Goal: Task Accomplishment & Management: Use online tool/utility

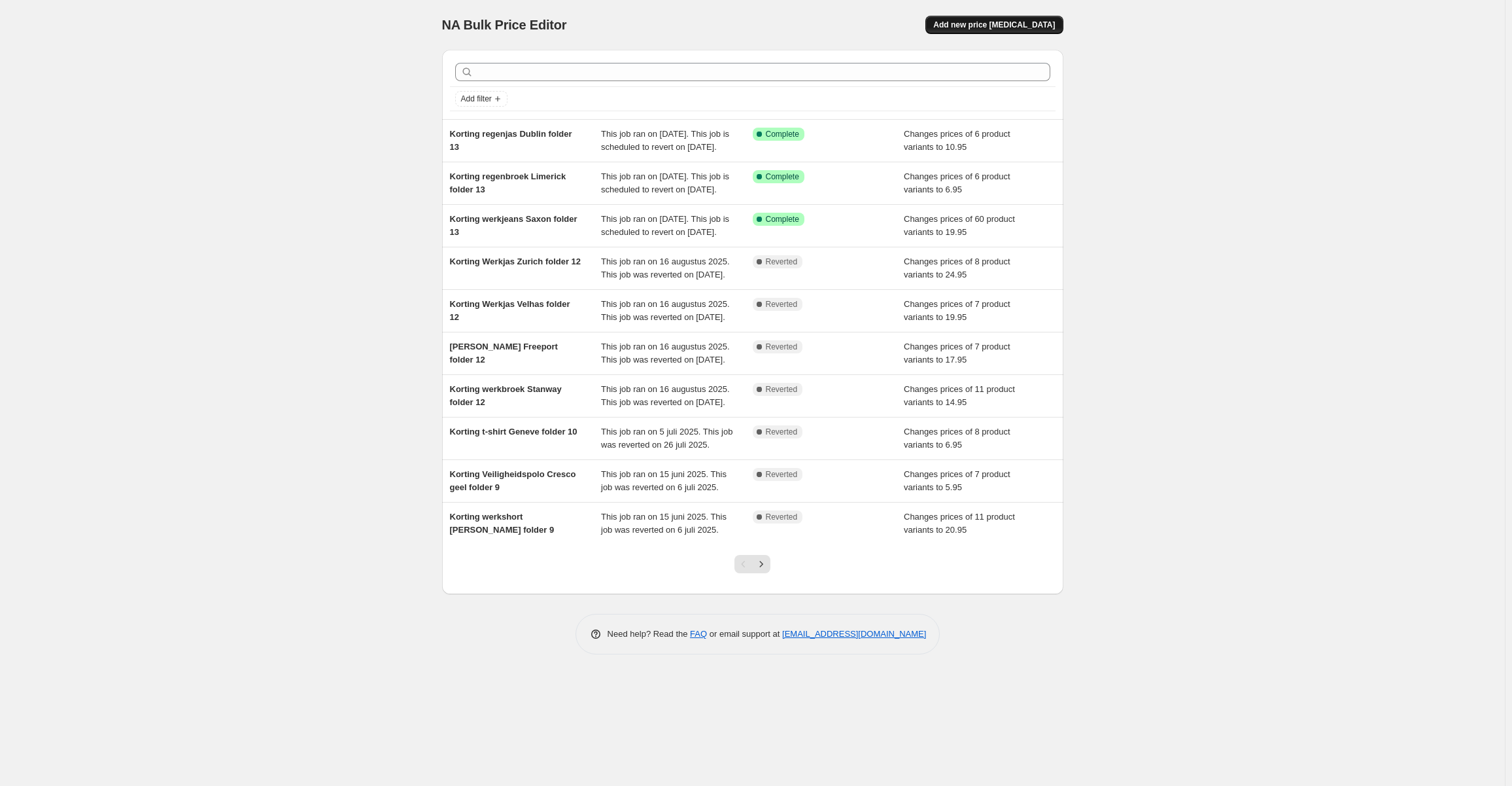
click at [998, 30] on button "Add new price [MEDICAL_DATA]" at bounding box center [993, 25] width 137 height 19
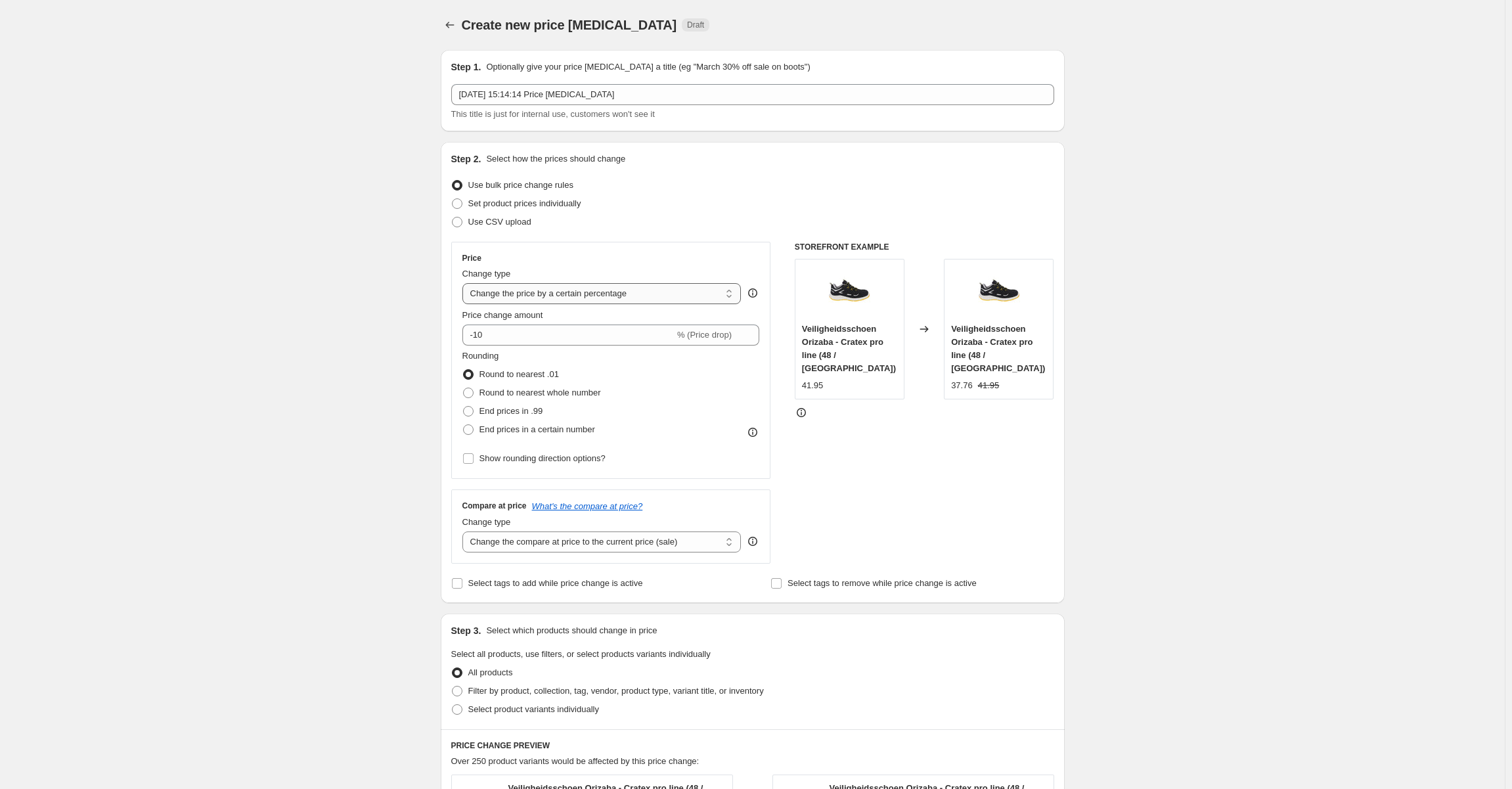
click at [620, 296] on select "Change the price to a certain amount Change the price by a certain amount Chang…" at bounding box center [602, 293] width 279 height 21
select select "to"
click at [466, 283] on select "Change the price to a certain amount Change the price by a certain amount Chang…" at bounding box center [602, 293] width 279 height 21
type input "80.00"
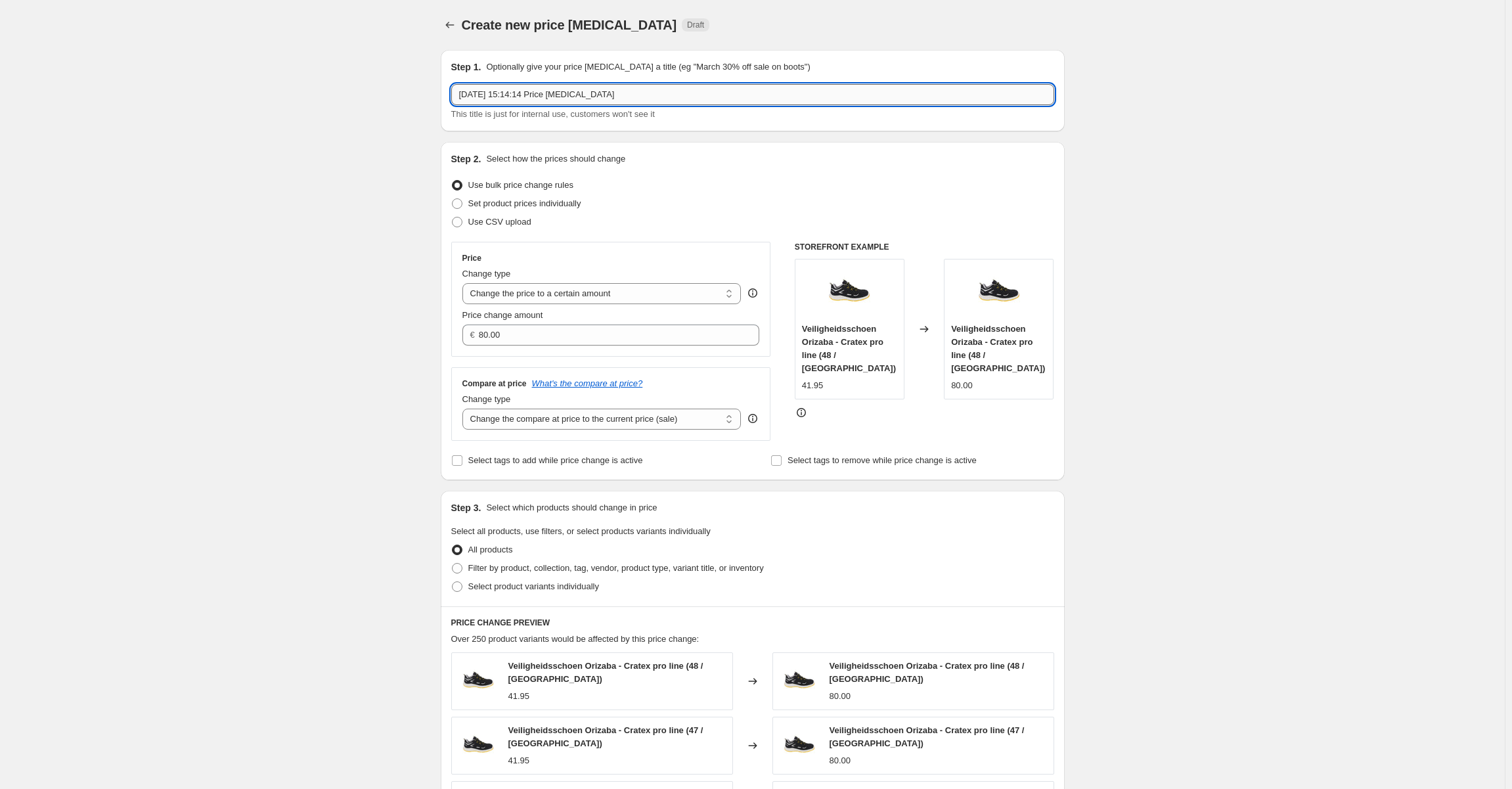
click at [561, 99] on input "12 sep 2025, 15:14:14 Price change job" at bounding box center [753, 94] width 603 height 21
click at [609, 96] on input "12 sep 2025, 15:14:14 Price change job" at bounding box center [753, 94] width 603 height 21
drag, startPoint x: 584, startPoint y: 92, endPoint x: 598, endPoint y: 90, distance: 14.1
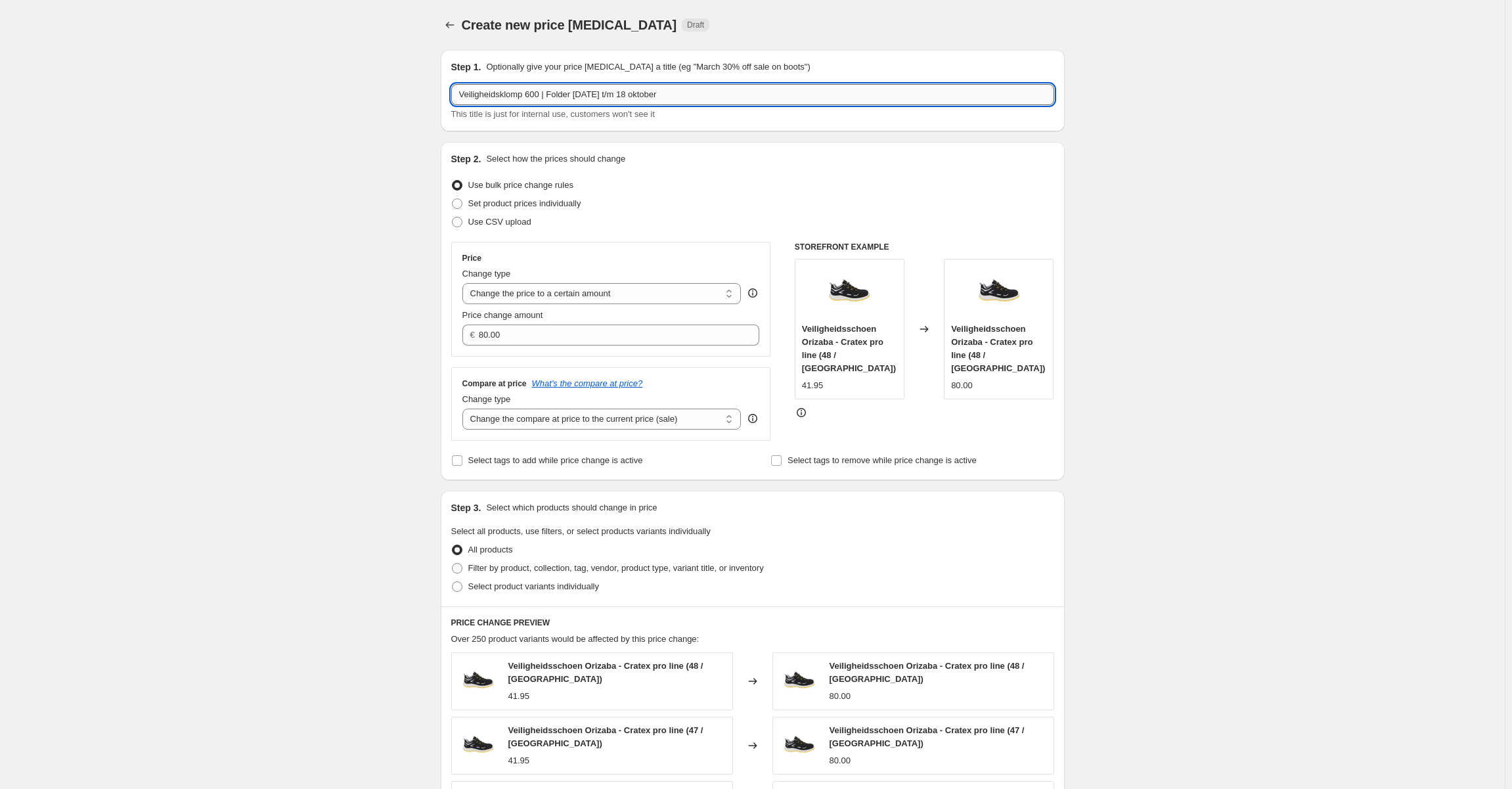
click at [580, 92] on input "Veiligheidsklomp 600 | Folder 27 september t/m 18 oktober" at bounding box center [753, 94] width 603 height 21
click at [581, 96] on input "Veiligheidsklomp 600 | Folder 28 september t/m 18 oktober" at bounding box center [753, 94] width 603 height 21
type input "Veiligheidsklomp 600 | Folder 29 september t/m 18 oktober"
click at [617, 328] on input "80.00" at bounding box center [609, 334] width 261 height 21
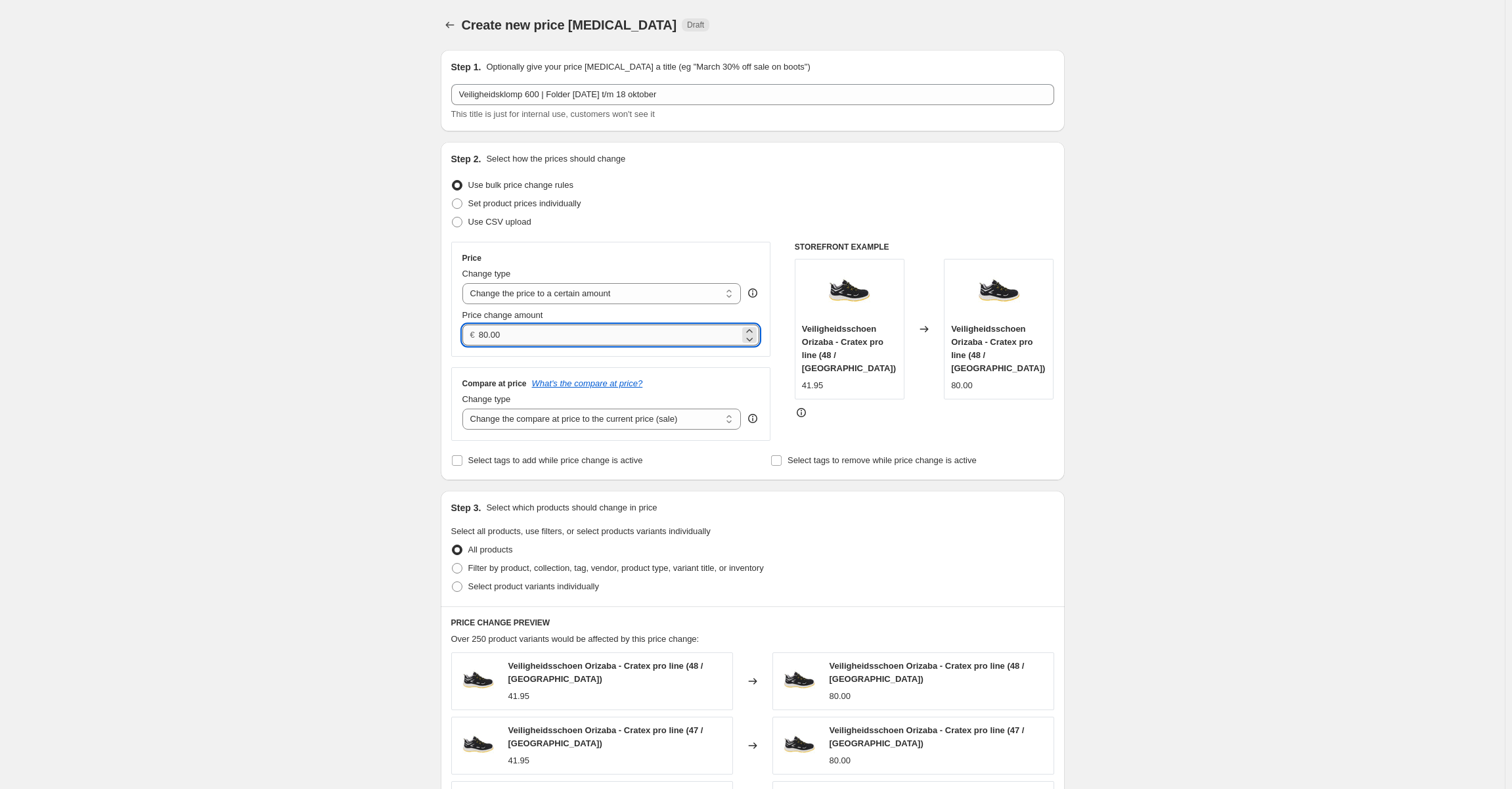
click at [617, 328] on input "80.00" at bounding box center [609, 334] width 261 height 21
type input "54.95"
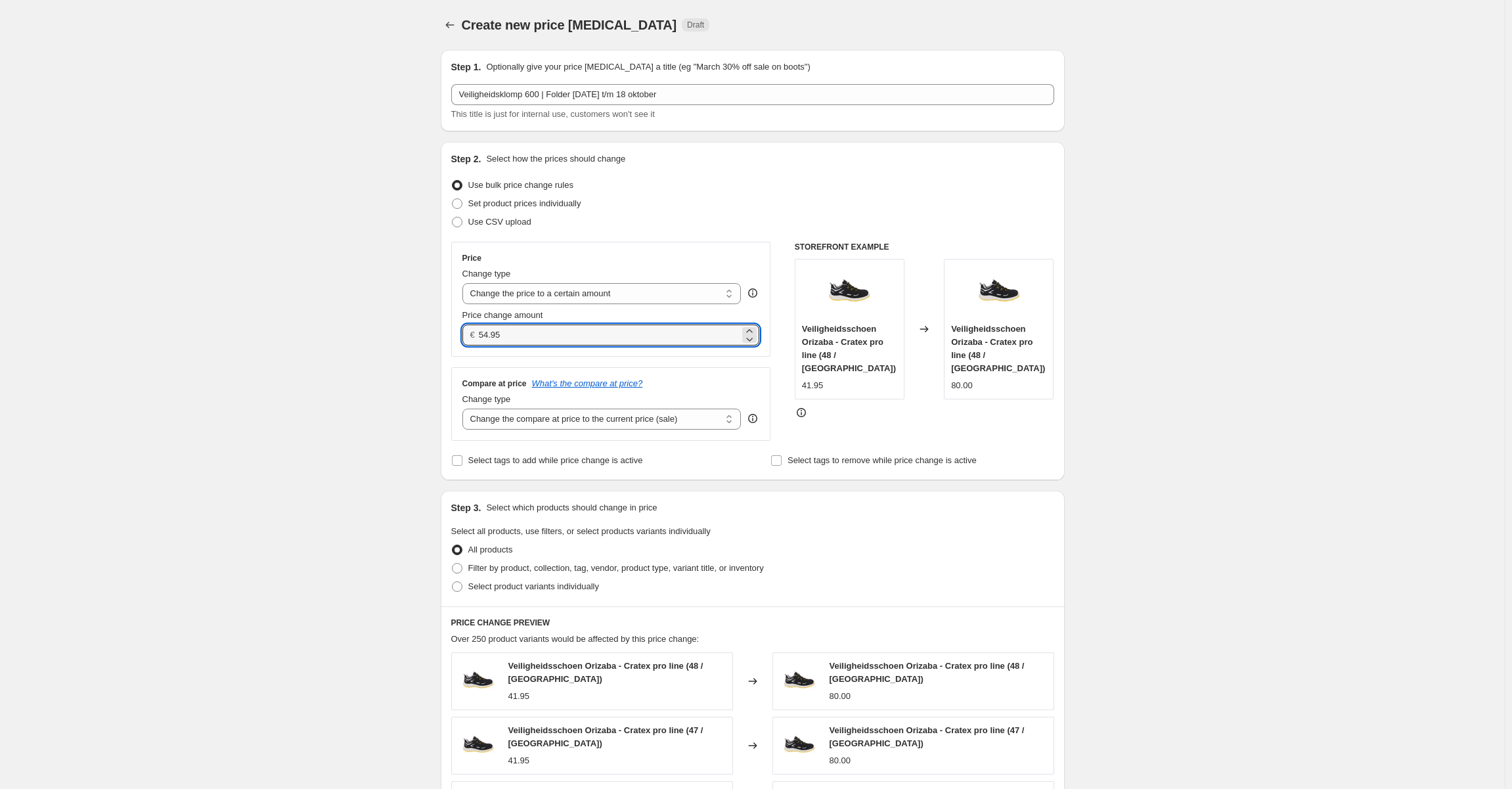
click at [398, 310] on div "Create new price change job. This page is ready Create new price change job Dra…" at bounding box center [753, 605] width 1505 height 1212
click at [698, 285] on select "Change the price to a certain amount Change the price by a certain amount Chang…" at bounding box center [602, 293] width 279 height 21
click at [721, 230] on div "Use CSV upload" at bounding box center [753, 221] width 603 height 19
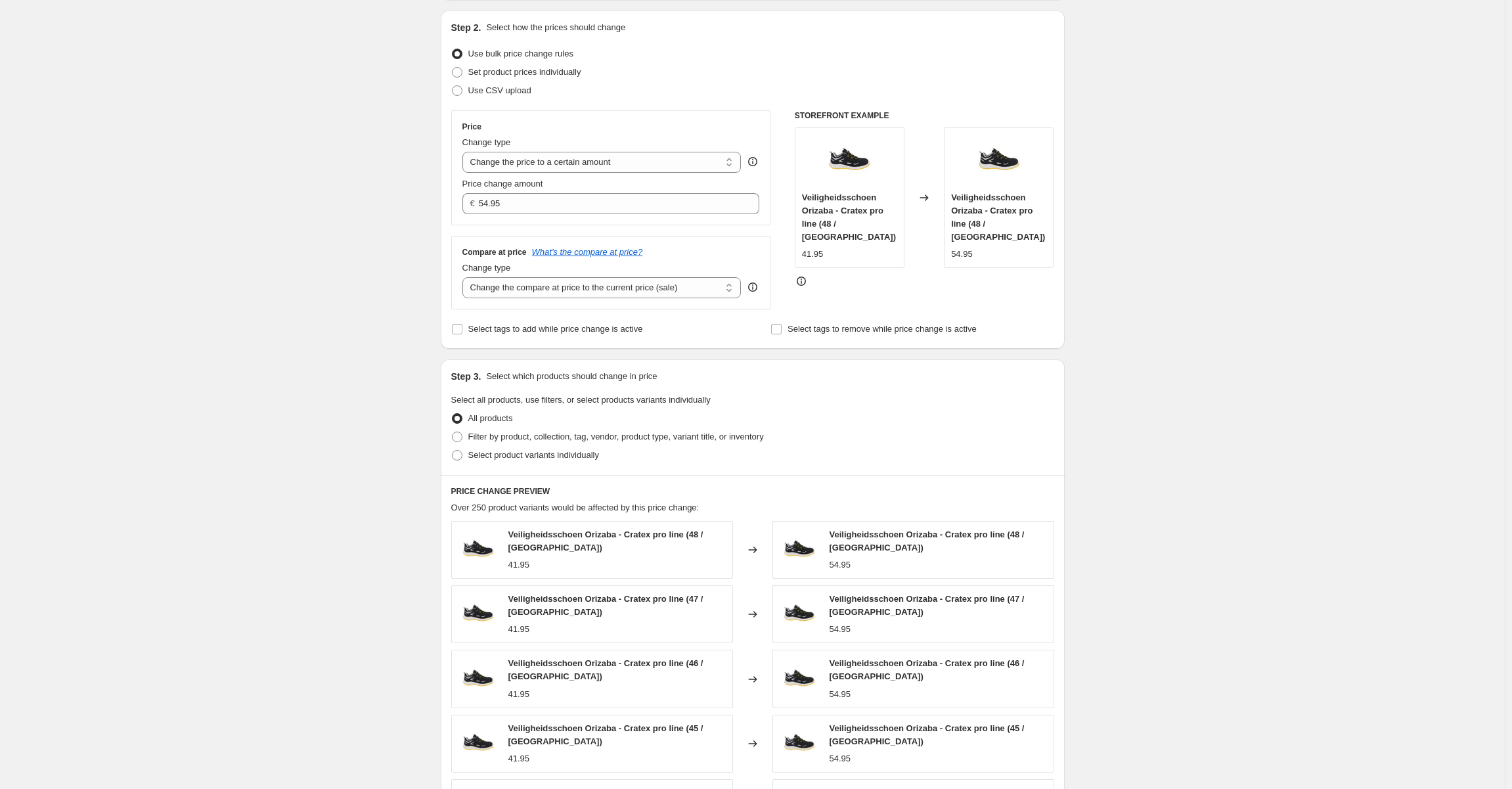
scroll to position [329, 0]
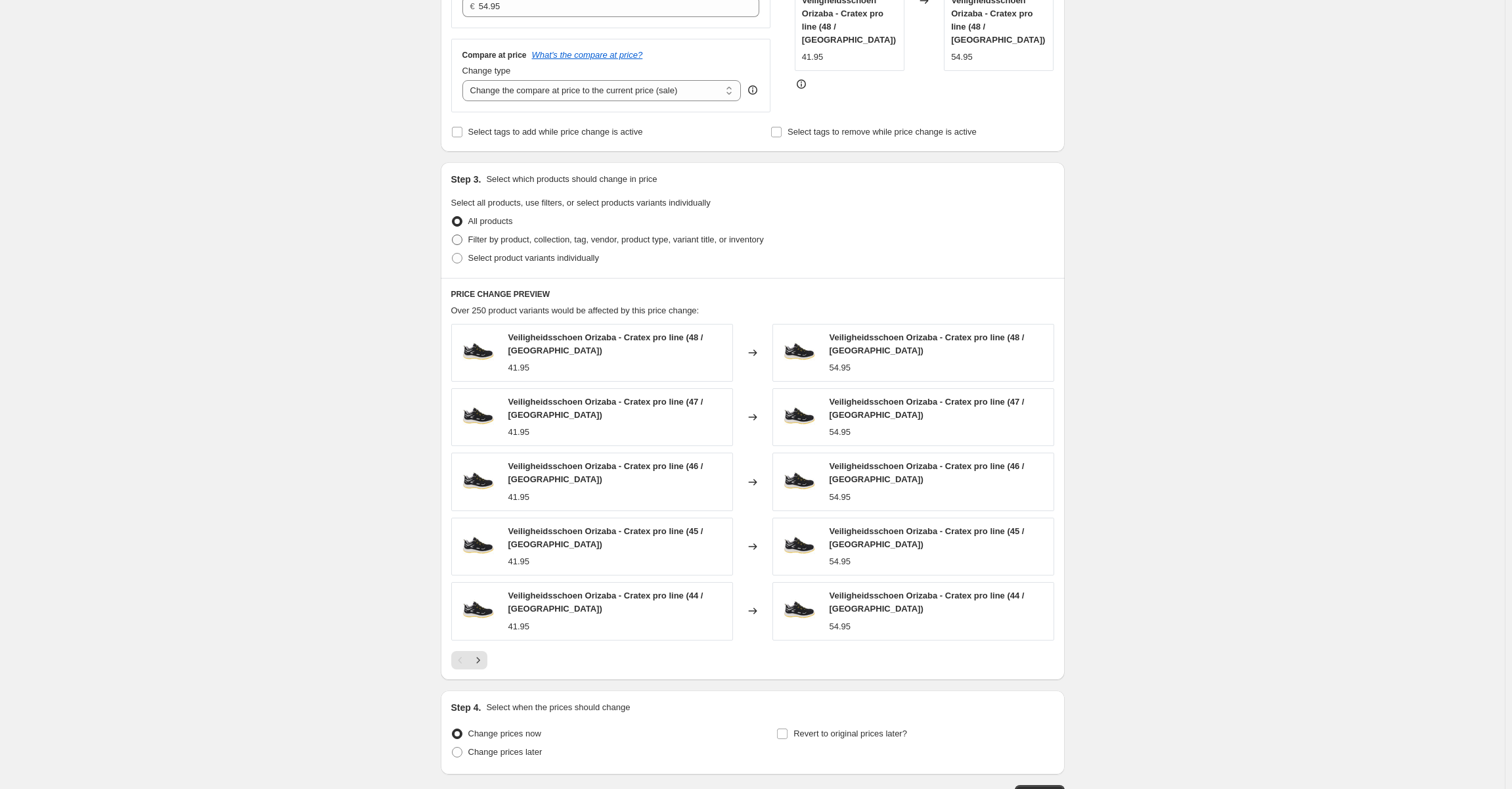
click at [596, 242] on span "Filter by product, collection, tag, vendor, product type, variant title, or inv…" at bounding box center [617, 239] width 296 height 10
click at [453, 235] on input "Filter by product, collection, tag, vendor, product type, variant title, or inv…" at bounding box center [452, 234] width 1 height 1
radio input "true"
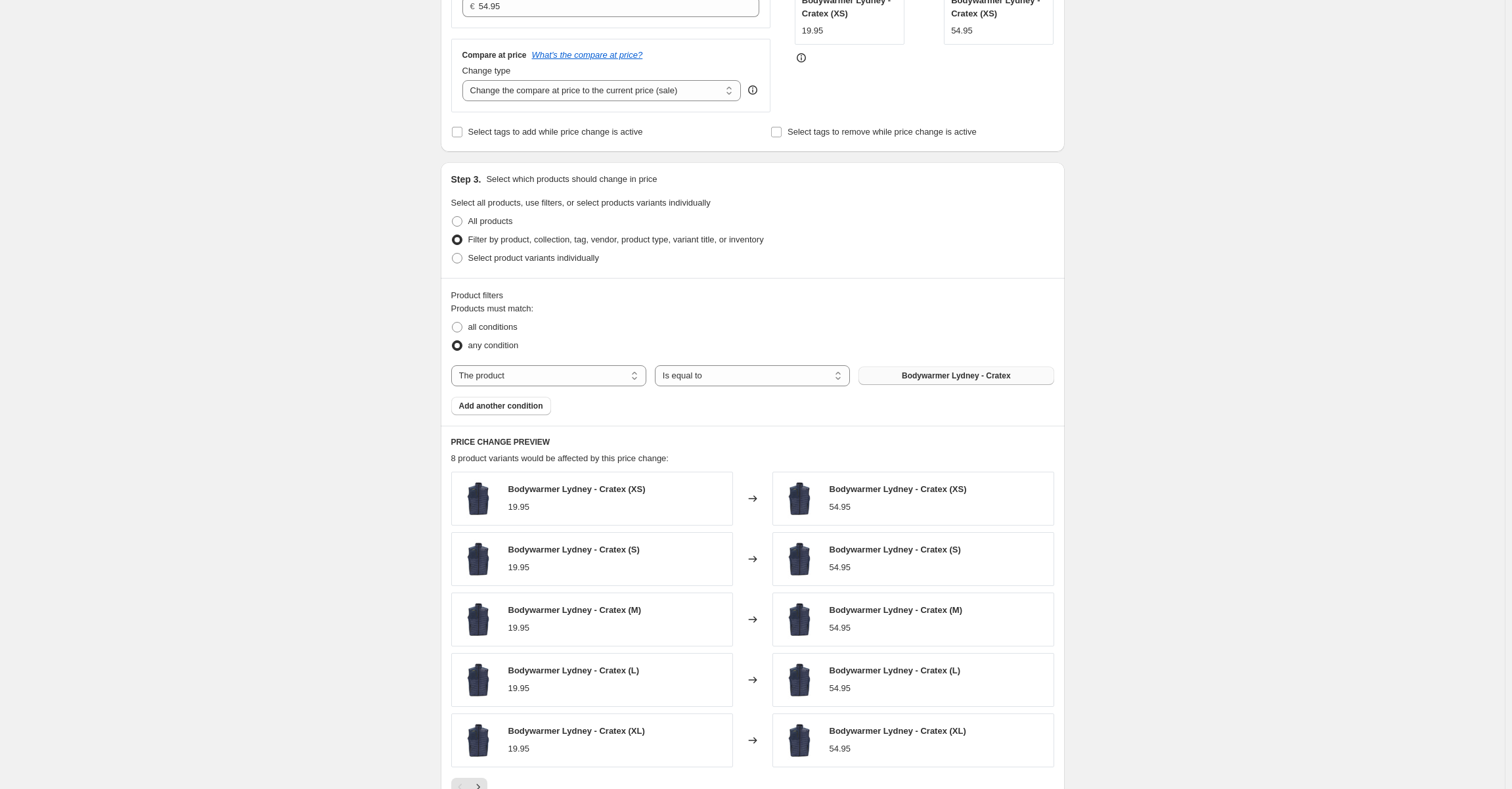
click at [1010, 374] on span "Bodywarmer Lydney - Cratex" at bounding box center [957, 375] width 109 height 11
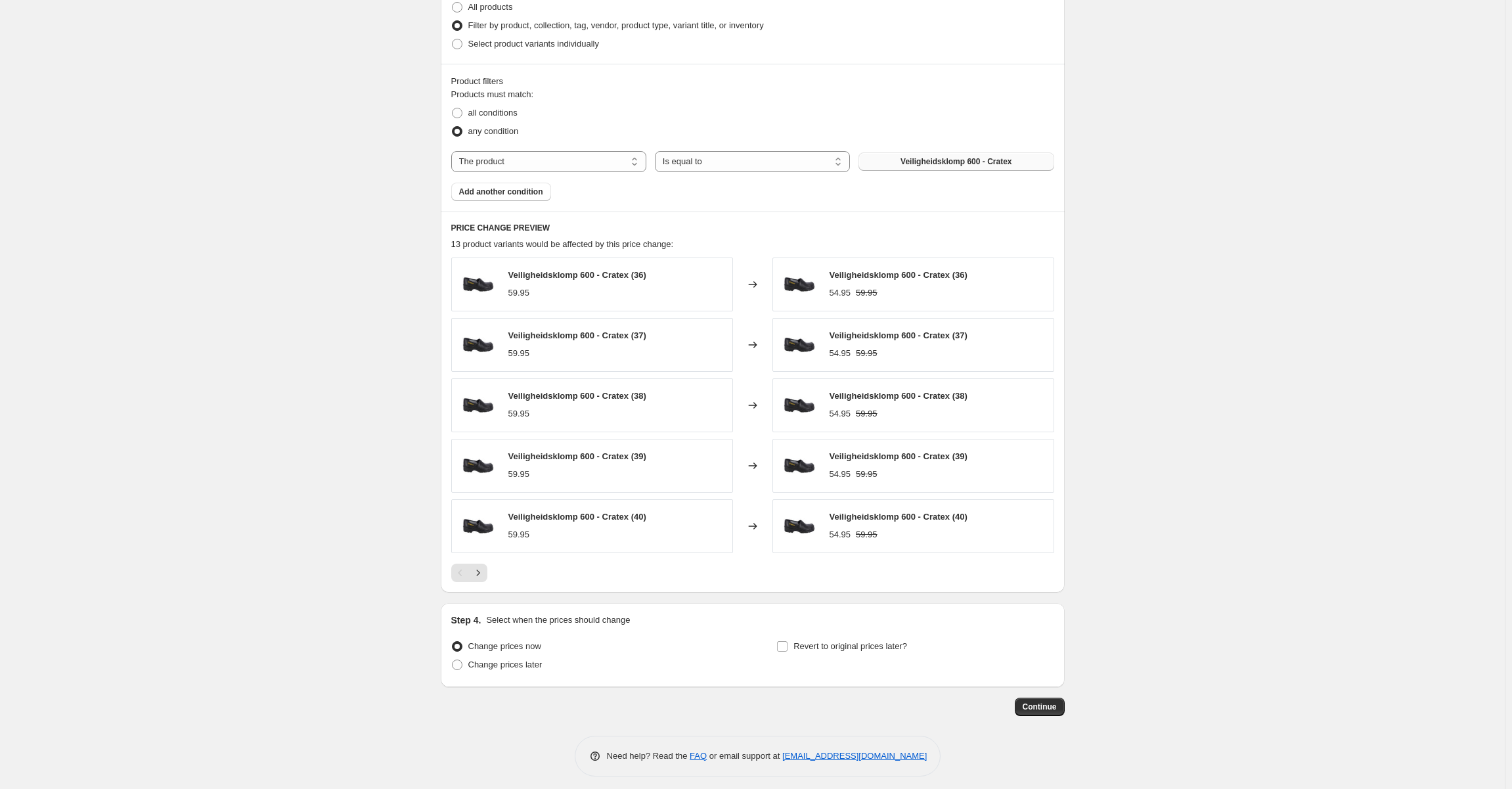
scroll to position [551, 0]
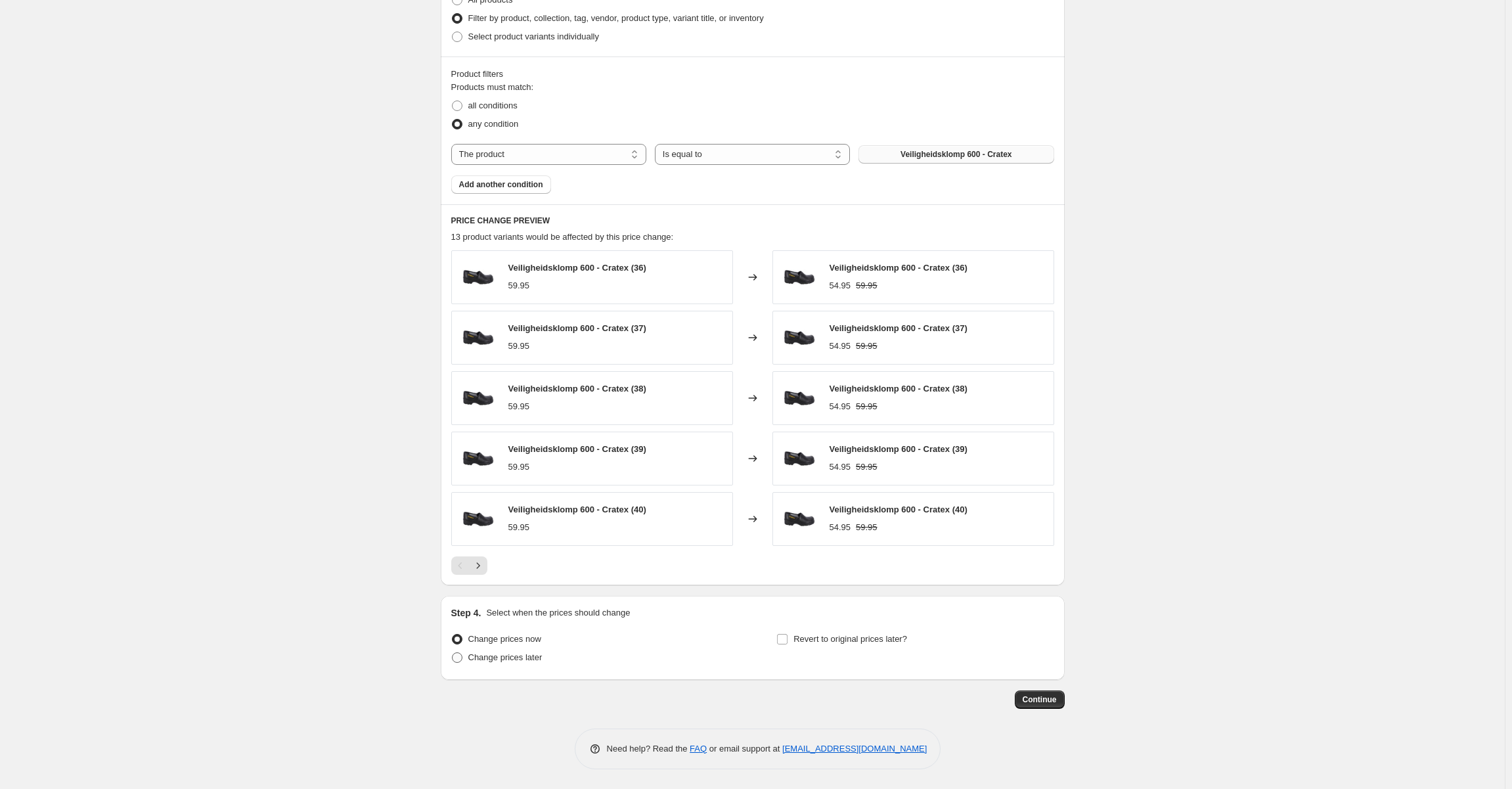
click at [535, 661] on span "Change prices later" at bounding box center [505, 657] width 74 height 10
click at [453, 653] on input "Change prices later" at bounding box center [452, 652] width 1 height 1
radio input "true"
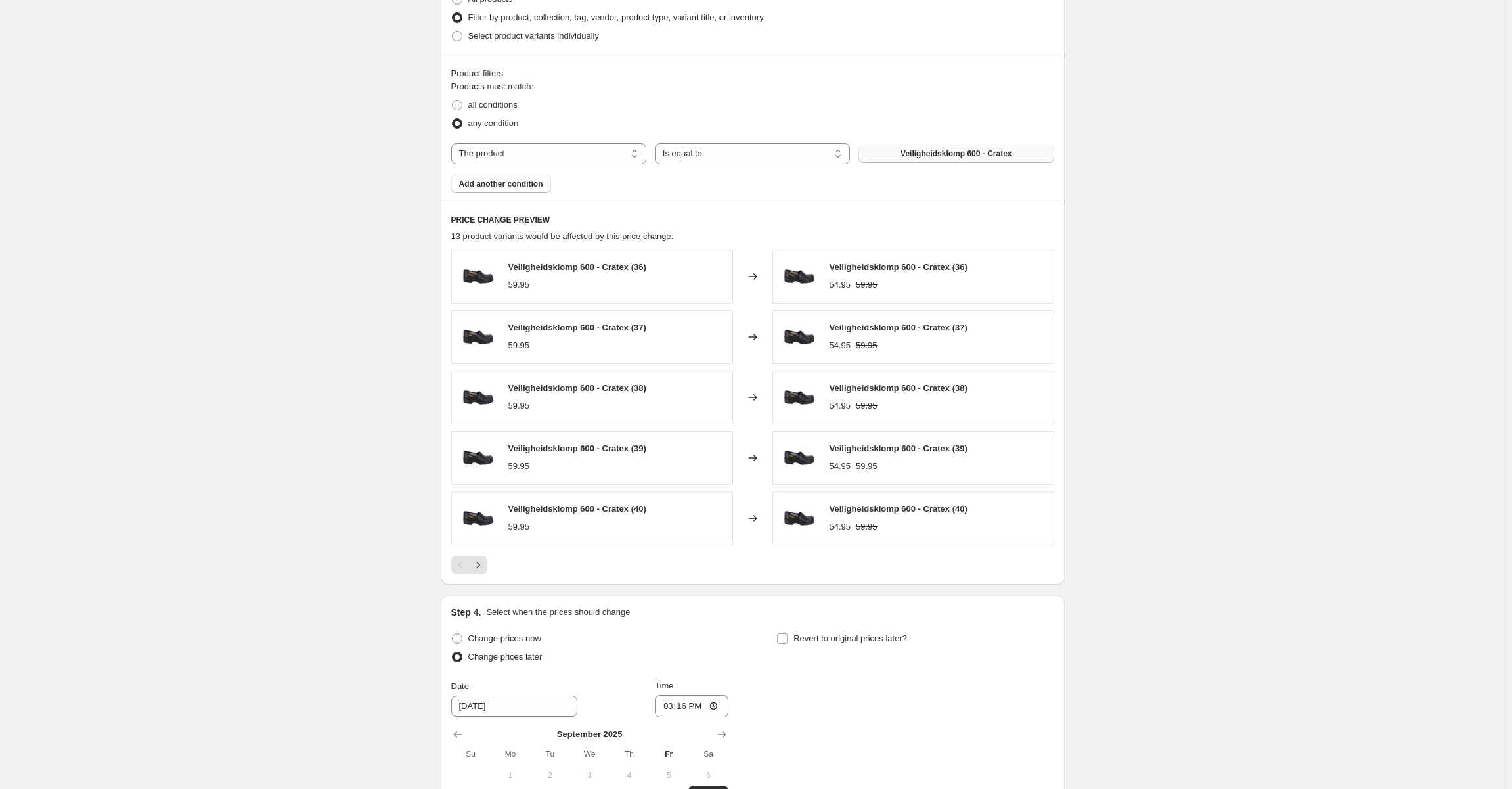
scroll to position [775, 0]
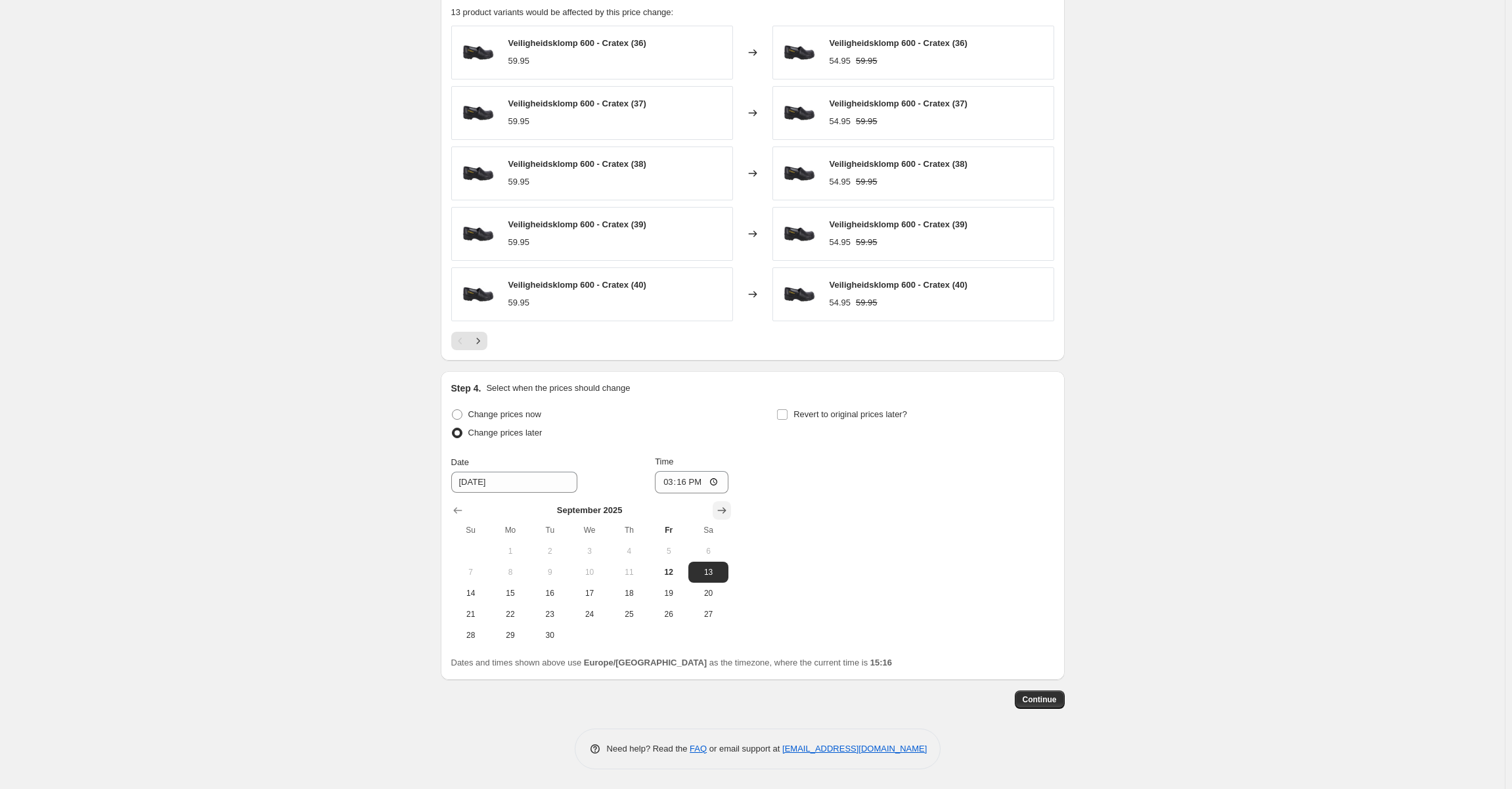
click at [721, 508] on icon "Show next month, October 2025" at bounding box center [722, 510] width 13 height 13
click at [455, 508] on icon "Show previous month, September 2025" at bounding box center [458, 510] width 13 height 13
click at [705, 612] on span "27" at bounding box center [708, 613] width 29 height 11
click at [484, 633] on span "28" at bounding box center [471, 635] width 29 height 11
type input "9/28/2025"
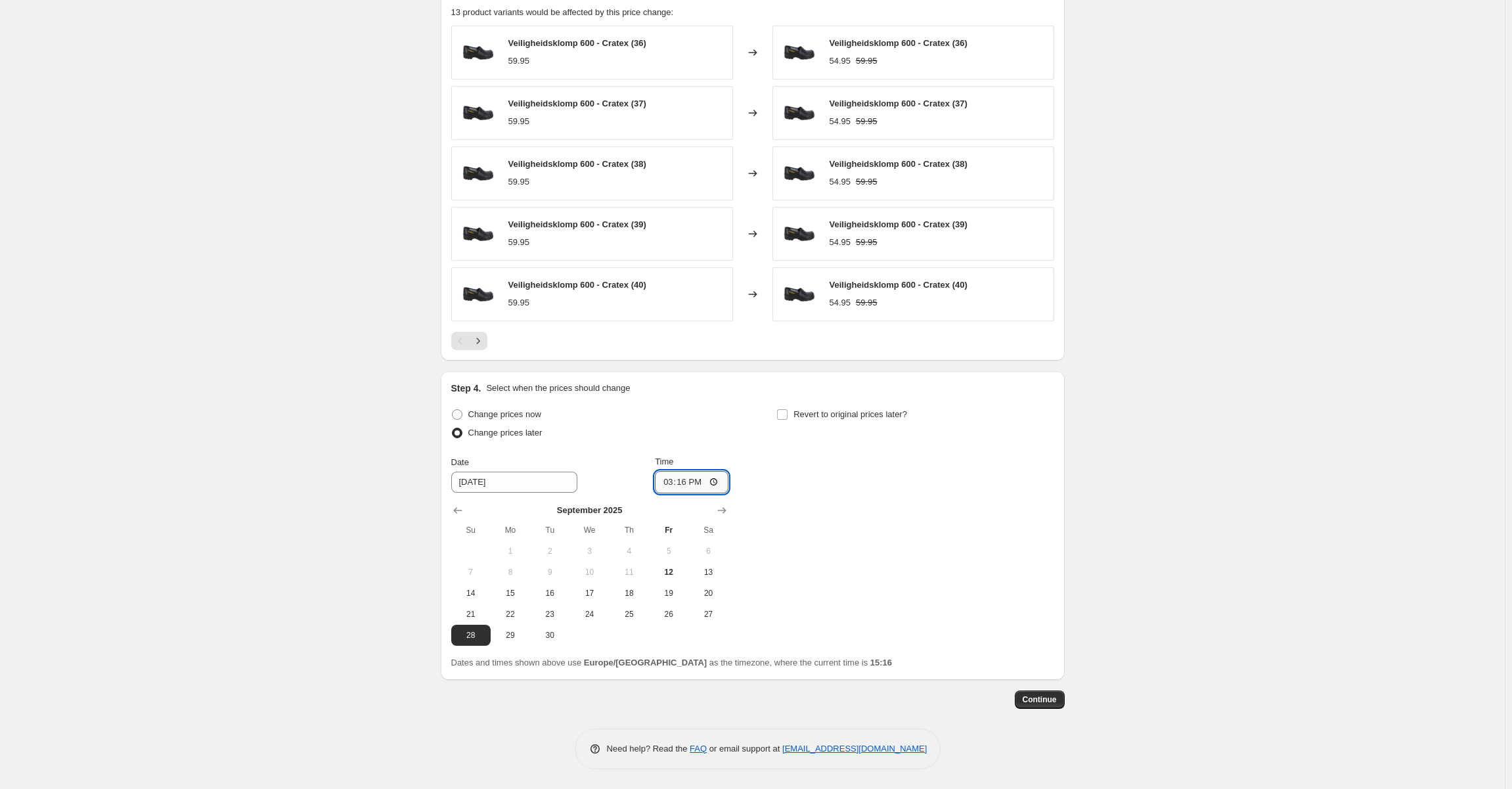
click at [700, 484] on input "15:16" at bounding box center [692, 481] width 73 height 22
click at [720, 482] on input "15:16" at bounding box center [692, 481] width 73 height 22
type input "00:00"
click at [810, 535] on div "Change prices now Change prices later Date 9/28/2025 Time 00:00 September 2025 …" at bounding box center [753, 525] width 603 height 240
click at [1032, 700] on span "Continue" at bounding box center [1039, 699] width 34 height 11
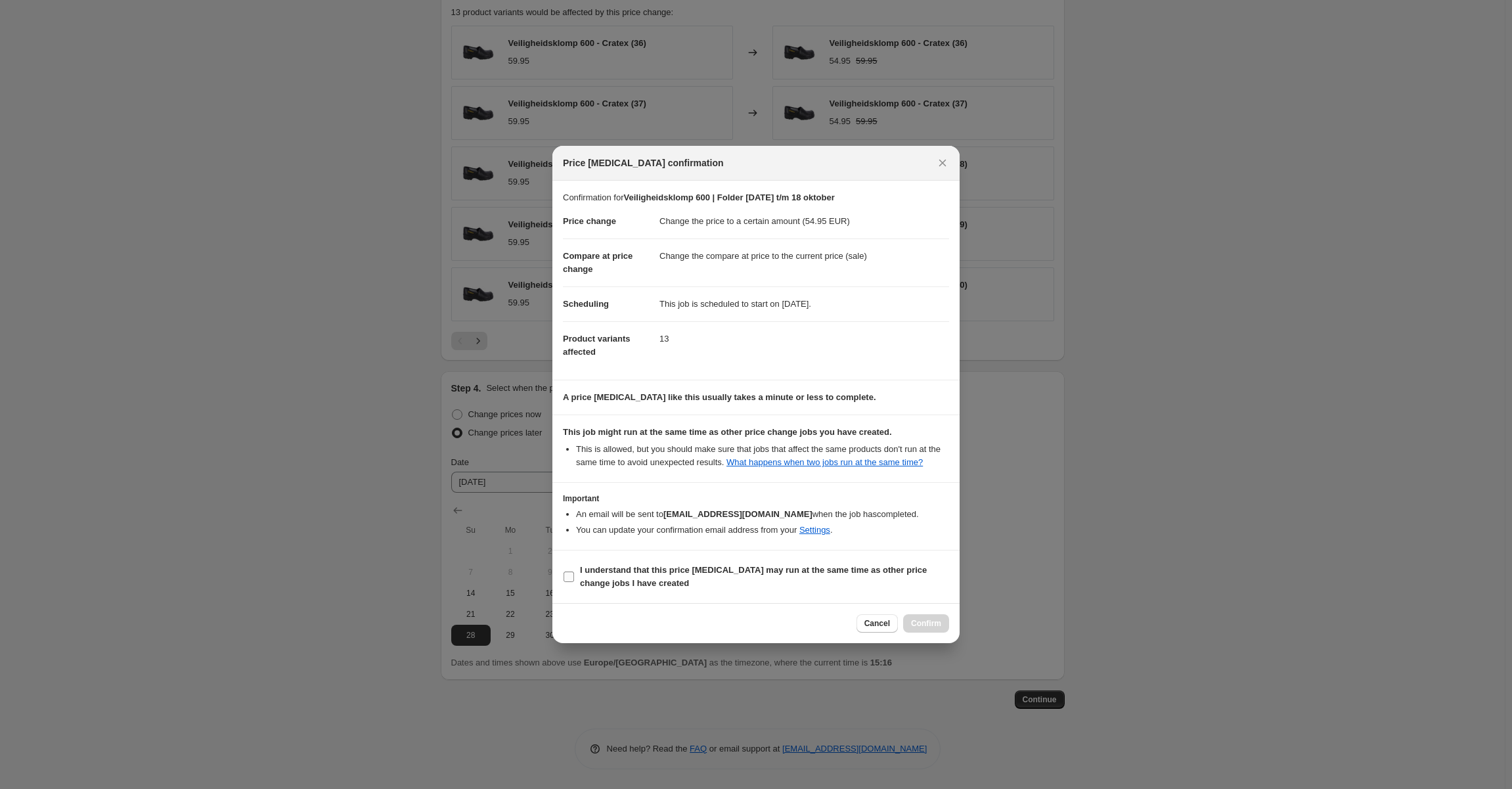
drag, startPoint x: 677, startPoint y: 568, endPoint x: 728, endPoint y: 566, distance: 51.0
click at [677, 568] on b "I understand that this price change job may run at the same time as other price…" at bounding box center [753, 576] width 346 height 23
click at [574, 572] on input "I understand that this price change job may run at the same time as other price…" at bounding box center [569, 577] width 11 height 11
checkbox input "true"
click at [938, 622] on span "Confirm" at bounding box center [926, 623] width 30 height 11
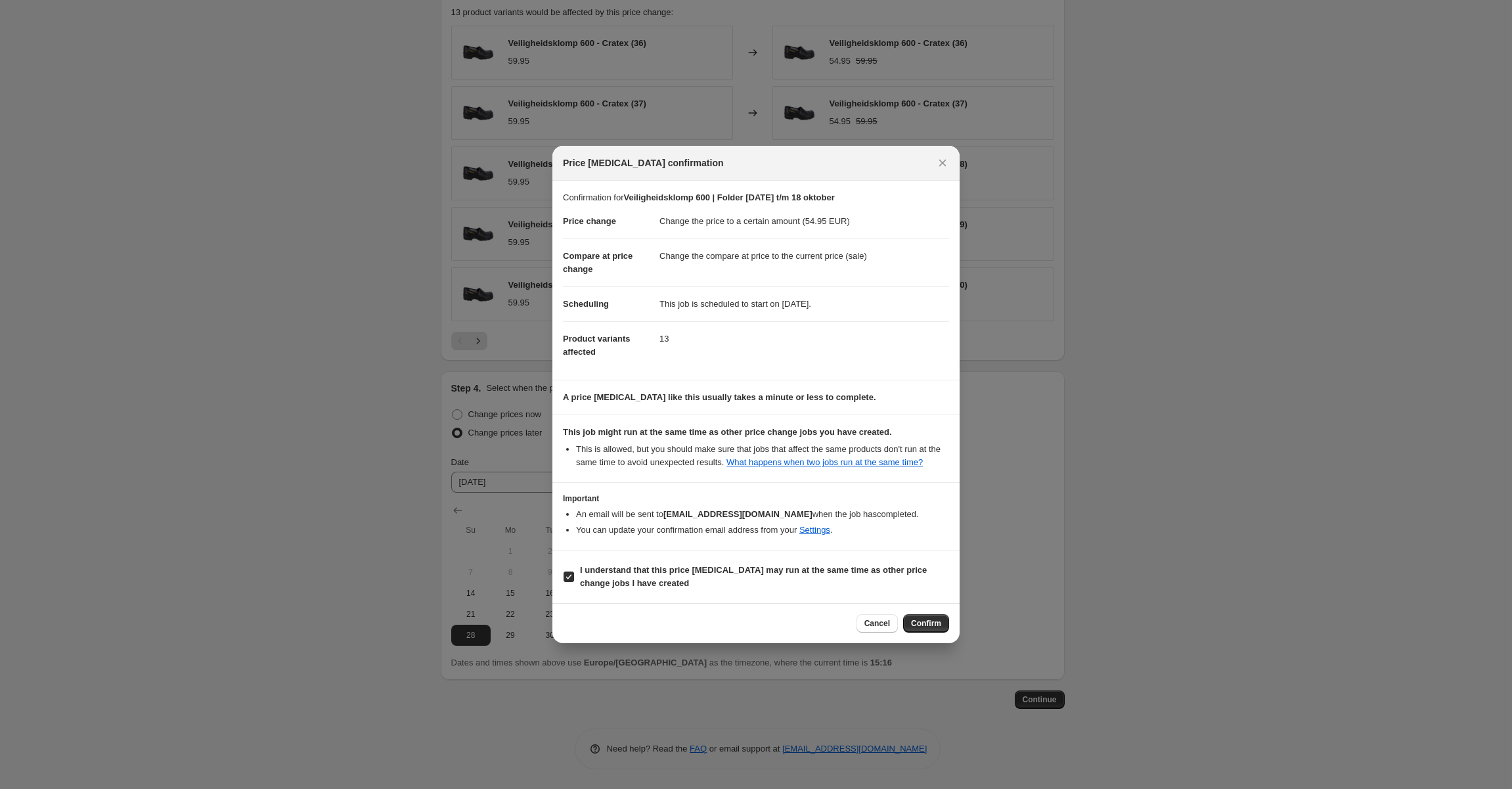
type input "Veiligheidsklomp 600 | Folder 29 september t/m 18 oktober"
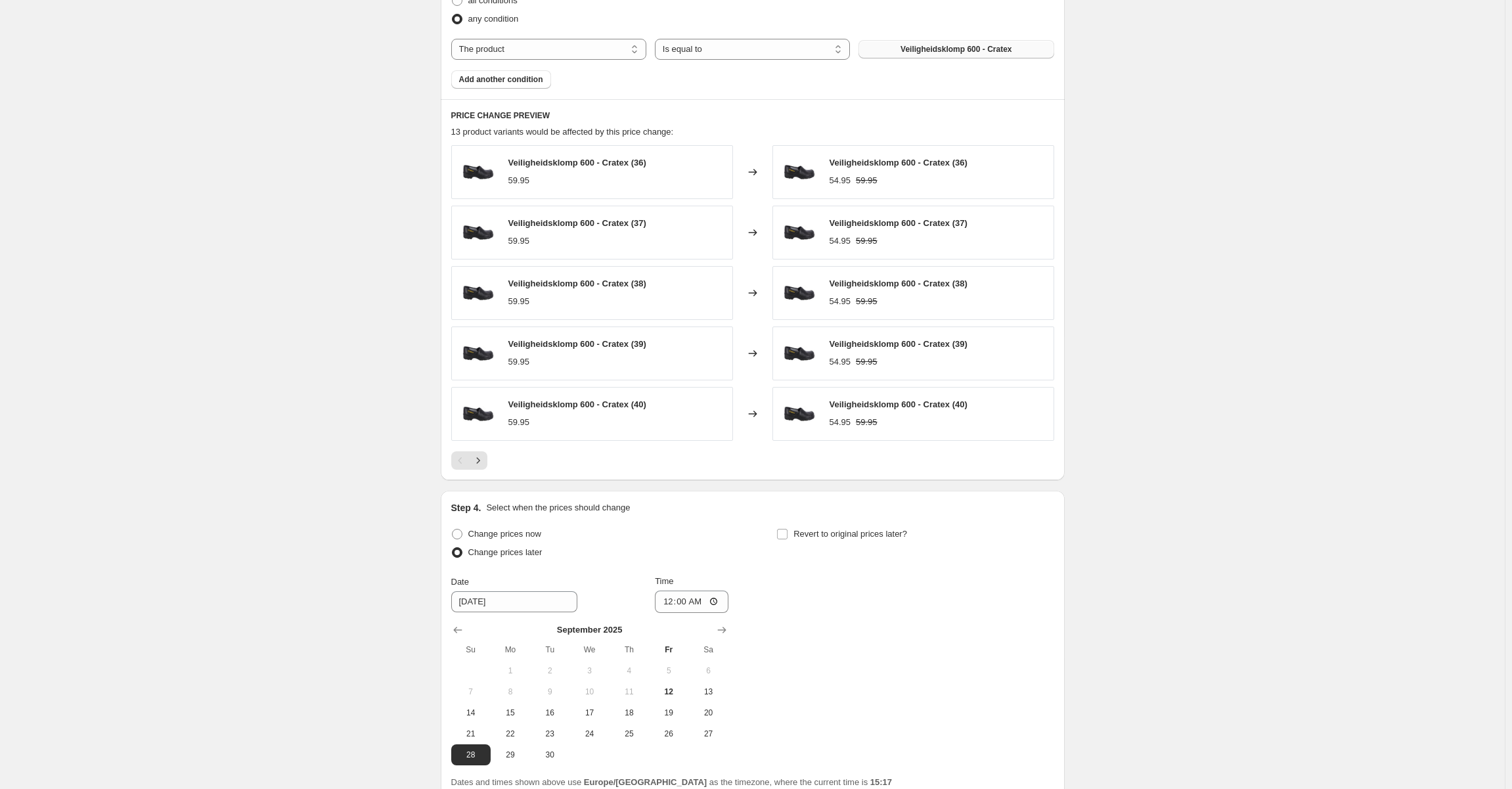
scroll to position [855, 0]
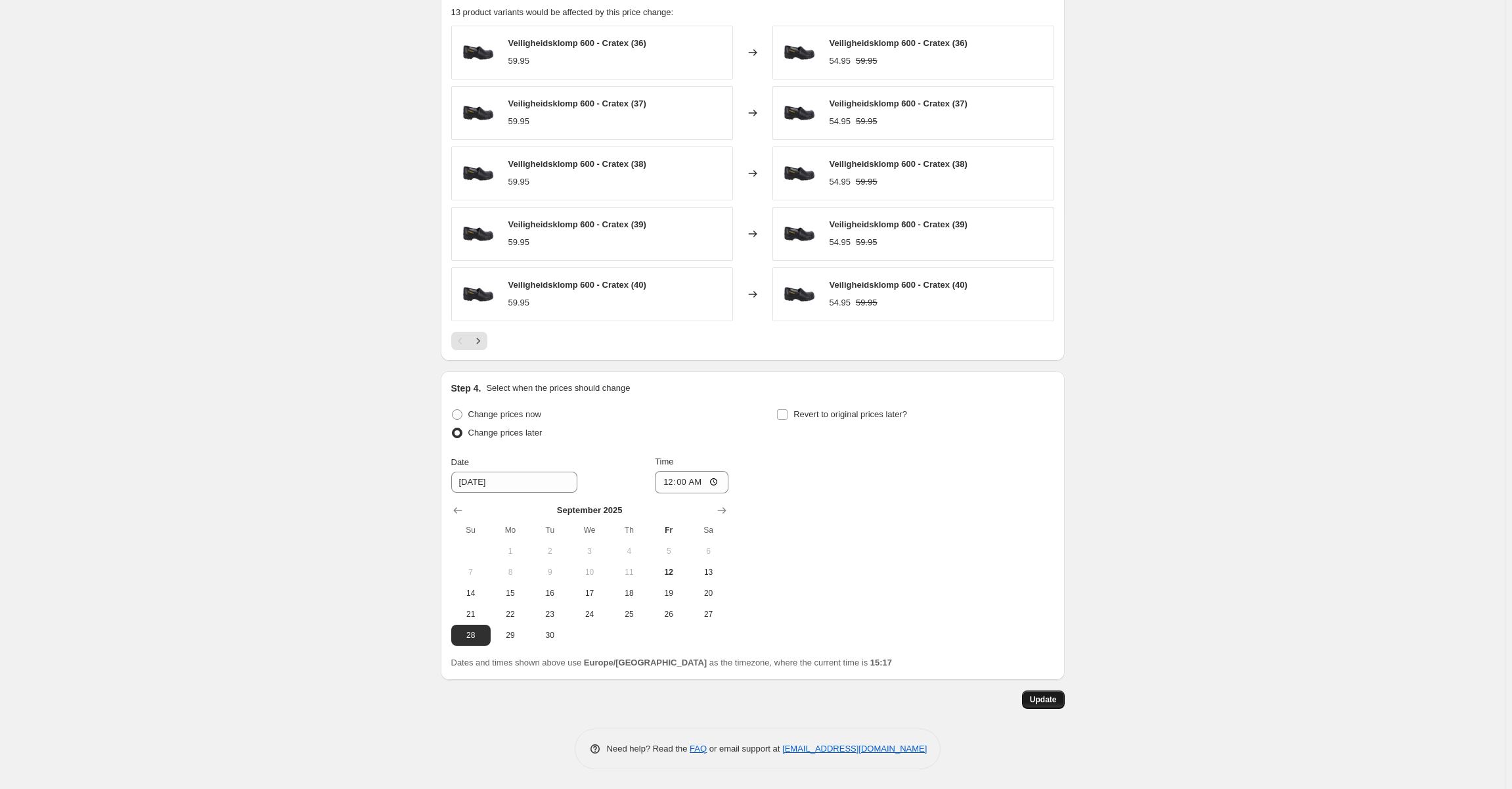
click at [1053, 696] on span "Update" at bounding box center [1043, 699] width 27 height 11
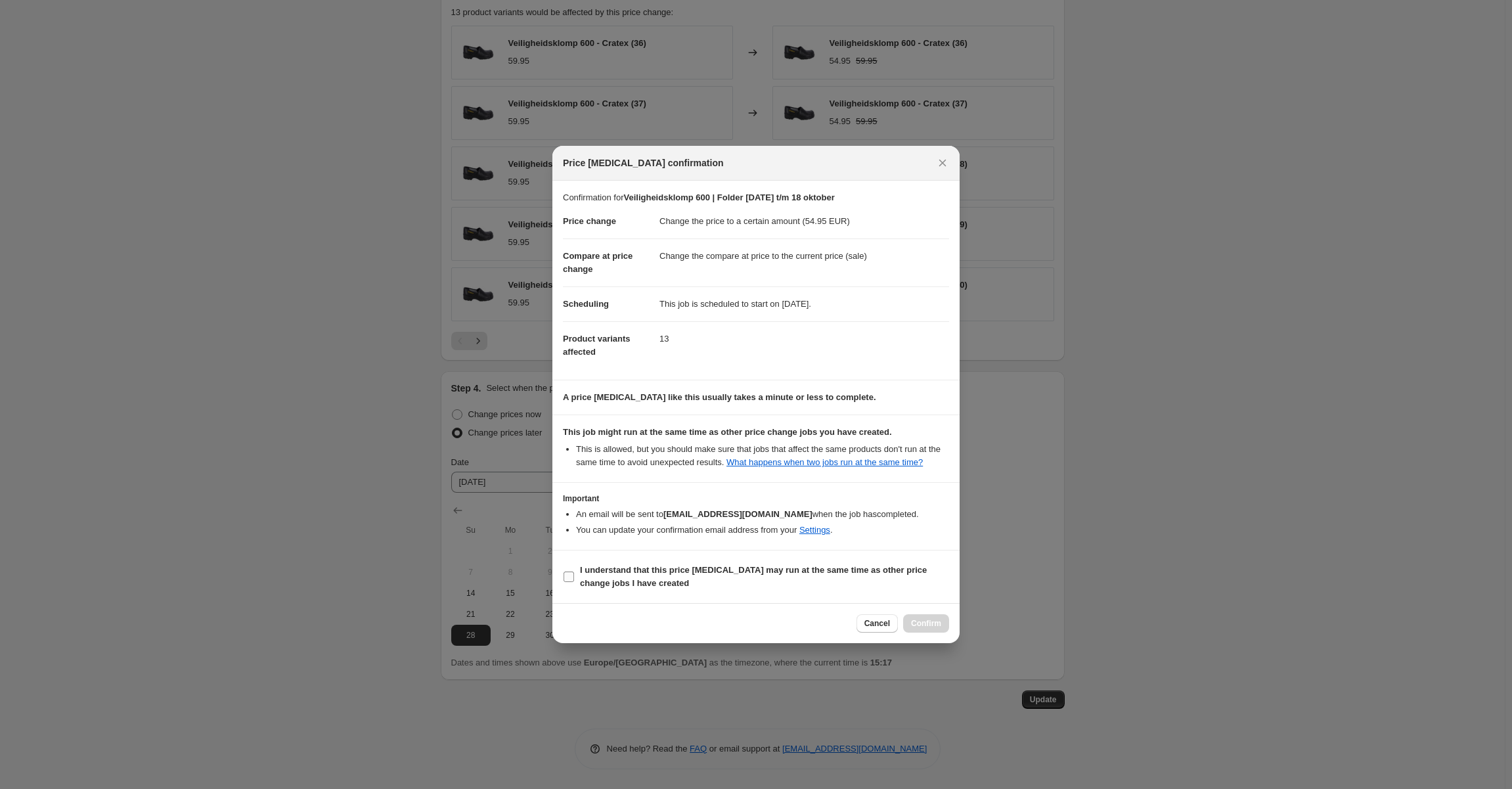
click at [635, 566] on b "I understand that this price change job may run at the same time as other price…" at bounding box center [753, 576] width 346 height 23
click at [574, 572] on input "I understand that this price change job may run at the same time as other price…" at bounding box center [569, 577] width 11 height 11
checkbox input "true"
click at [917, 616] on button "Confirm" at bounding box center [926, 623] width 46 height 19
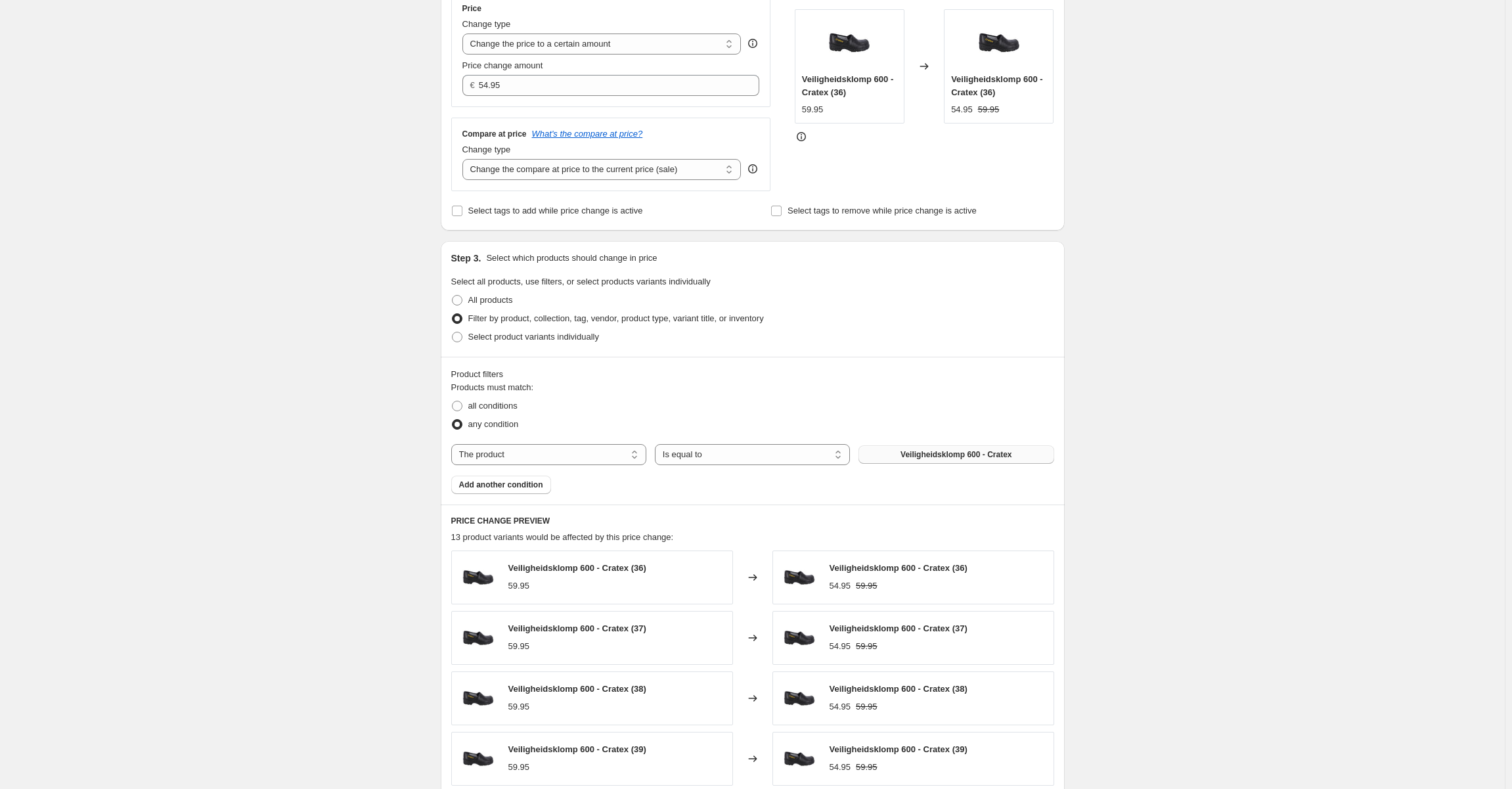
scroll to position [0, 0]
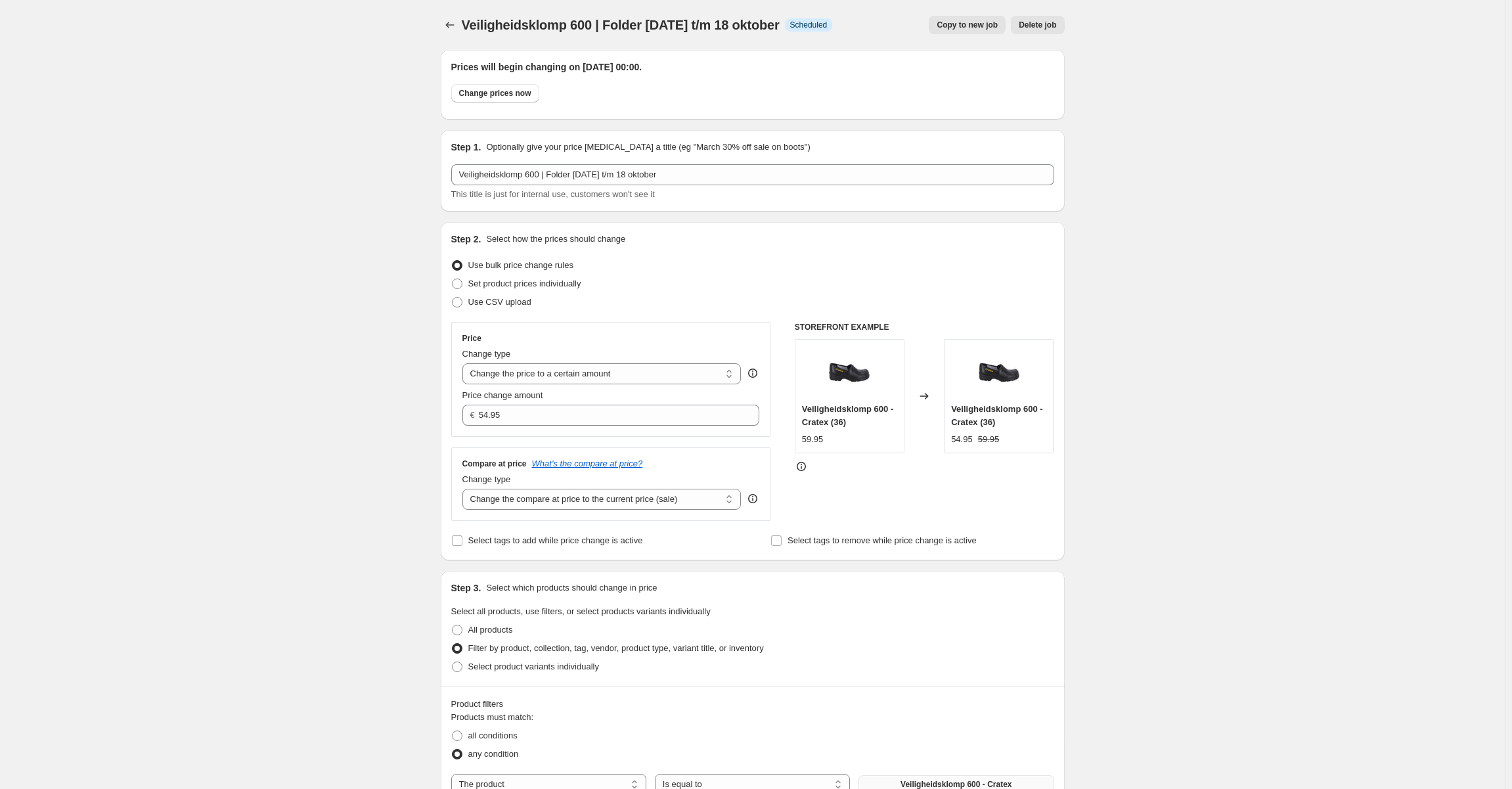
click at [984, 26] on span "Copy to new job" at bounding box center [968, 25] width 62 height 11
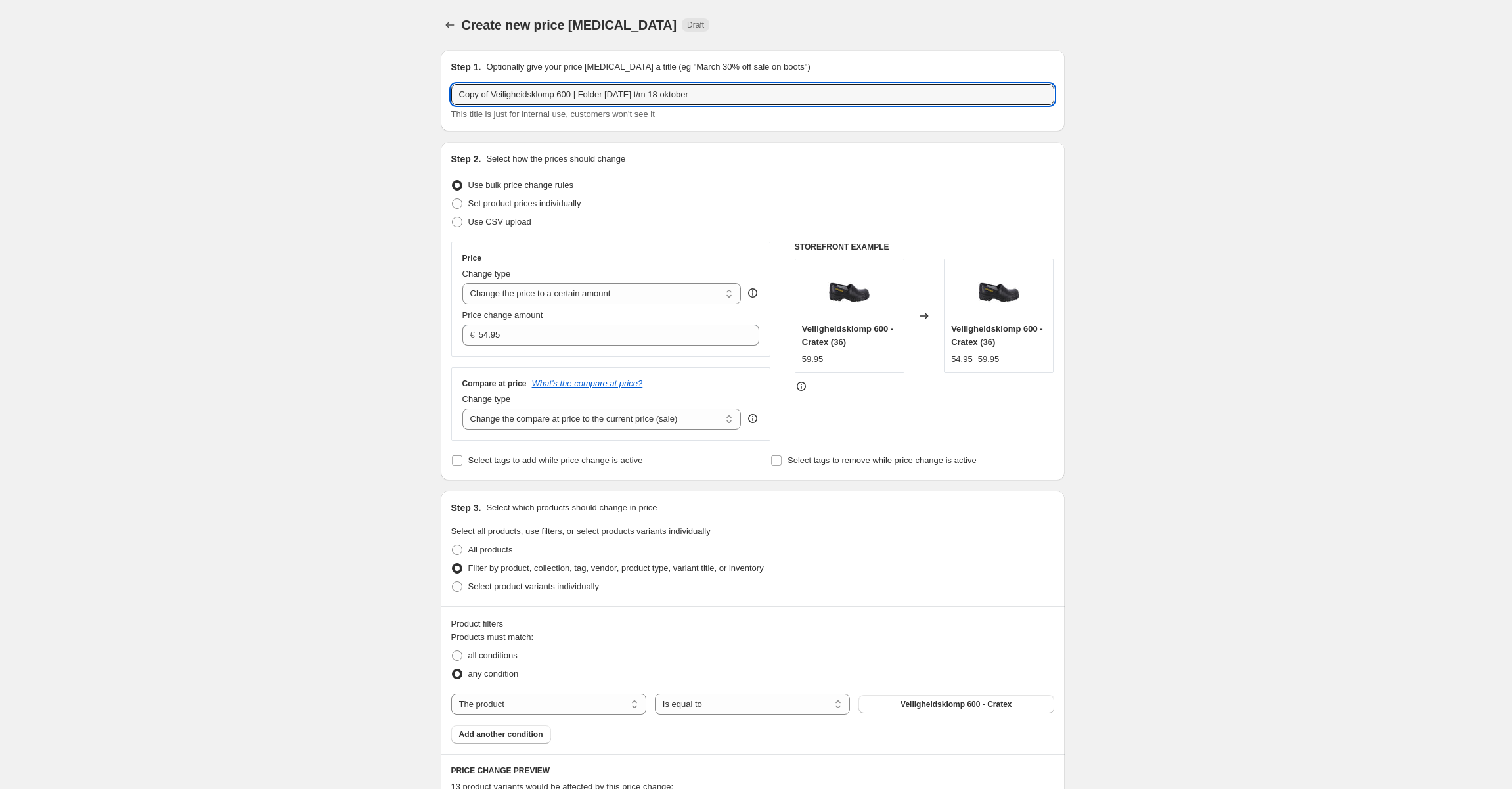
drag, startPoint x: 494, startPoint y: 98, endPoint x: 345, endPoint y: 100, distance: 149.0
click at [345, 100] on div "Create new price change job. This page is ready Create new price change job Dra…" at bounding box center [753, 669] width 1505 height 1339
click at [478, 87] on input "Veiligheidsklomp 600 | Folder 29 september t/m 18 oktober" at bounding box center [753, 94] width 603 height 21
click at [482, 100] on input "Veiligheidsklomp 600 | Folder 29 september t/m 18 oktober" at bounding box center [753, 94] width 603 height 21
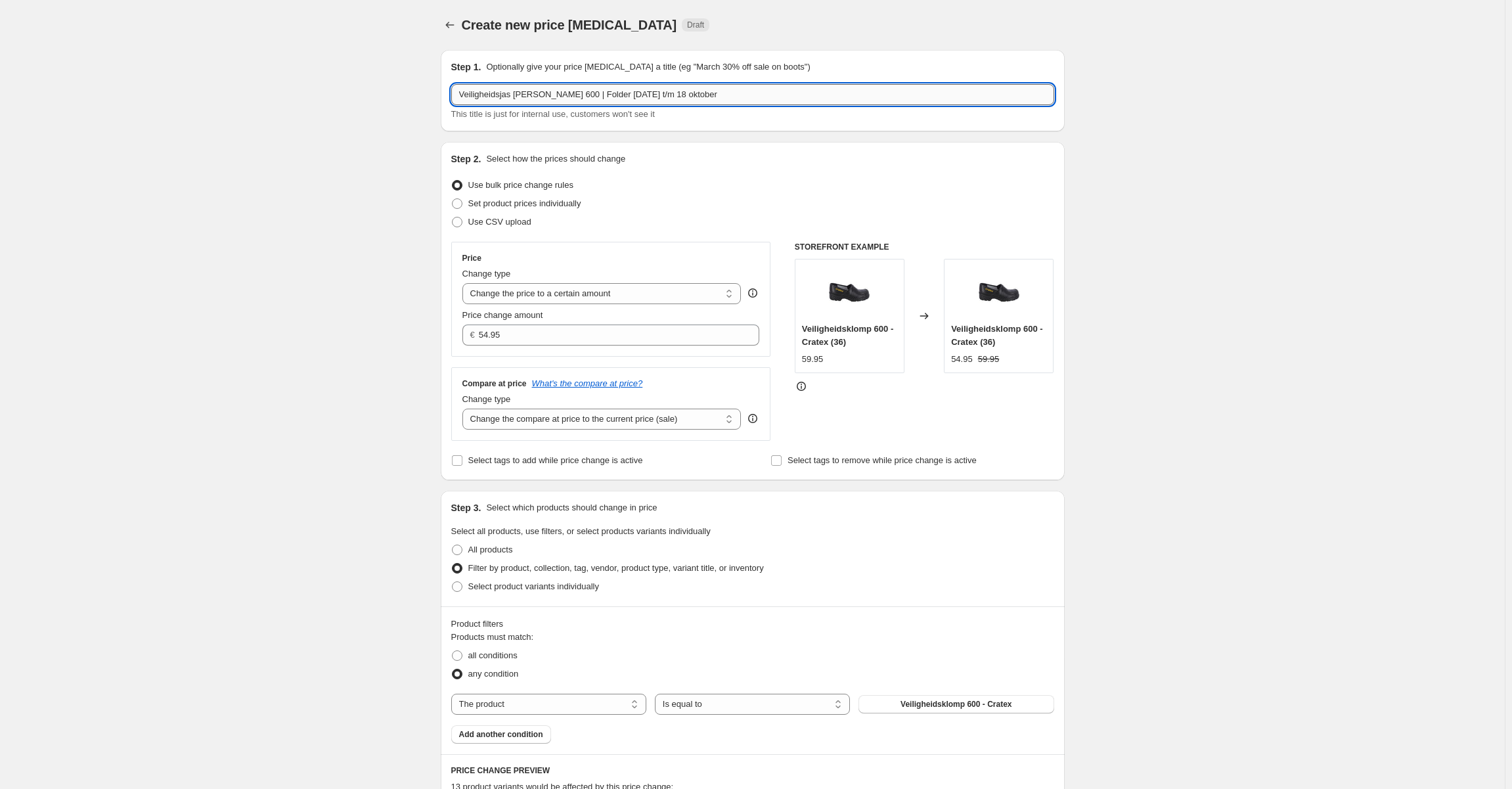
click at [554, 86] on input "Veiligheidsjas Pinson 600 | Folder 29 september t/m 18 oktober" at bounding box center [753, 94] width 603 height 21
click at [553, 90] on input "Veiligheidsjas Pinson 600 | Folder 29 september t/m 18 oktober" at bounding box center [753, 94] width 603 height 21
click at [551, 92] on input "Veiligheidsjas Pinson 600 | Folder 29 september t/m 18 oktober" at bounding box center [753, 94] width 603 height 21
type input "Veiligheidsjas Pinson | Folder 29 september t/m 18 oktober"
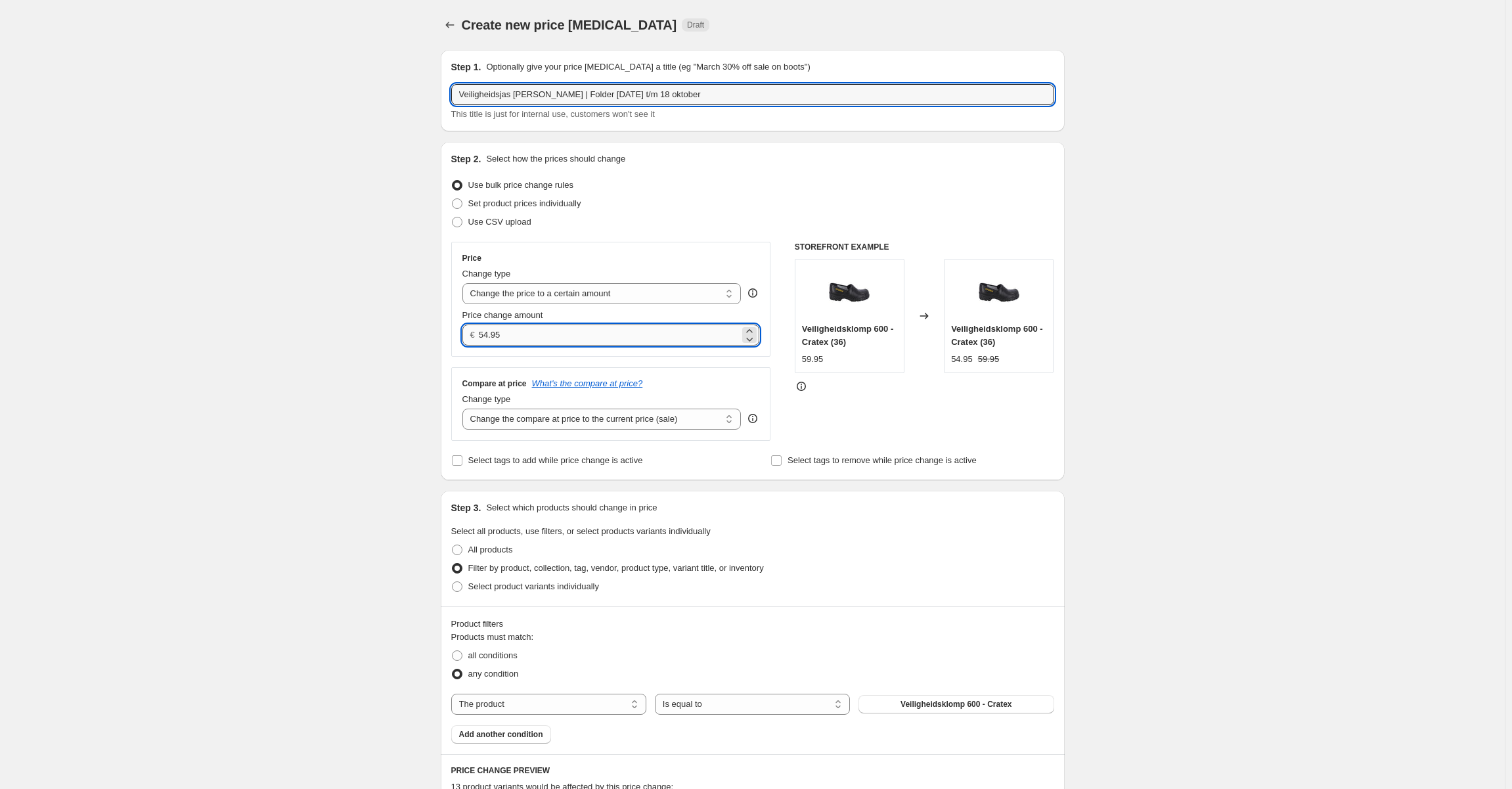
click at [551, 332] on input "54.95" at bounding box center [609, 334] width 261 height 21
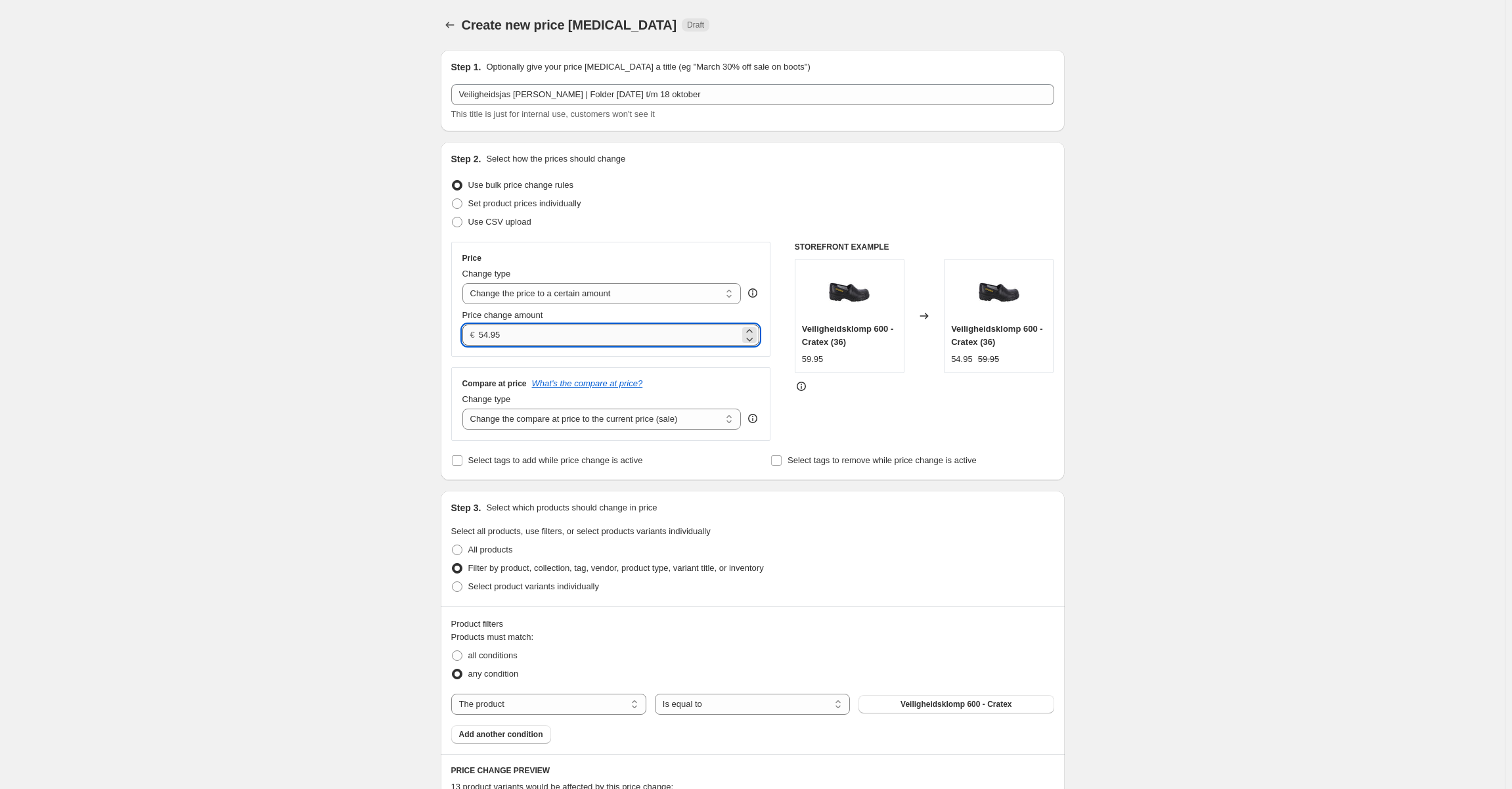
click at [551, 332] on input "54.95" at bounding box center [609, 334] width 261 height 21
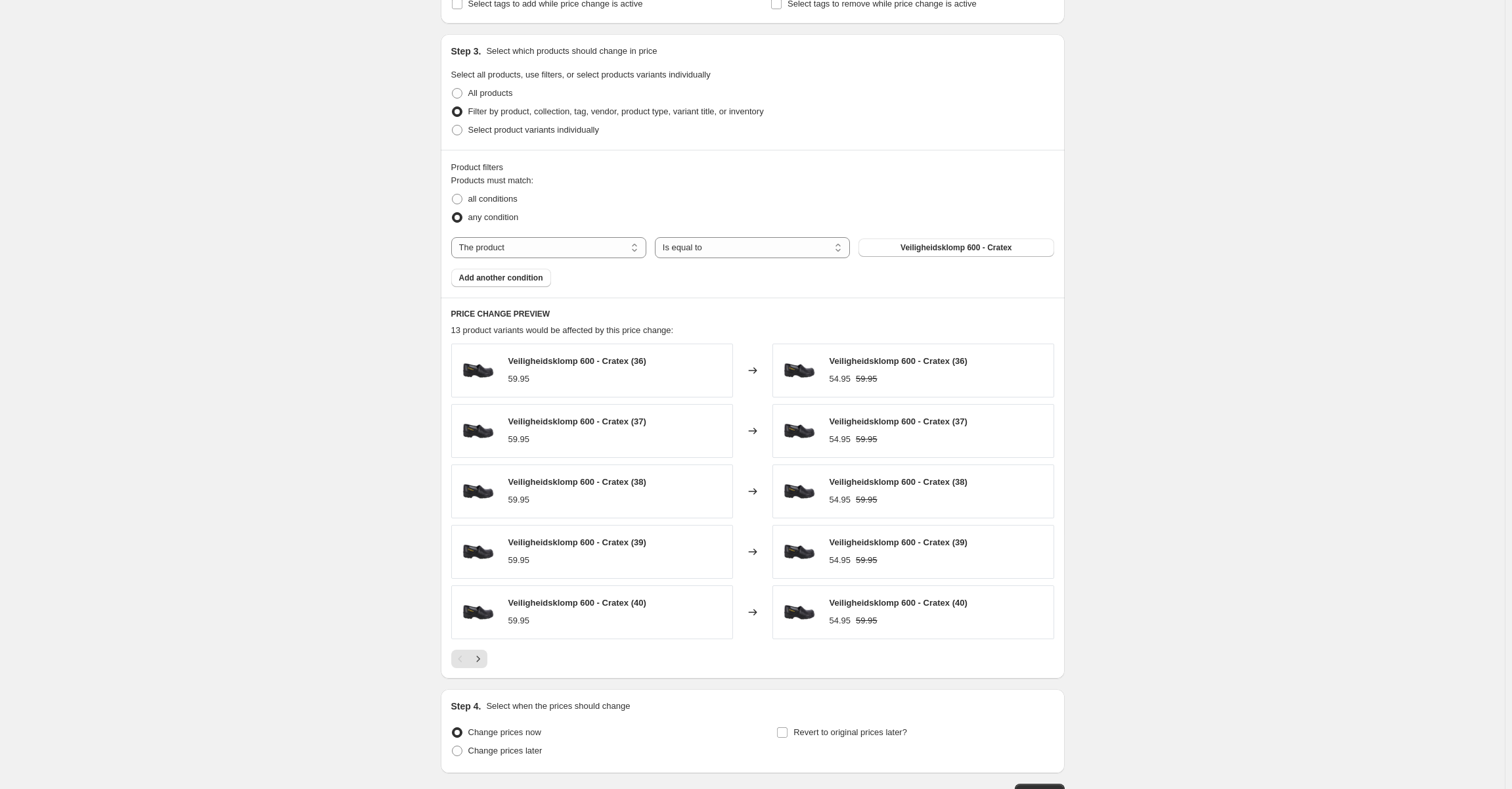
scroll to position [460, 0]
type input "15.95"
click at [958, 242] on span "Veiligheidsklomp 600 - Cratex" at bounding box center [956, 244] width 111 height 11
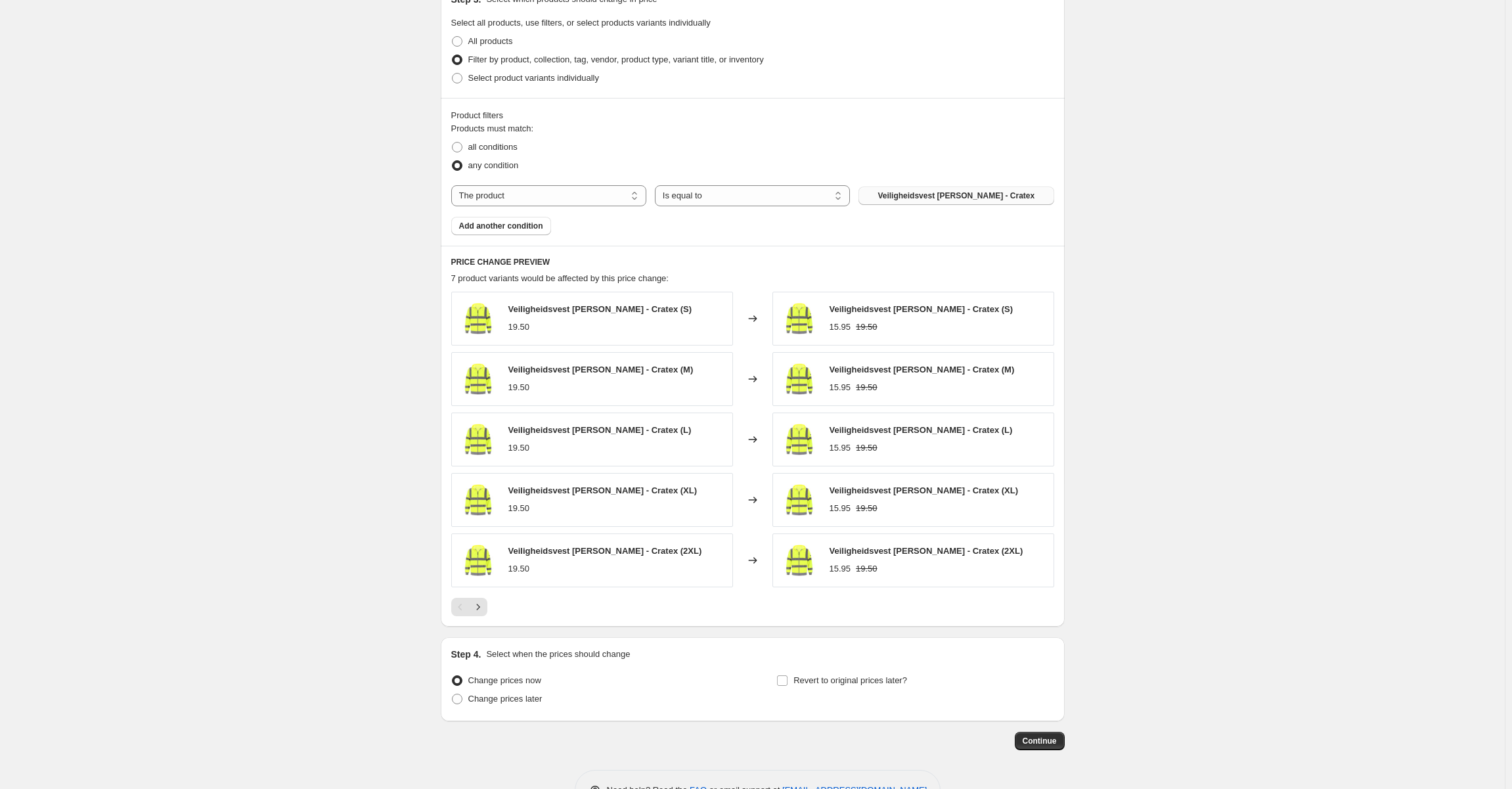
scroll to position [551, 0]
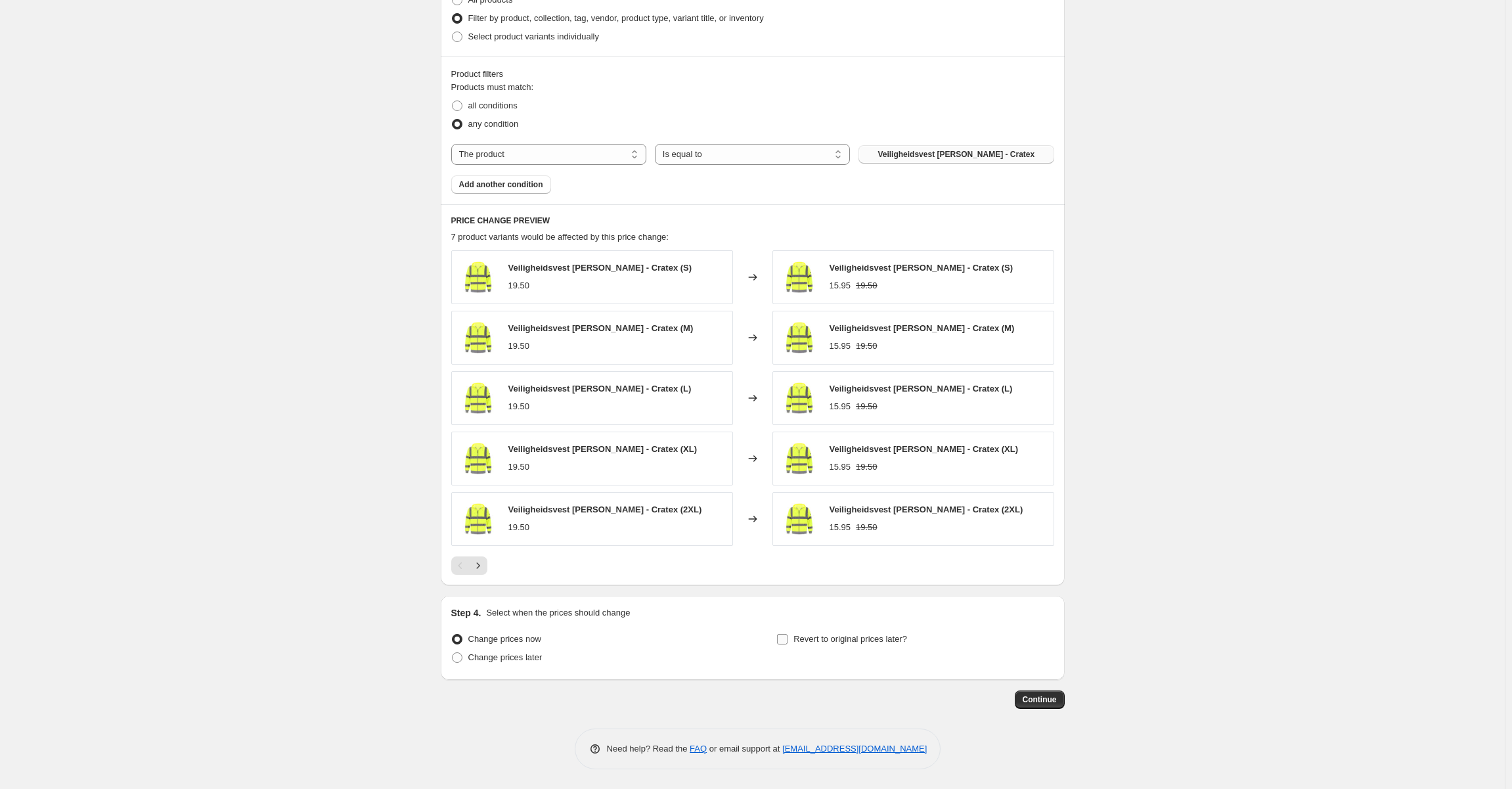
click at [836, 642] on span "Revert to original prices later?" at bounding box center [850, 639] width 113 height 10
click at [787, 642] on input "Revert to original prices later?" at bounding box center [782, 639] width 11 height 11
checkbox input "true"
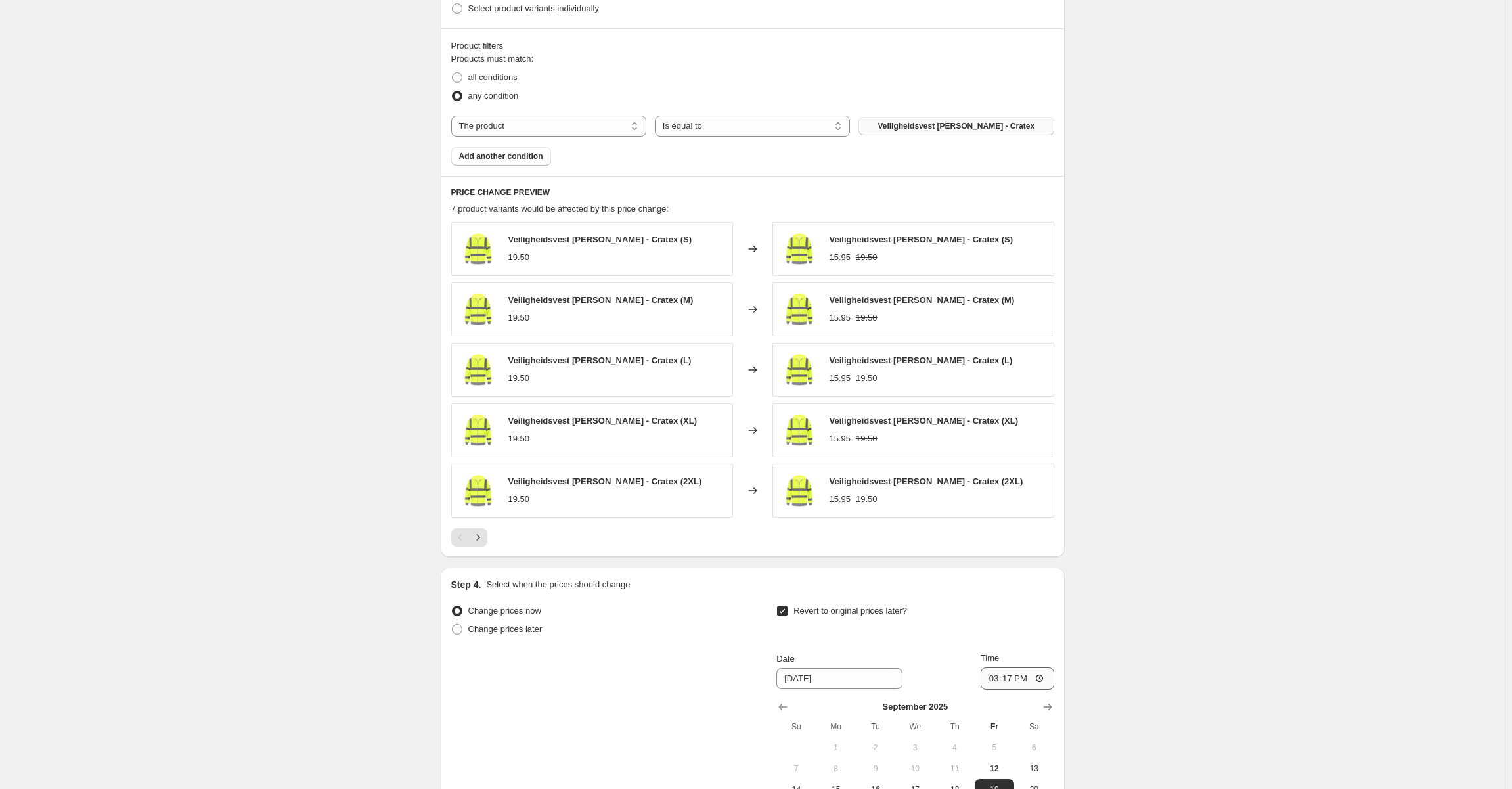
scroll to position [775, 0]
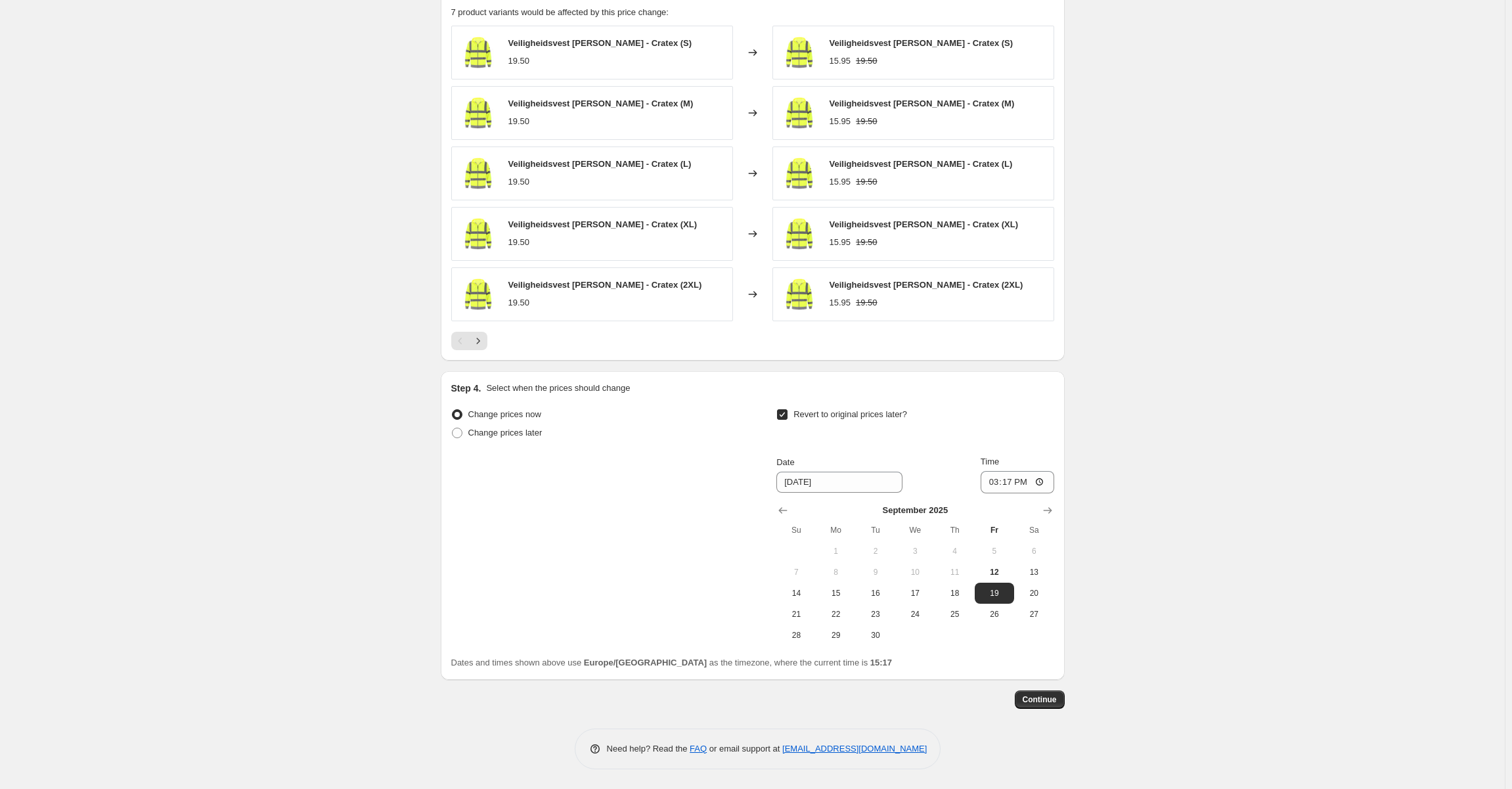
click at [529, 416] on span "Change prices now" at bounding box center [504, 414] width 72 height 10
click at [453, 410] on input "Change prices now" at bounding box center [452, 409] width 1 height 1
click at [524, 429] on span "Change prices later" at bounding box center [505, 433] width 74 height 10
click at [453, 428] on input "Change prices later" at bounding box center [452, 428] width 1 height 1
radio input "true"
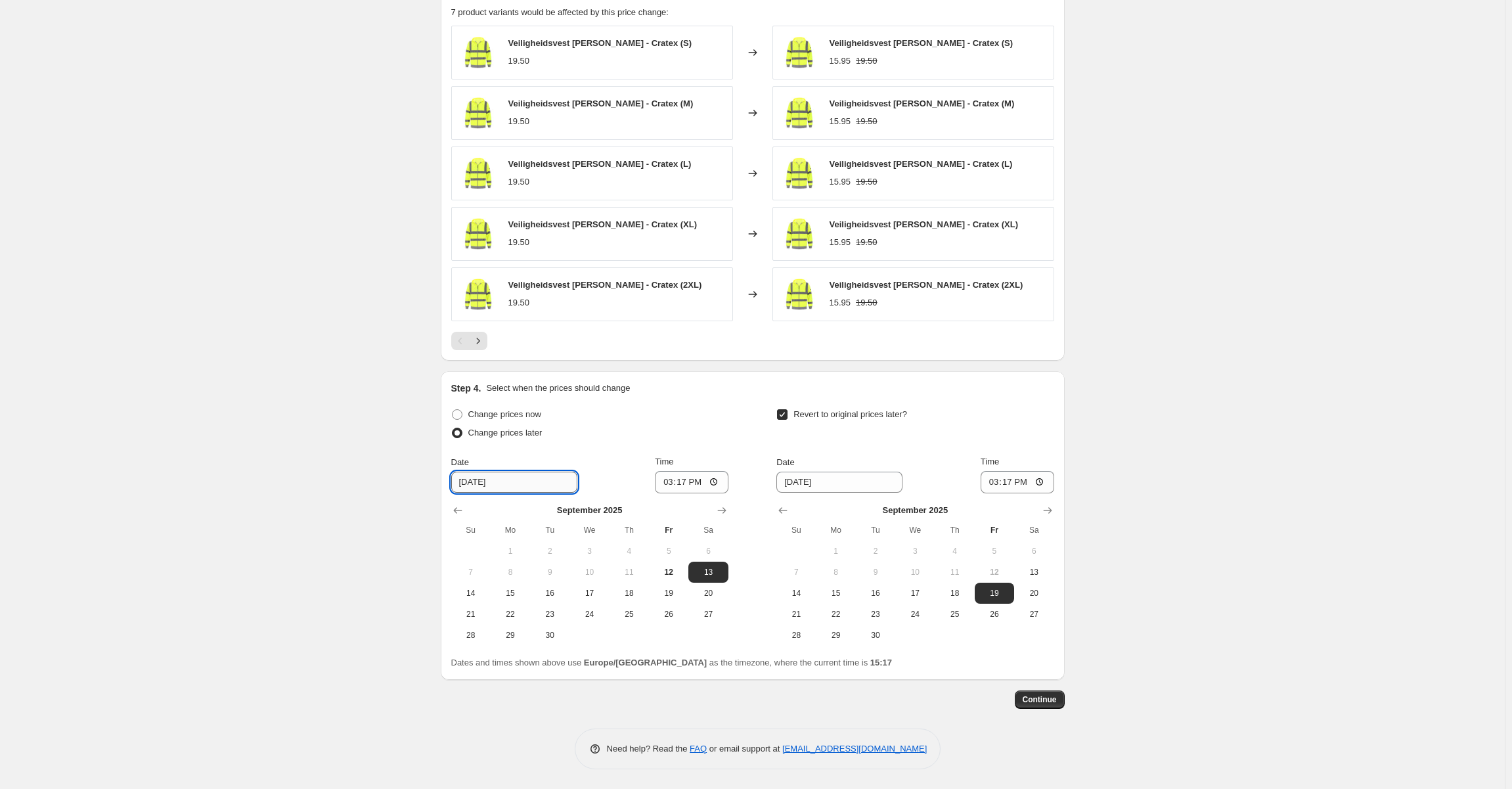
click at [555, 484] on input "9/13/2025" at bounding box center [514, 481] width 126 height 21
click at [476, 626] on button "28" at bounding box center [472, 634] width 40 height 21
type input "9/28/2025"
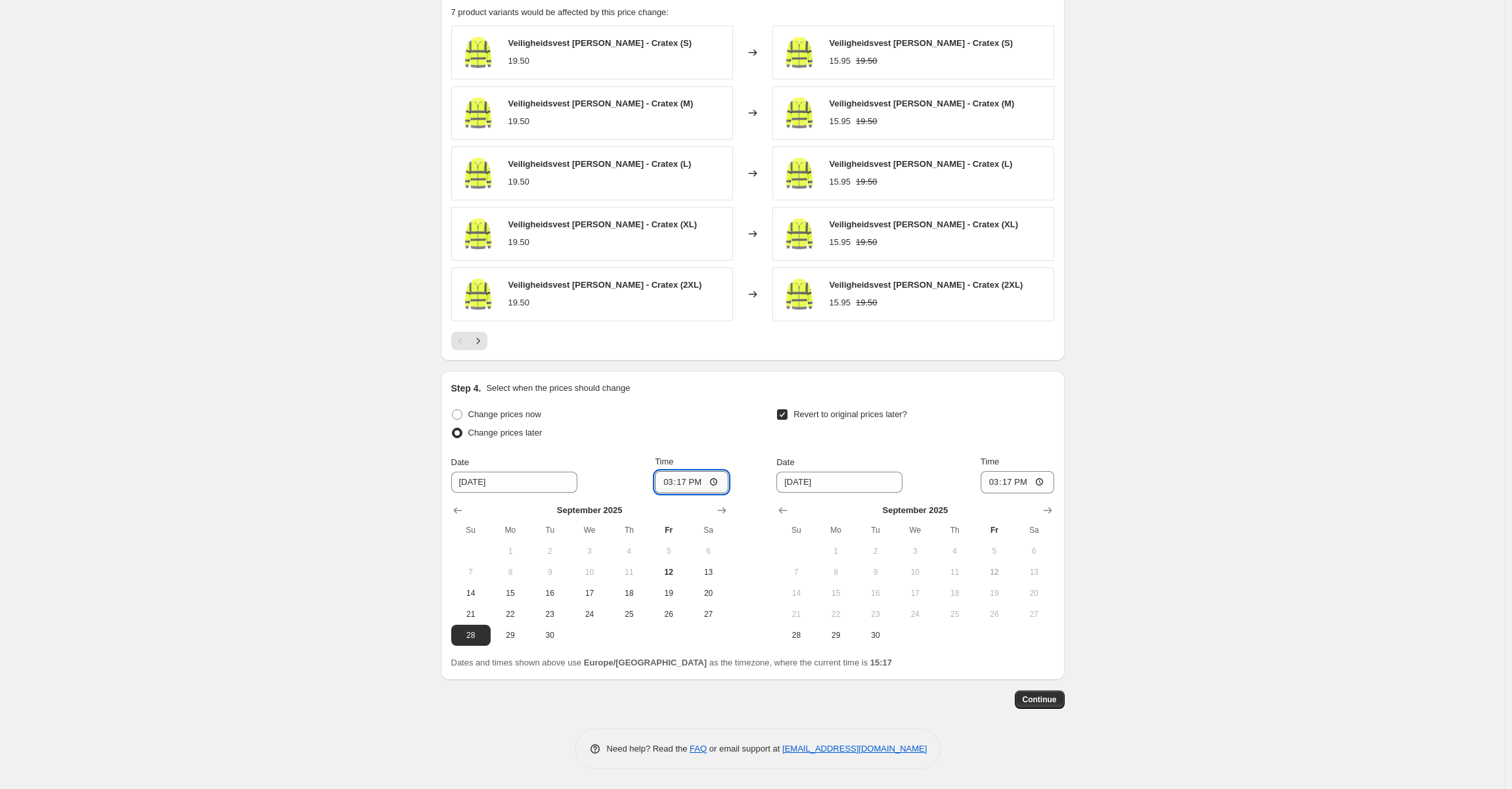
click at [691, 482] on input "15:17" at bounding box center [692, 481] width 73 height 22
type input "00:00"
click at [794, 482] on input "9/19/2025" at bounding box center [839, 481] width 126 height 21
click at [1057, 508] on button "Show next month, October 2025" at bounding box center [1047, 510] width 19 height 19
click at [1029, 592] on span "18" at bounding box center [1033, 592] width 29 height 11
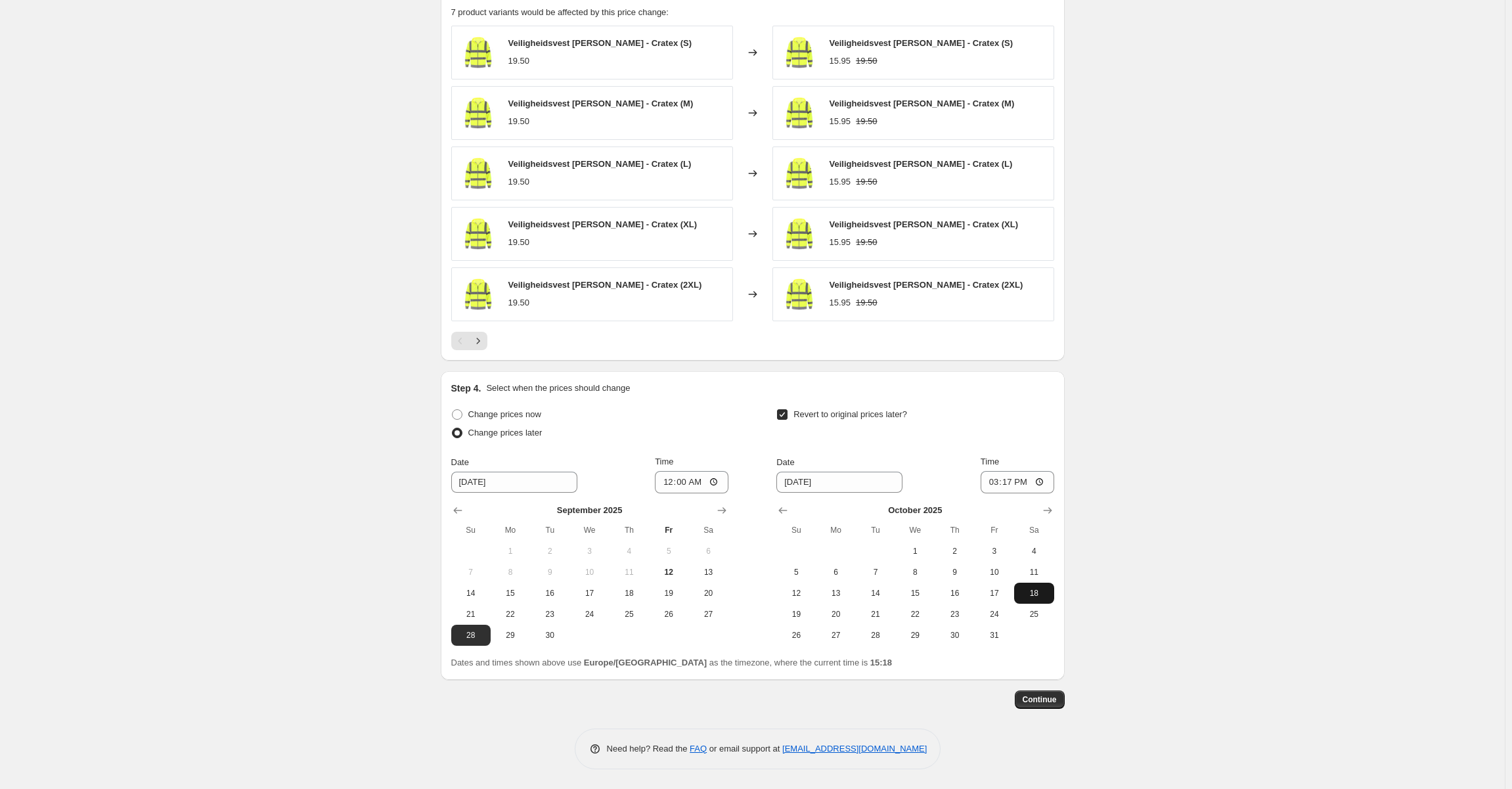
type input "10/18/2025"
click at [1008, 479] on input "15:17" at bounding box center [1018, 481] width 73 height 22
click at [1011, 483] on input "18:07" at bounding box center [1018, 481] width 73 height 22
type input "17:00"
click at [1057, 700] on span "Continue" at bounding box center [1039, 699] width 34 height 11
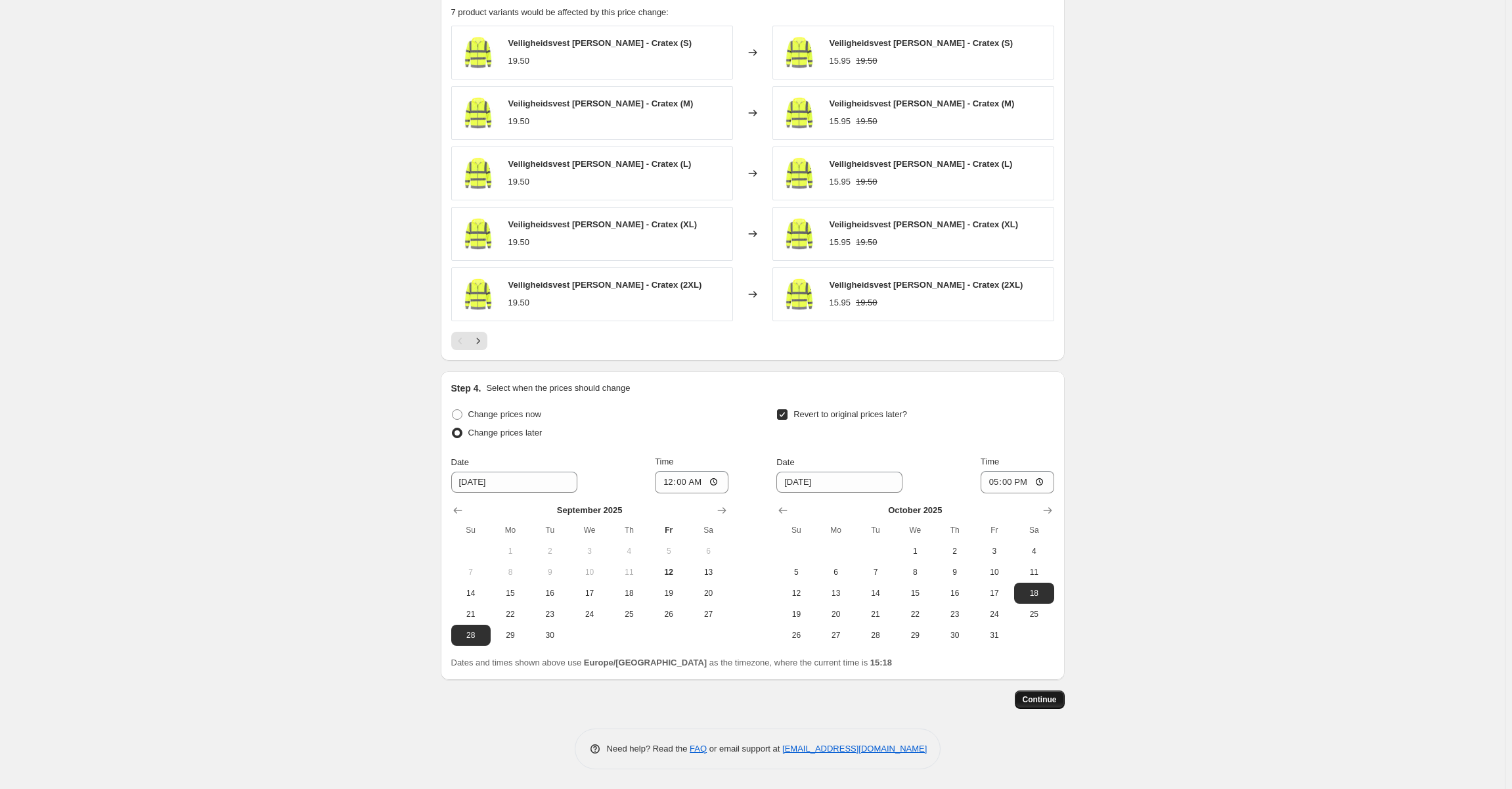
scroll to position [0, 0]
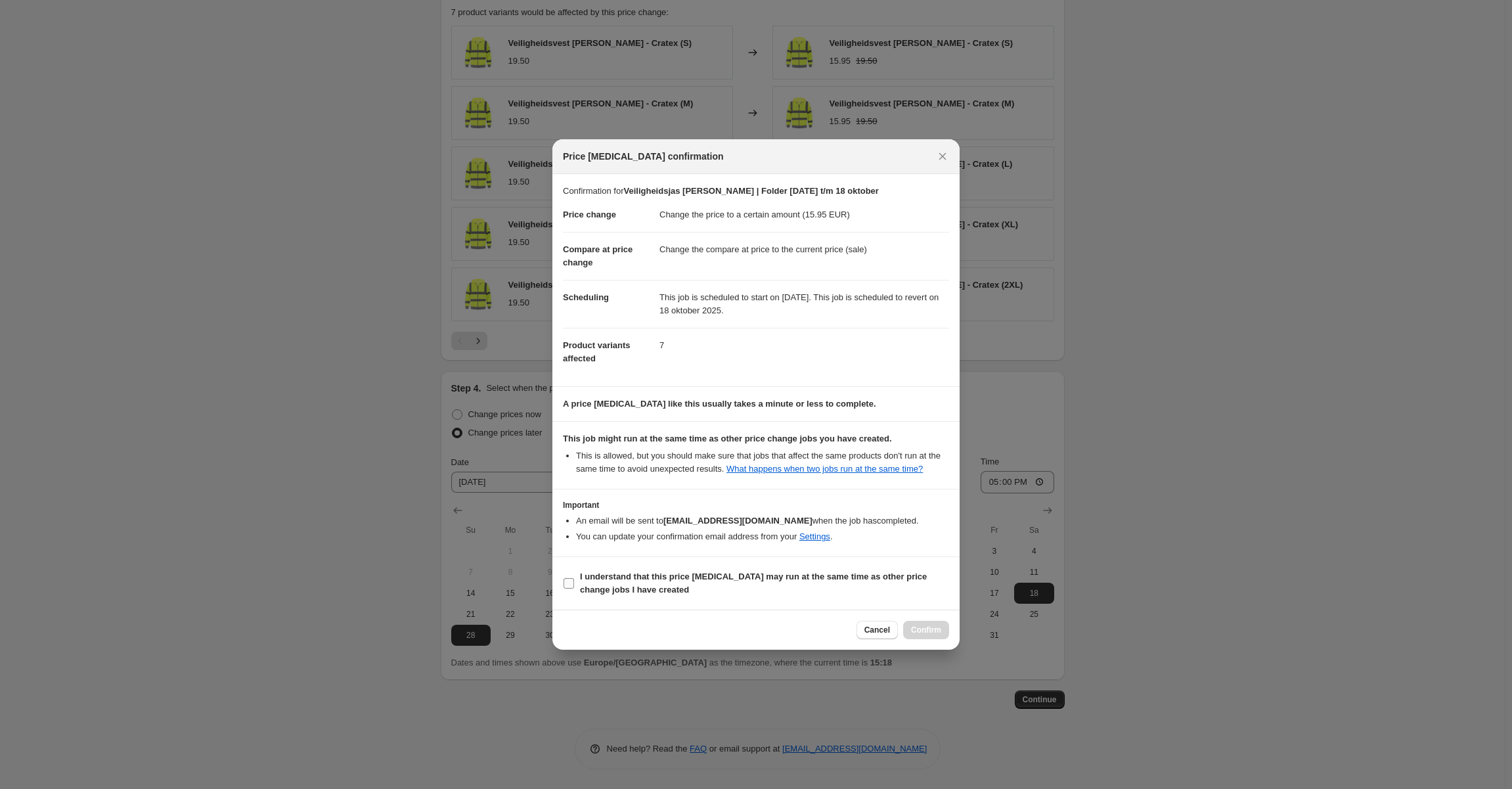
click at [774, 590] on span "I understand that this price change job may run at the same time as other price…" at bounding box center [764, 583] width 369 height 26
click at [574, 589] on input "I understand that this price change job may run at the same time as other price…" at bounding box center [569, 583] width 11 height 11
checkbox input "true"
click at [925, 628] on span "Confirm" at bounding box center [926, 629] width 30 height 11
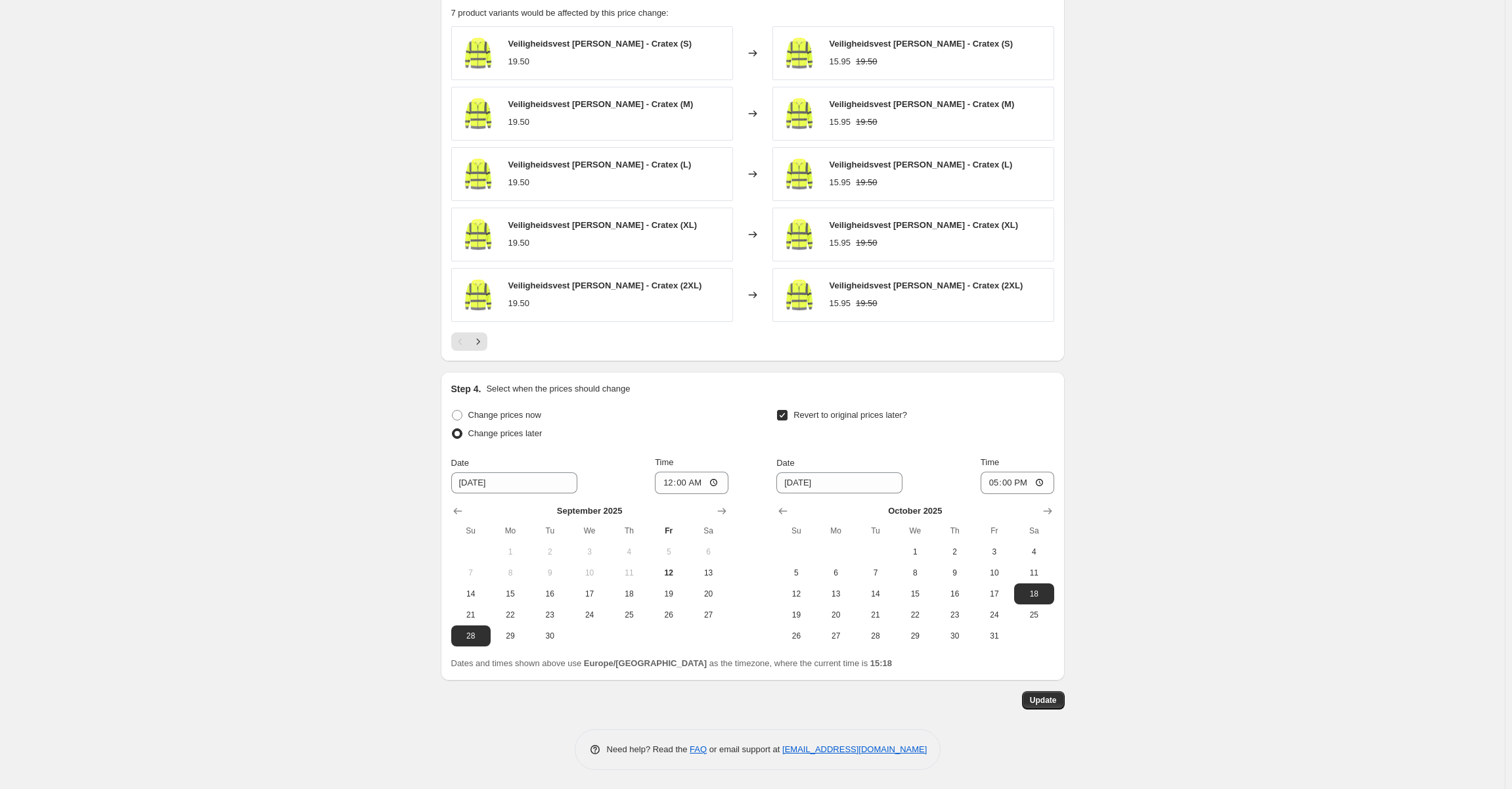
scroll to position [855, 0]
click at [1048, 700] on span "Update" at bounding box center [1043, 699] width 27 height 11
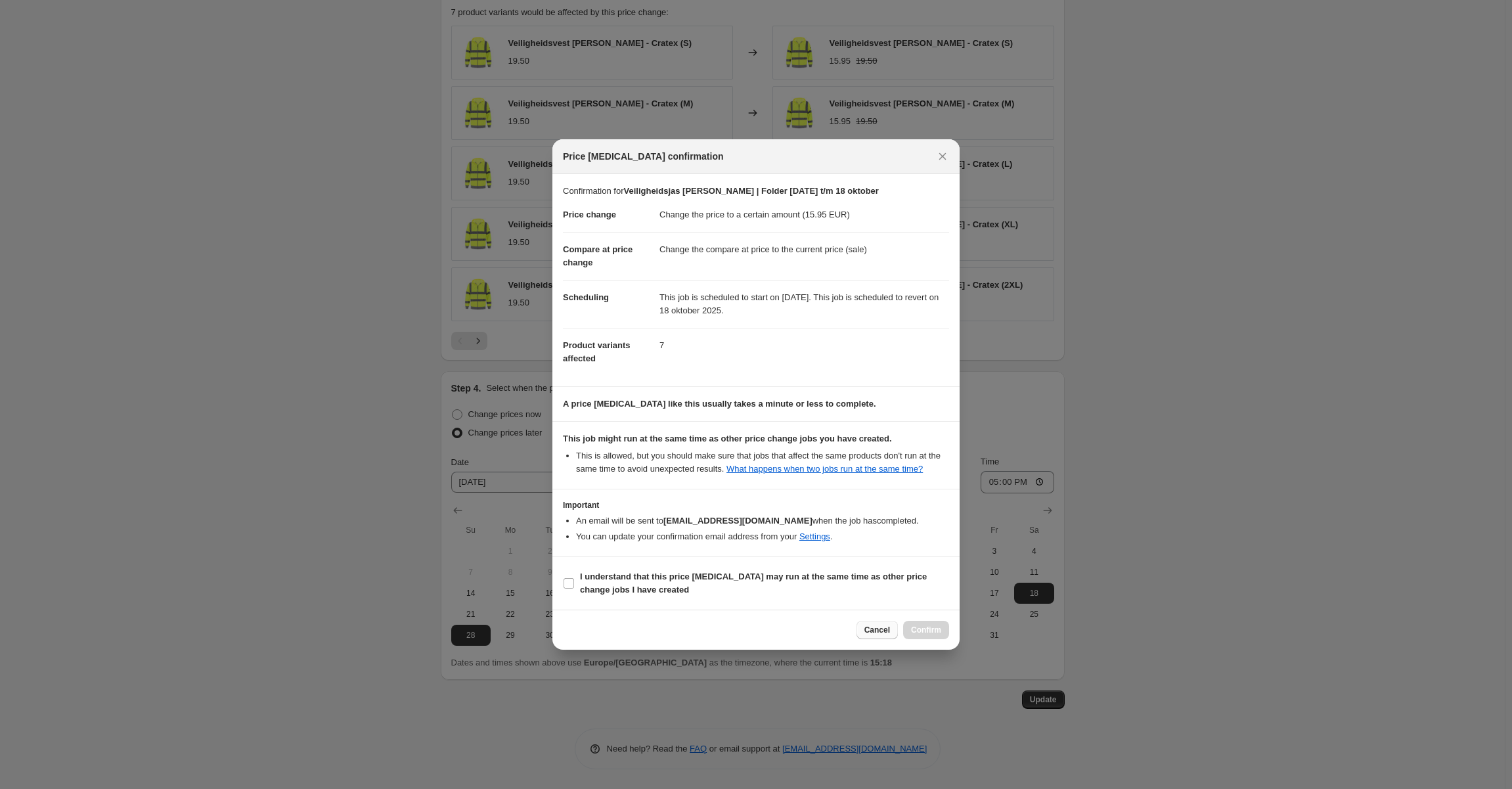
click at [883, 629] on span "Cancel" at bounding box center [878, 629] width 26 height 11
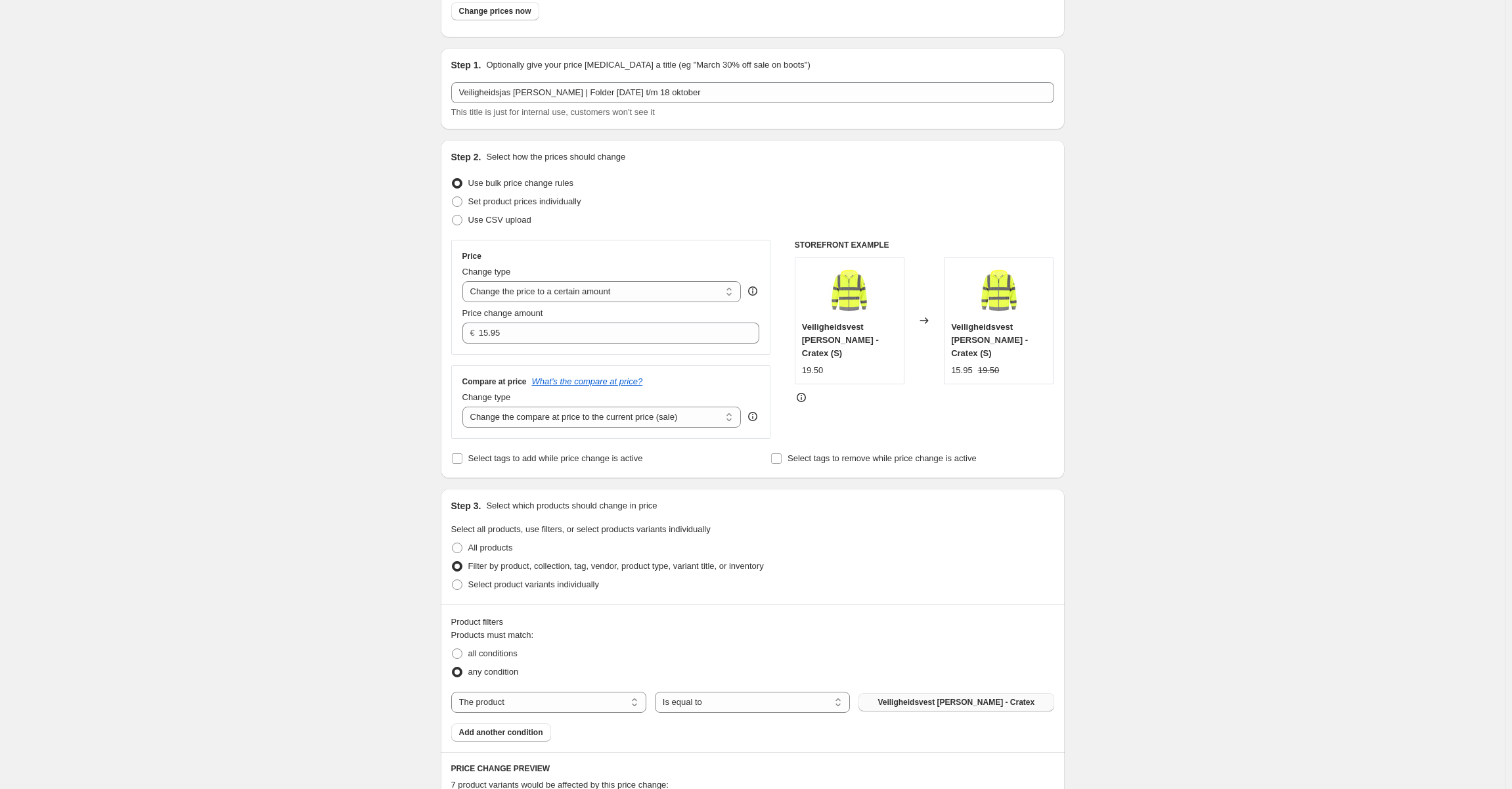
scroll to position [0, 0]
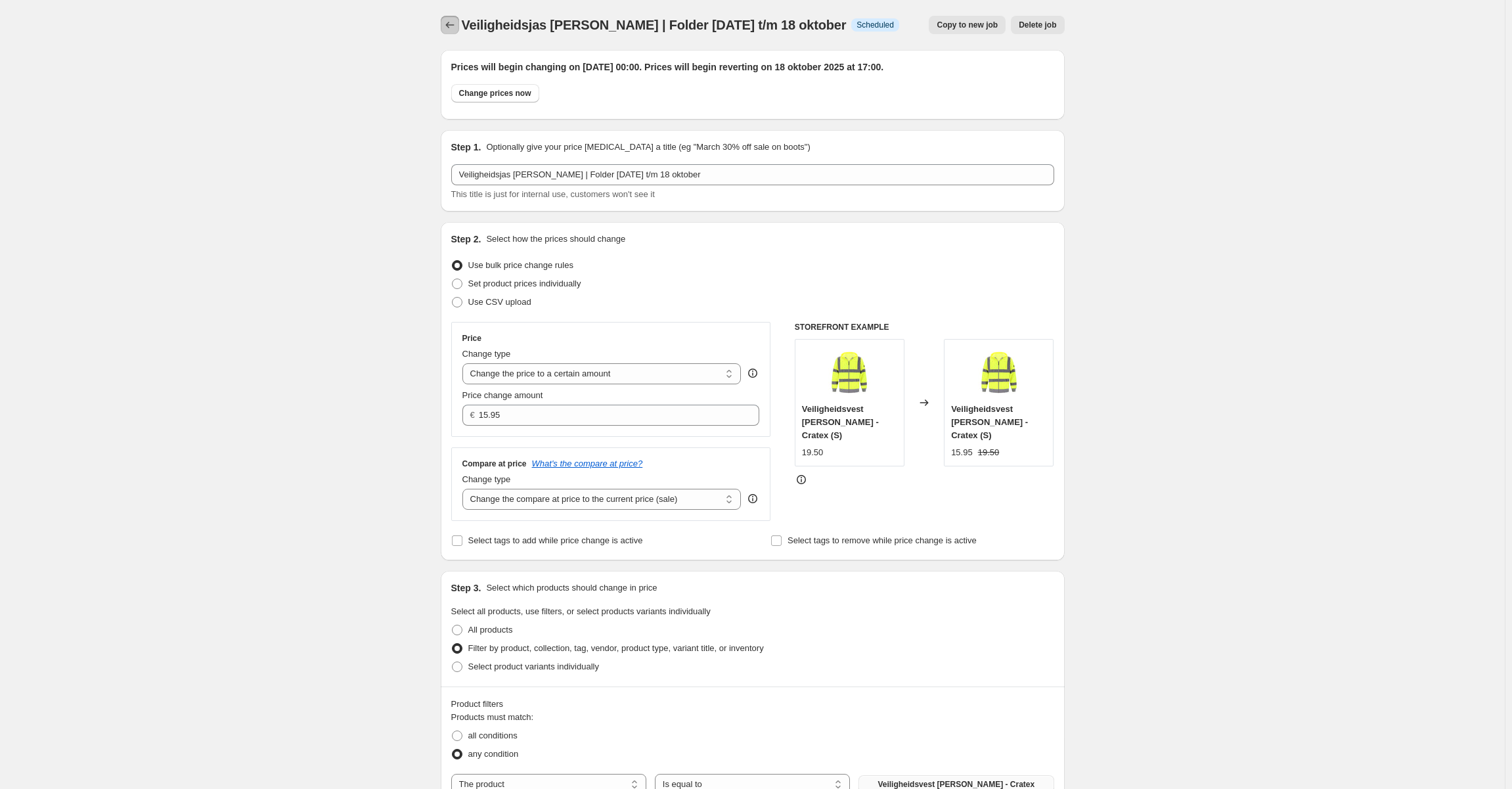
click at [448, 23] on icon "Price change jobs" at bounding box center [450, 25] width 13 height 13
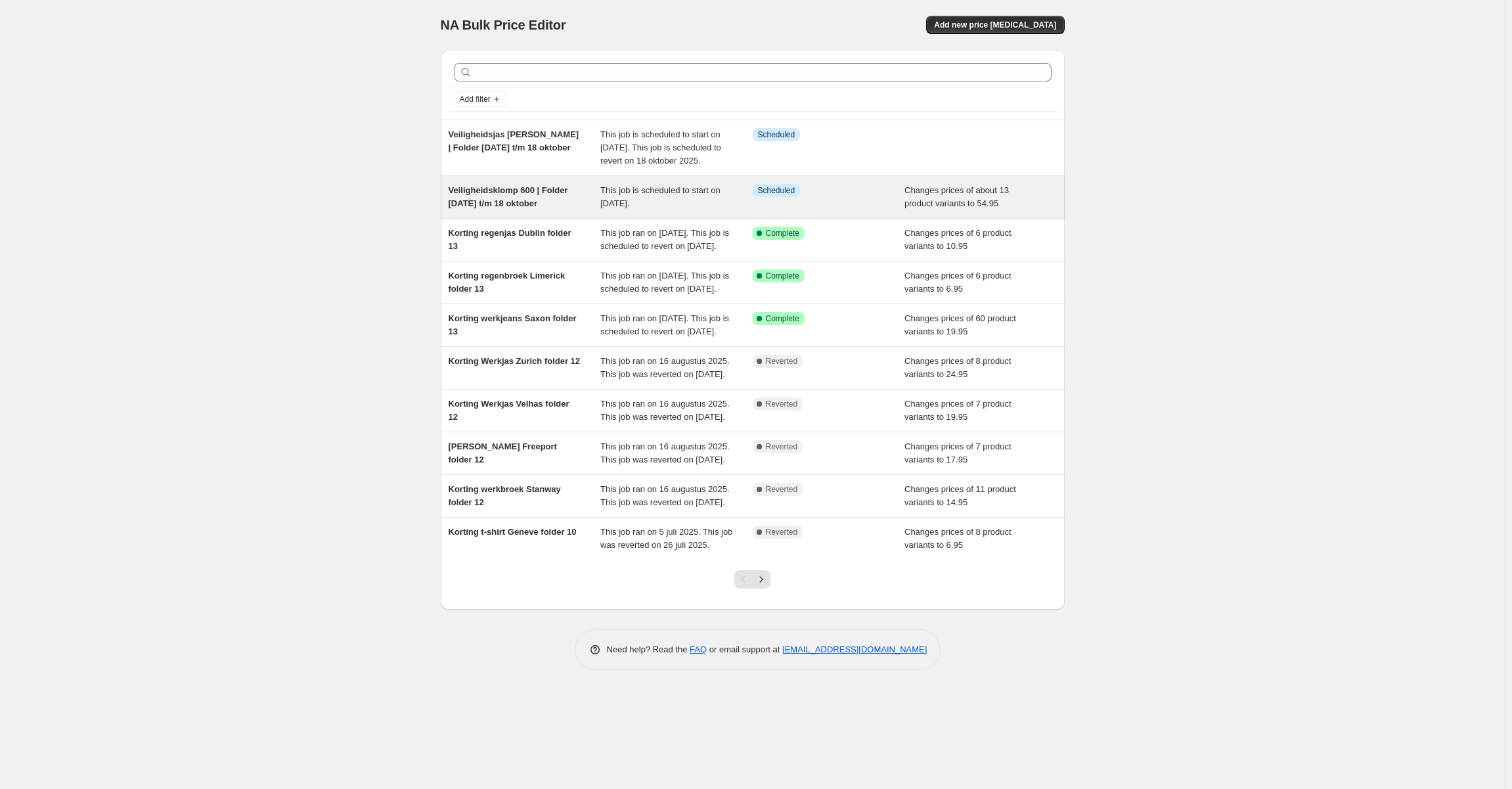
click at [560, 210] on div "Veiligheidsklomp 600 | Folder 29 september t/m 18 oktober" at bounding box center [525, 197] width 153 height 26
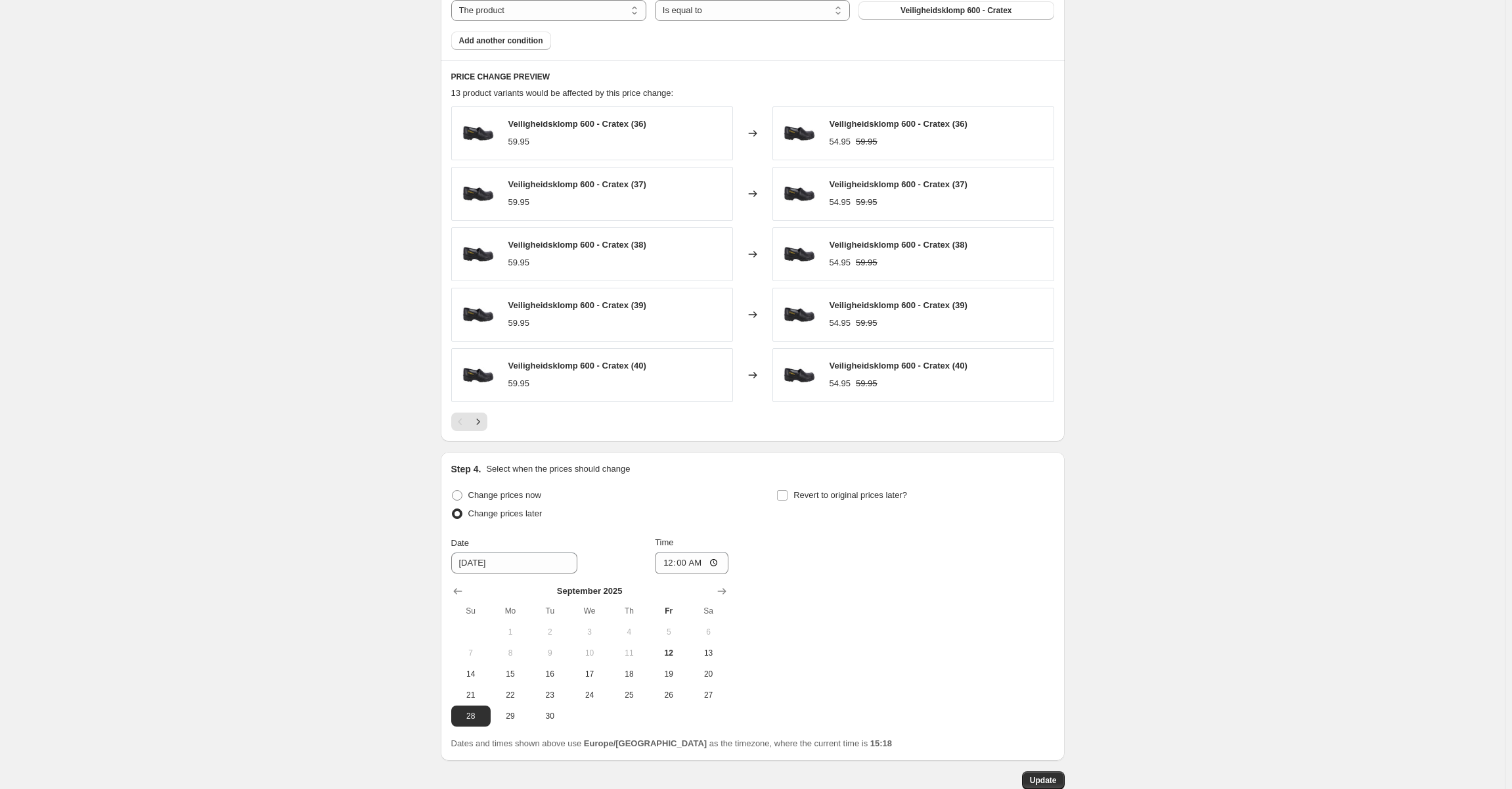
scroll to position [855, 0]
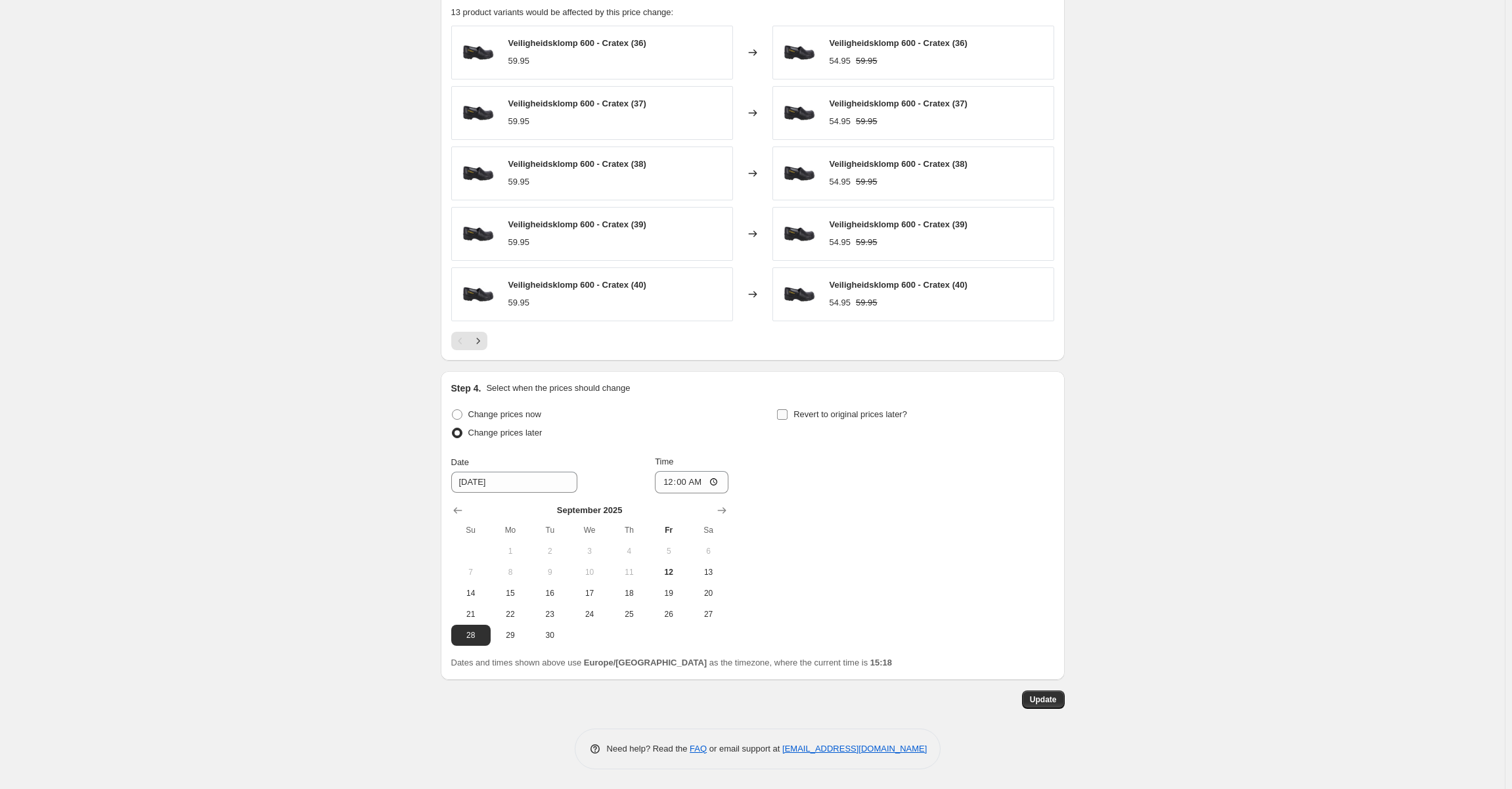
click at [797, 413] on span "Revert to original prices later?" at bounding box center [850, 414] width 113 height 10
click at [787, 413] on input "Revert to original prices later?" at bounding box center [782, 414] width 11 height 11
checkbox input "true"
click at [1035, 510] on div at bounding box center [914, 510] width 277 height 13
click at [1044, 513] on icon "Show next month, October 2025" at bounding box center [1047, 510] width 13 height 13
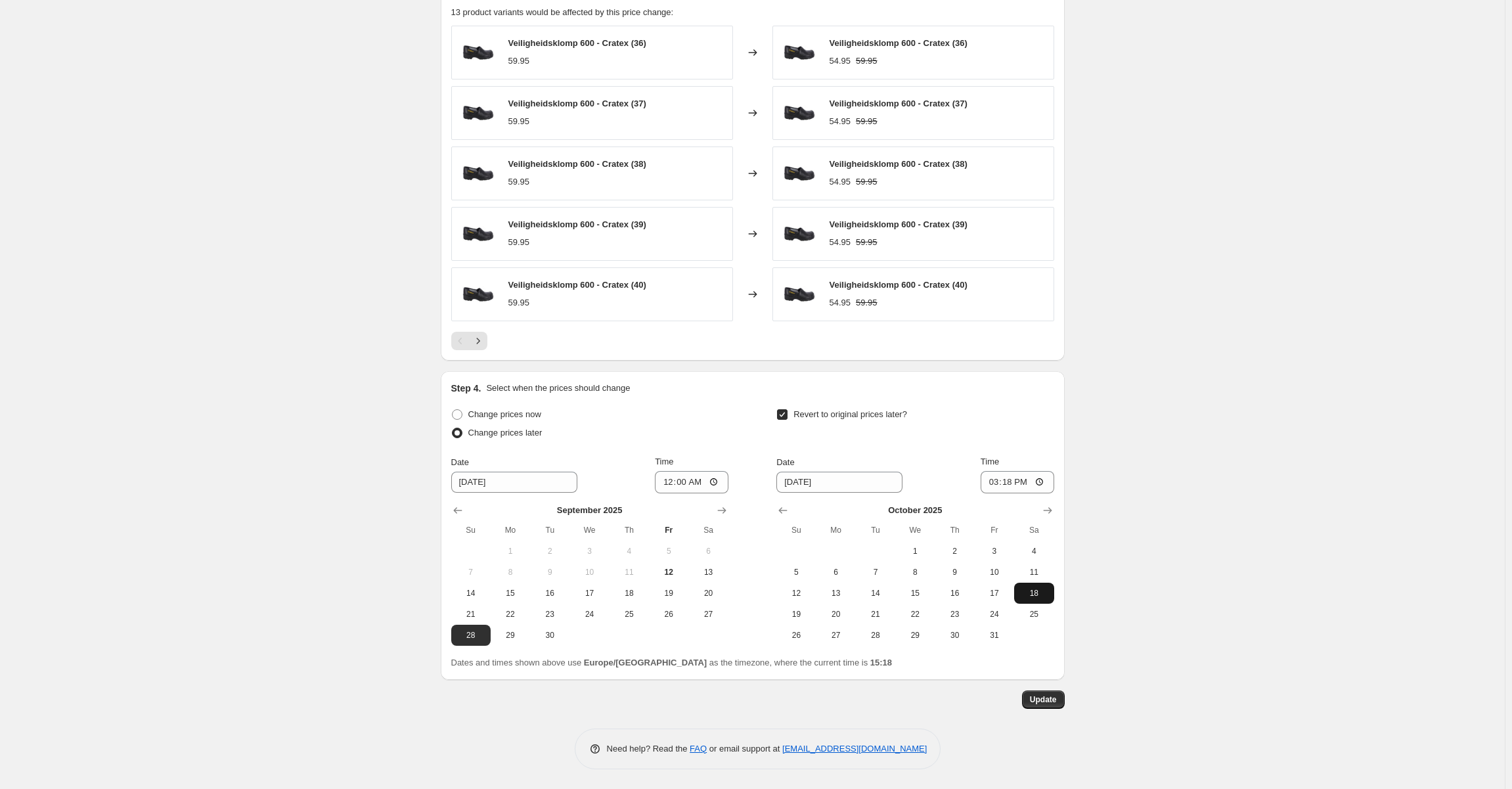
click at [1034, 587] on button "18" at bounding box center [1034, 592] width 40 height 21
type input "10/18/2025"
click at [1017, 484] on input "15:18" at bounding box center [1018, 481] width 73 height 22
click at [1017, 484] on input "17:00" at bounding box center [1018, 481] width 73 height 22
type input "00:00"
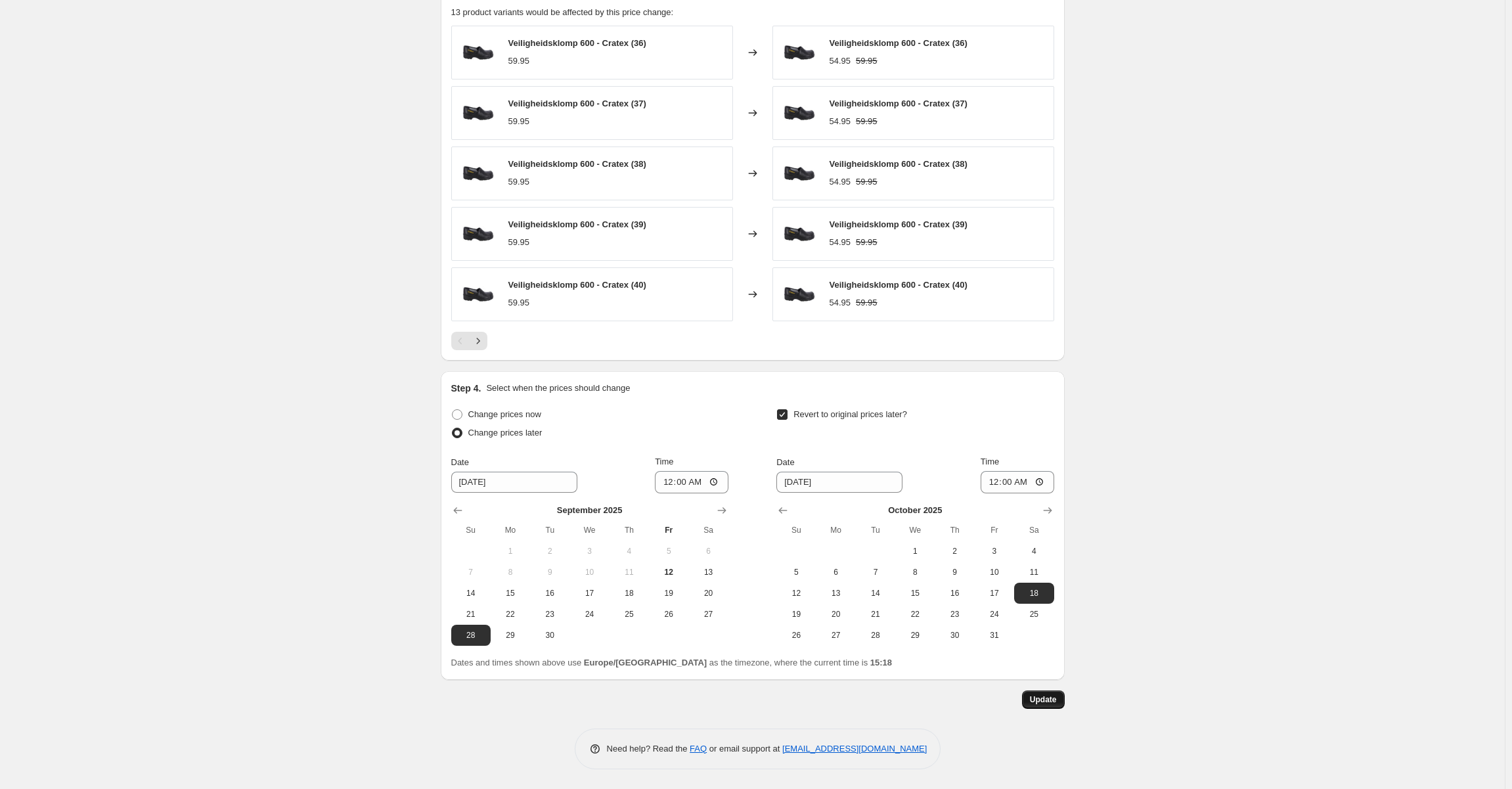
click at [1046, 702] on span "Update" at bounding box center [1043, 699] width 27 height 11
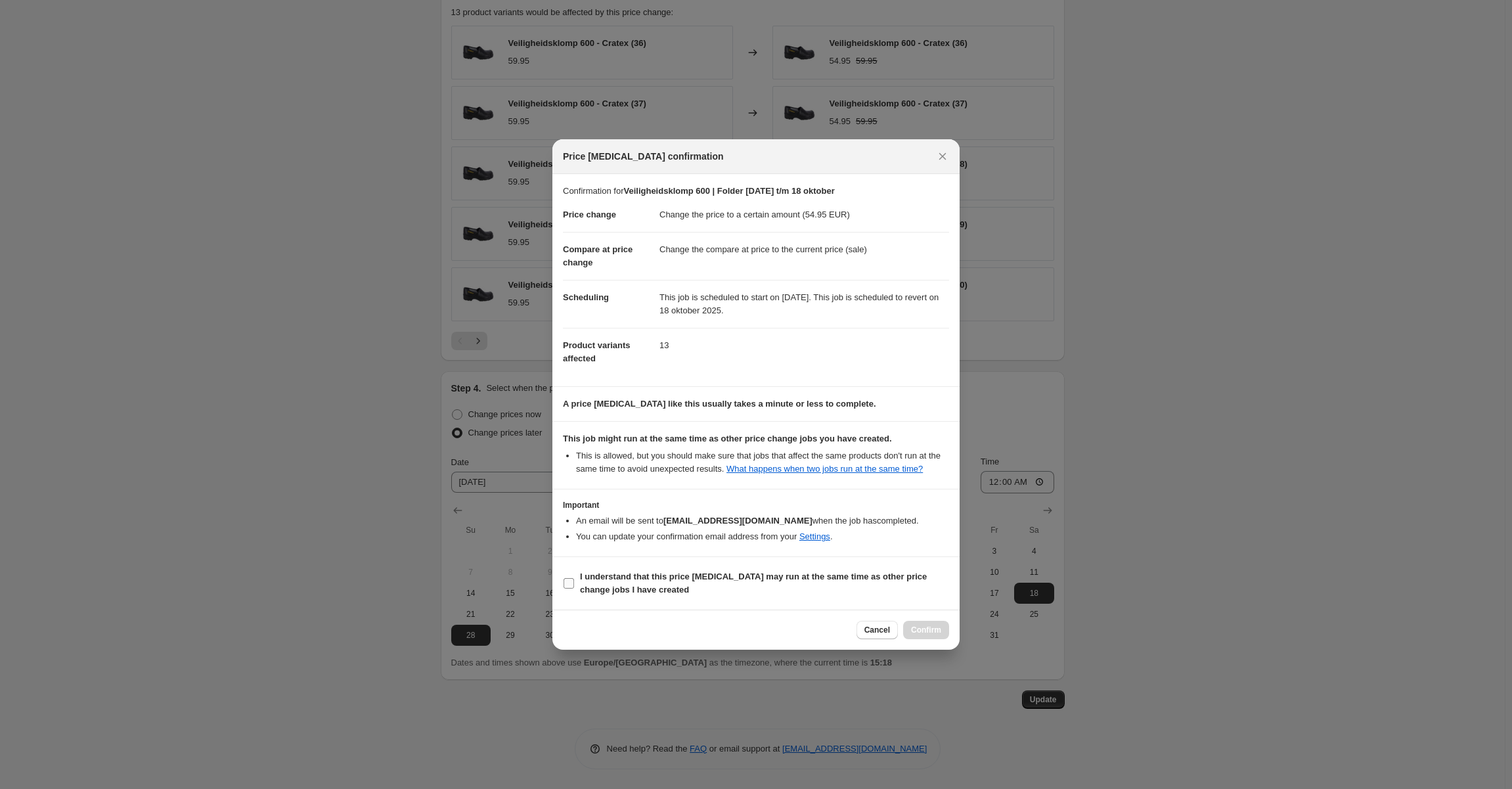
click at [691, 572] on b "I understand that this price change job may run at the same time as other price…" at bounding box center [753, 583] width 346 height 23
click at [928, 628] on div "Cancel Confirm" at bounding box center [902, 629] width 92 height 19
click at [745, 569] on label "I understand that this price change job may run at the same time as other price…" at bounding box center [756, 584] width 386 height 32
click at [574, 578] on input "I understand that this price change job may run at the same time as other price…" at bounding box center [569, 583] width 11 height 11
checkbox input "true"
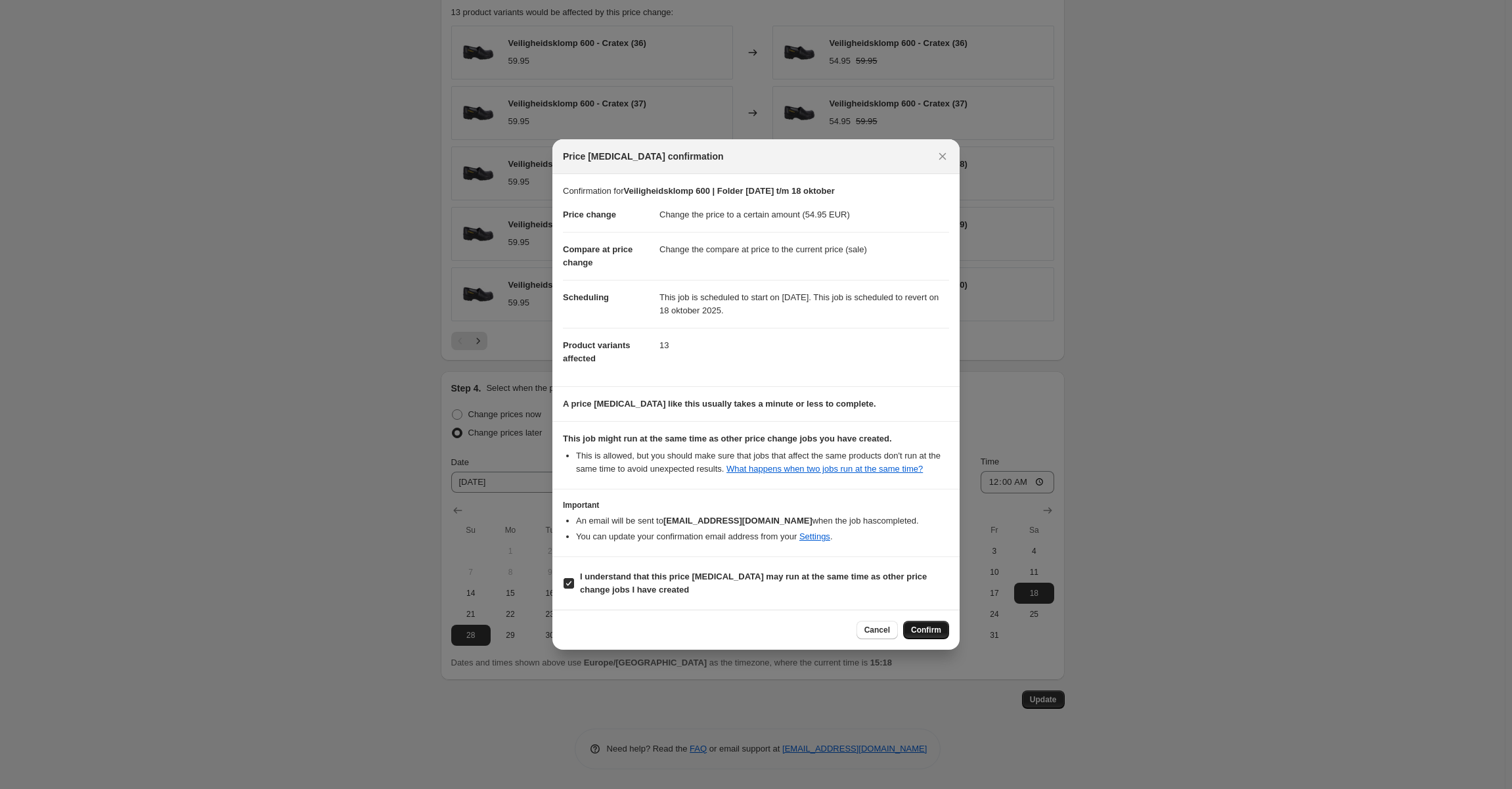
click at [934, 632] on span "Confirm" at bounding box center [926, 629] width 30 height 11
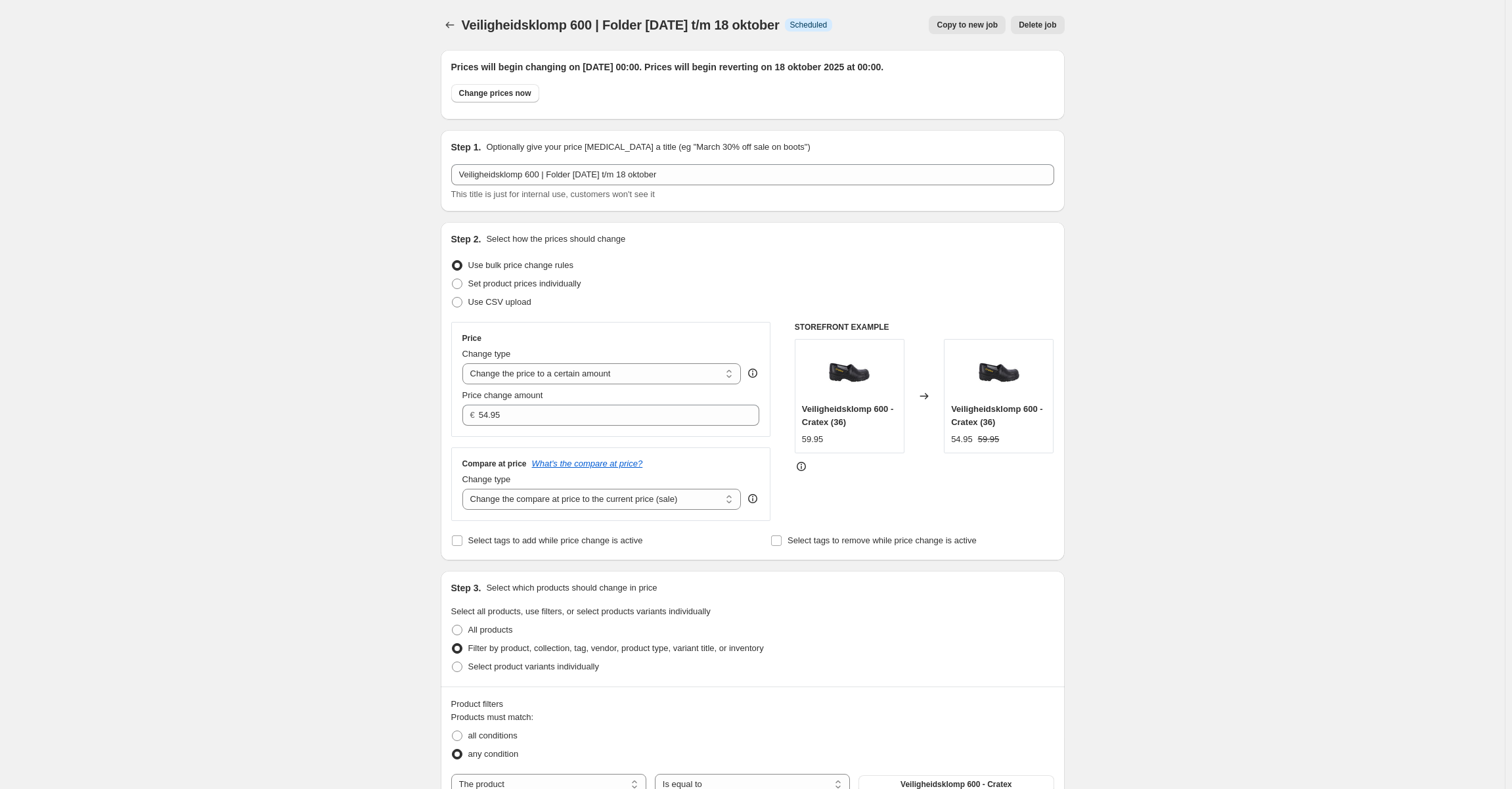
scroll to position [855, 0]
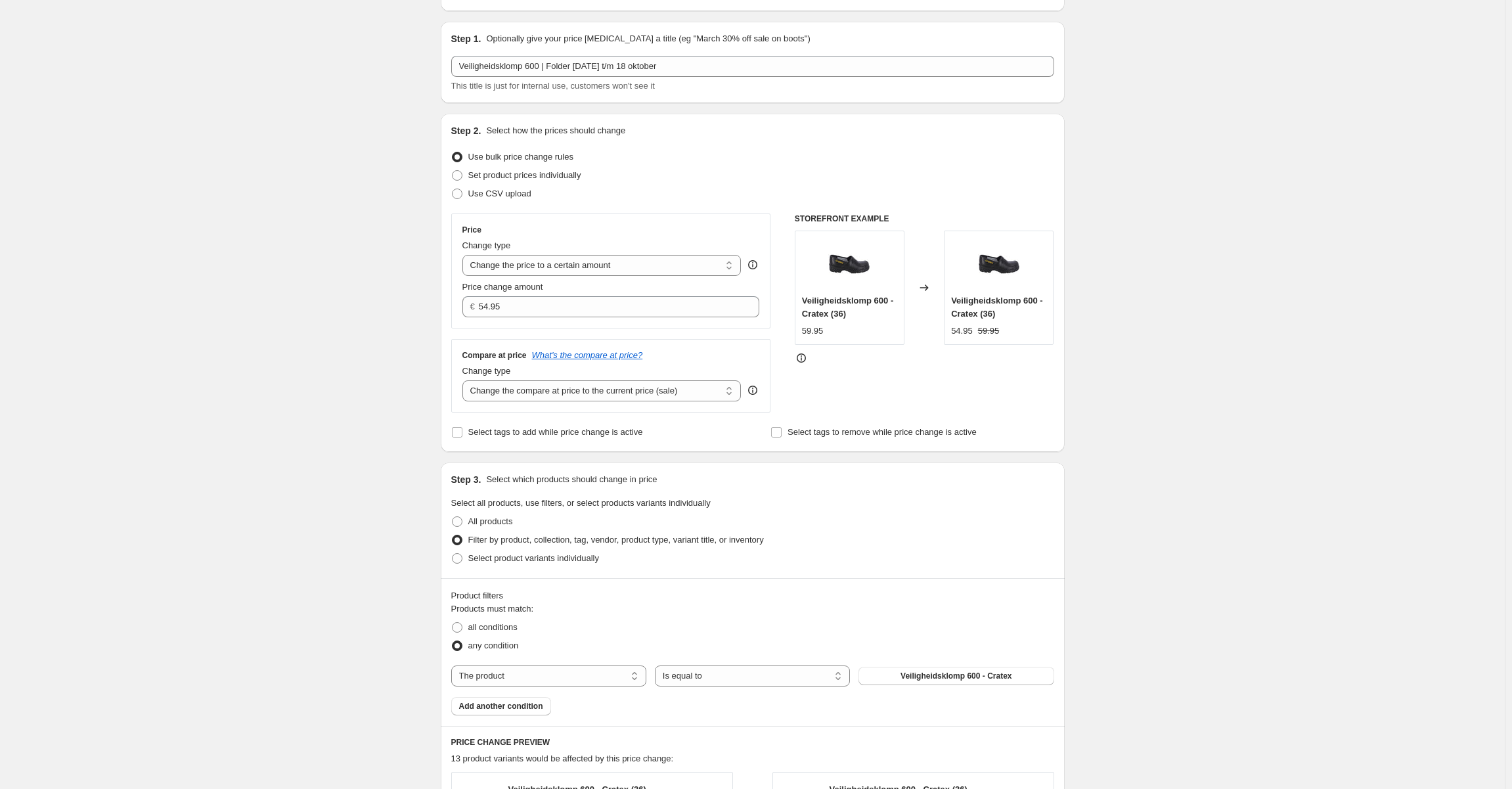
scroll to position [0, 0]
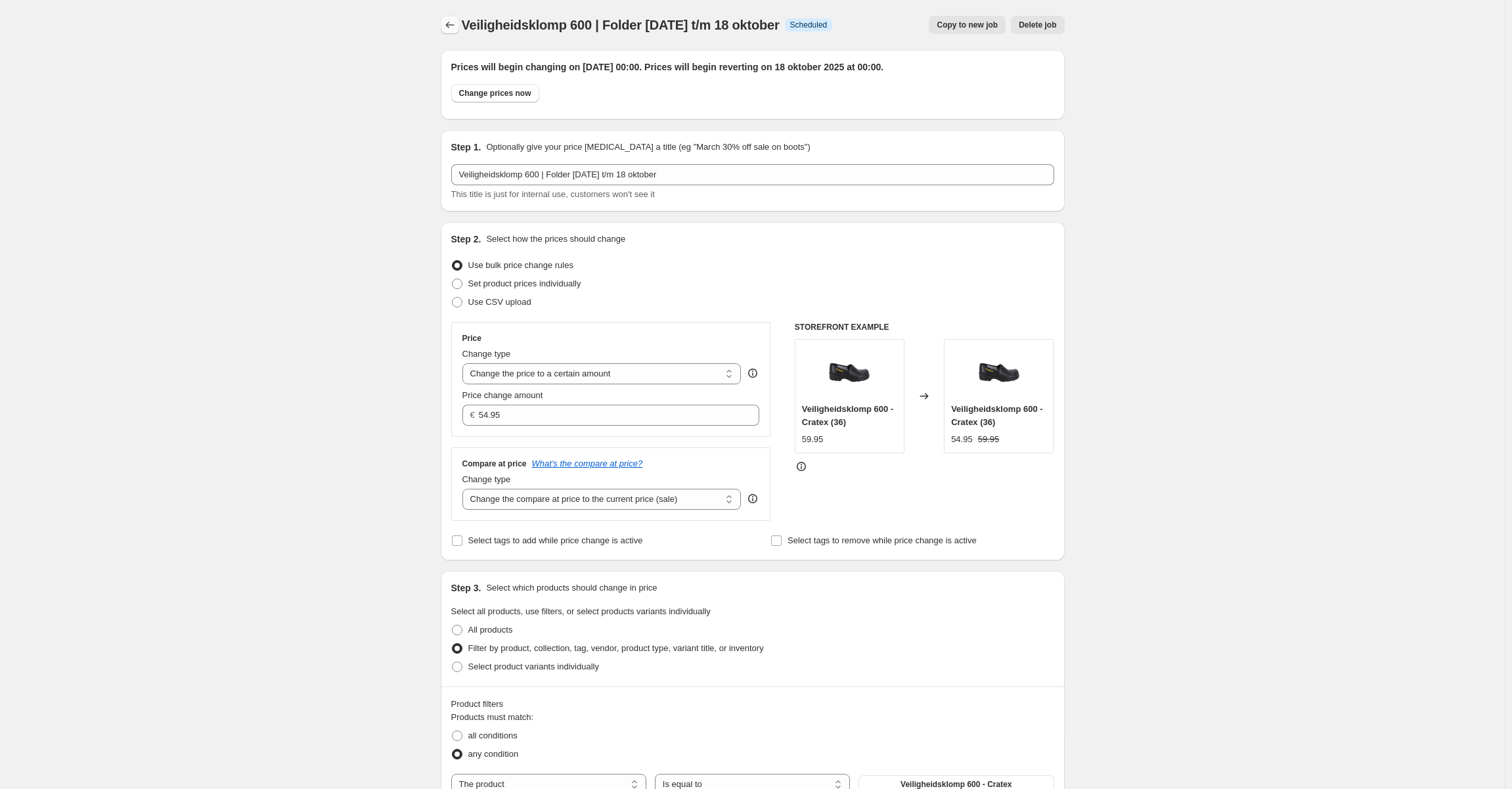
click at [455, 25] on icon "Price change jobs" at bounding box center [450, 25] width 13 height 13
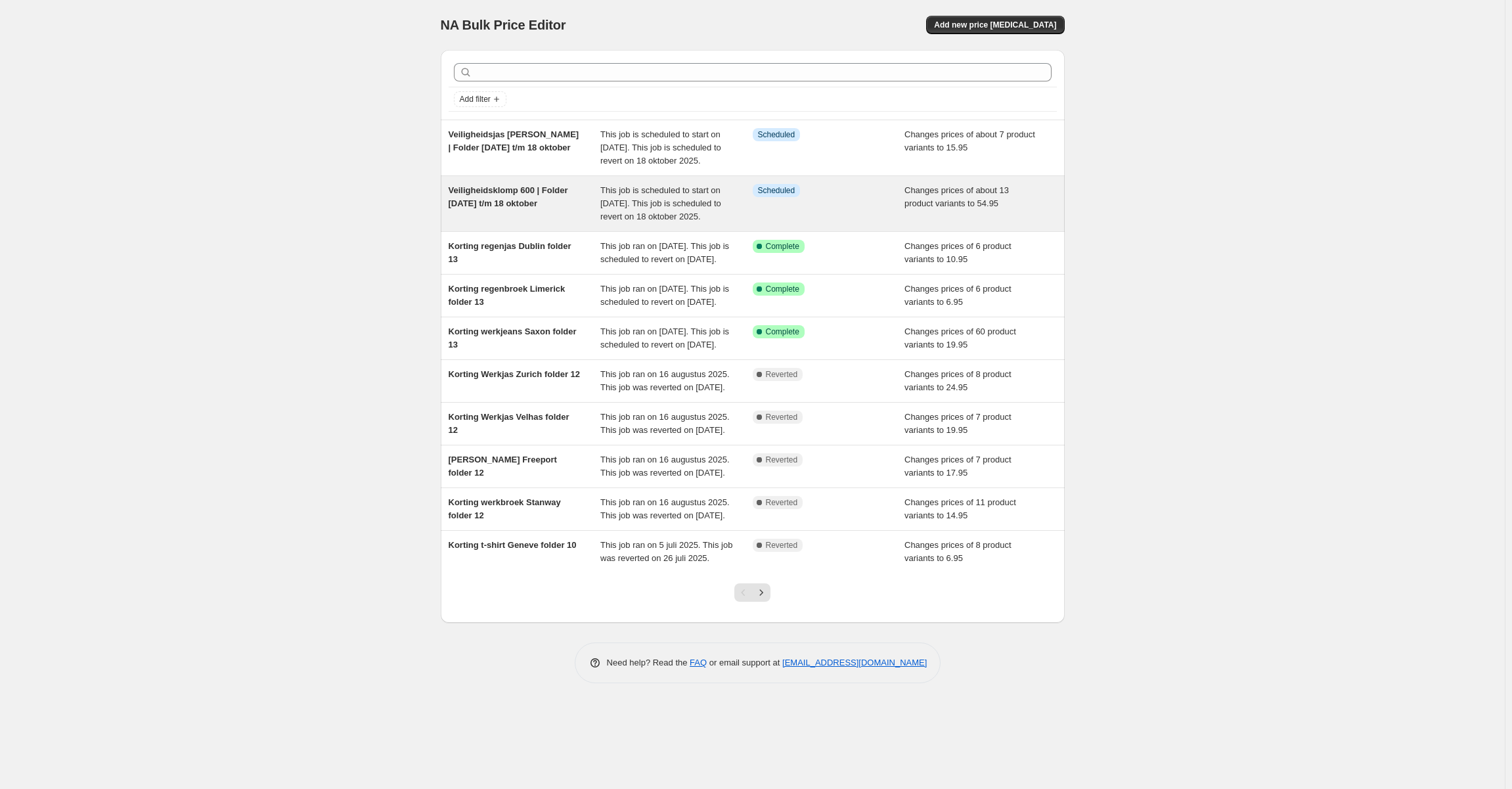
click at [864, 218] on div "Info Scheduled" at bounding box center [829, 203] width 153 height 40
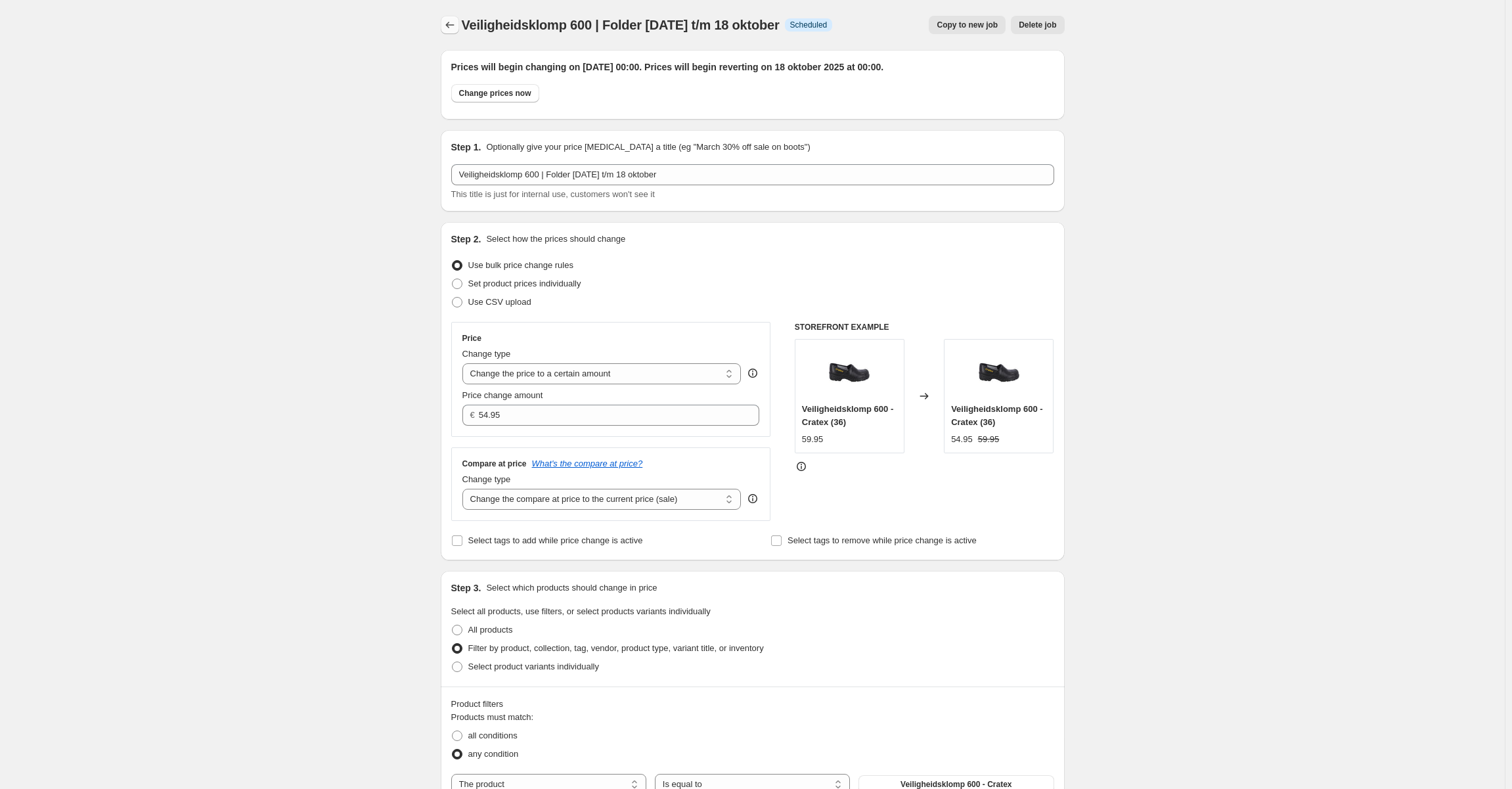
click at [457, 23] on icon "Price change jobs" at bounding box center [450, 25] width 13 height 13
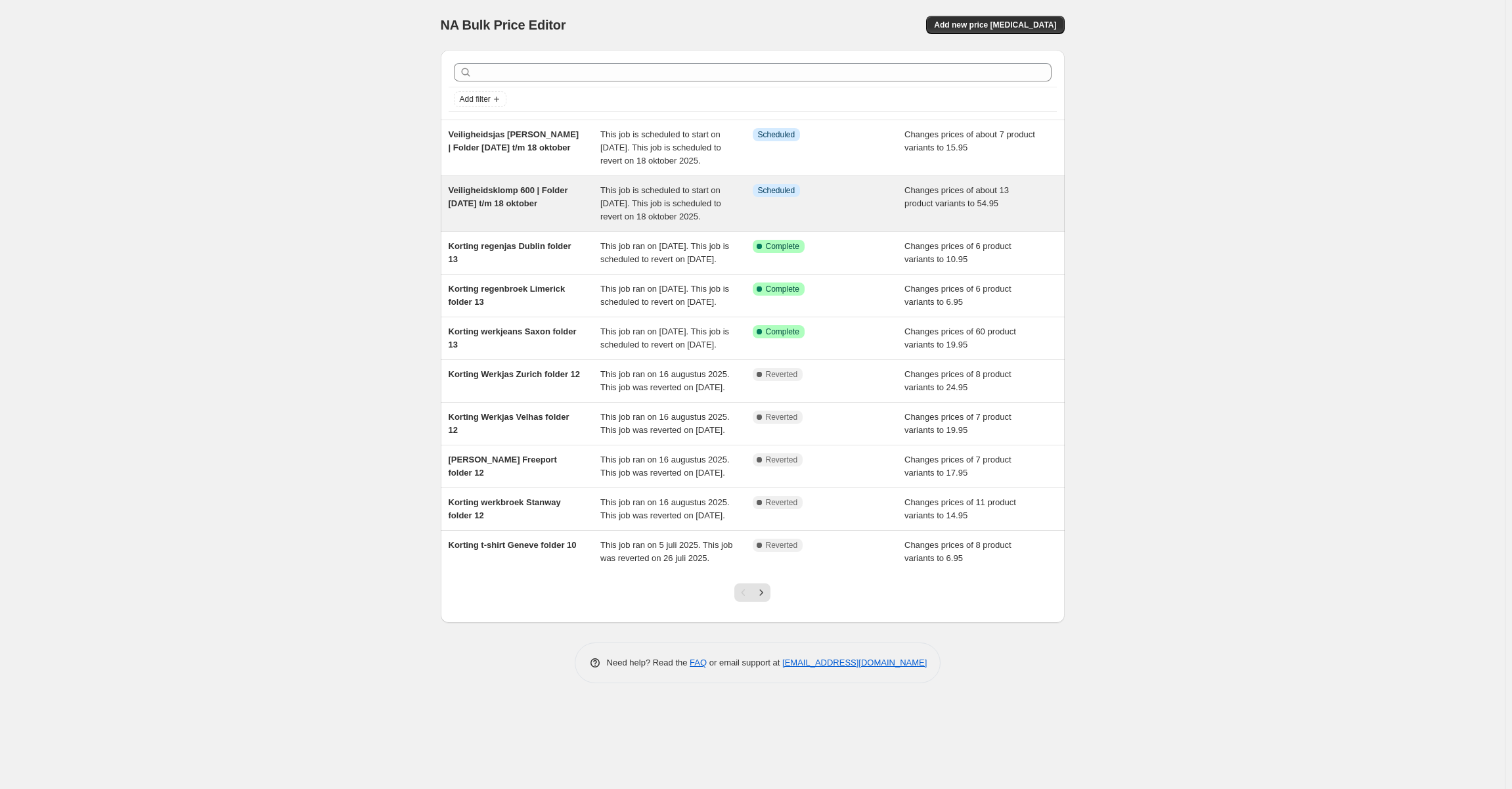
click at [856, 221] on div "Info Scheduled" at bounding box center [829, 203] width 153 height 40
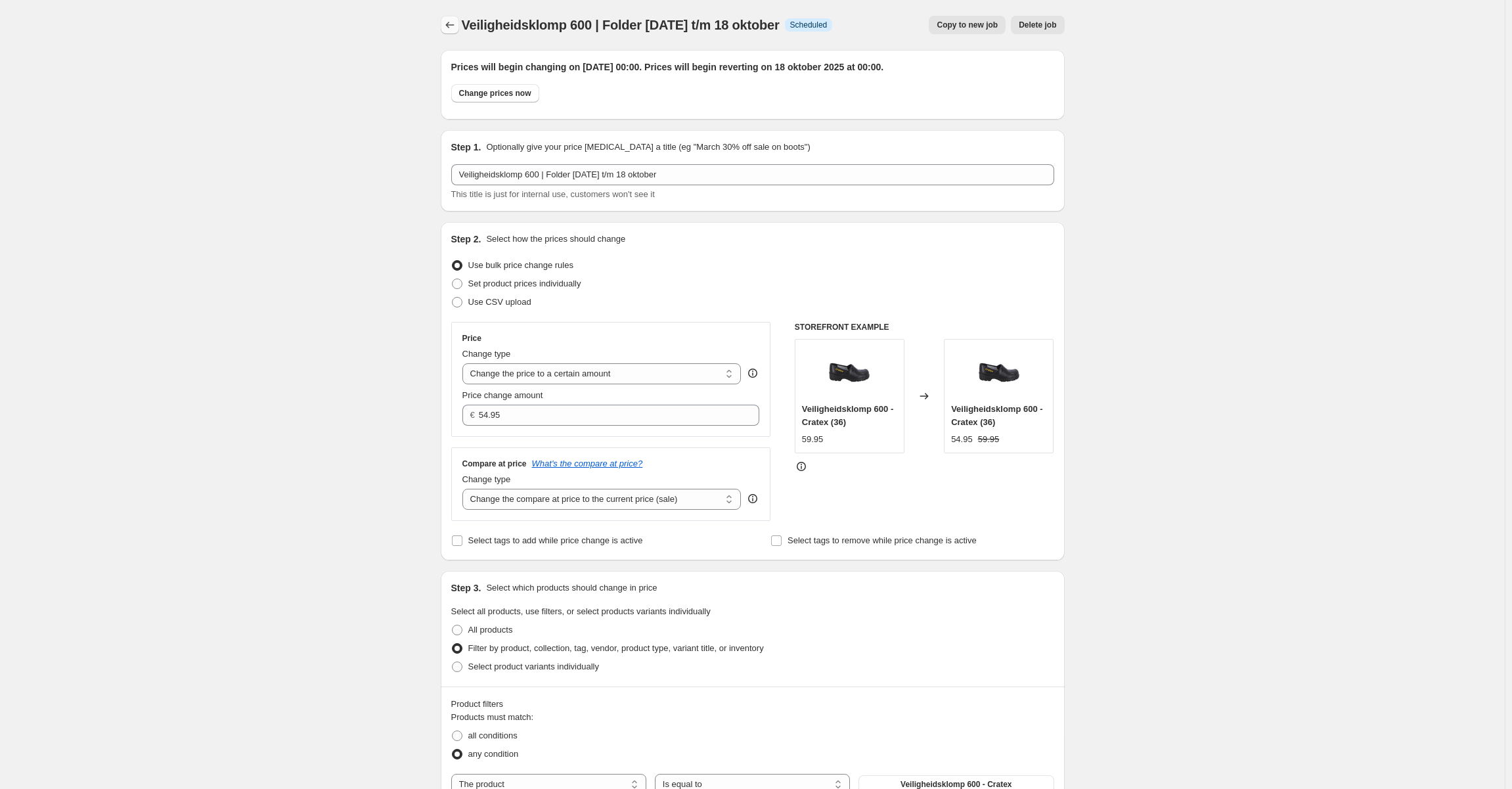
click at [457, 21] on icon "Price change jobs" at bounding box center [450, 25] width 13 height 13
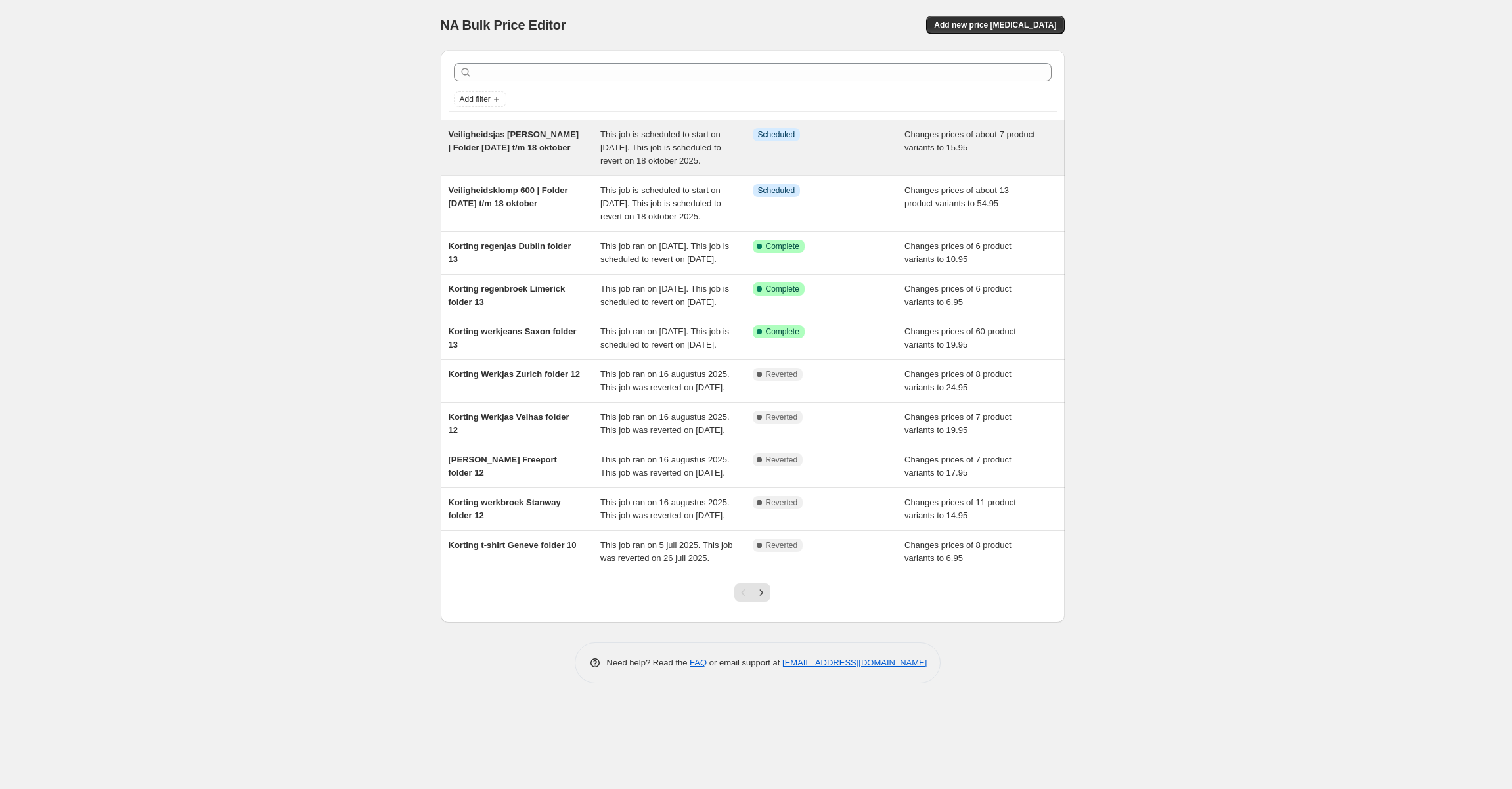
click at [572, 166] on div "Veiligheidsjas Pinson | Folder 29 september t/m 18 oktober" at bounding box center [525, 148] width 153 height 40
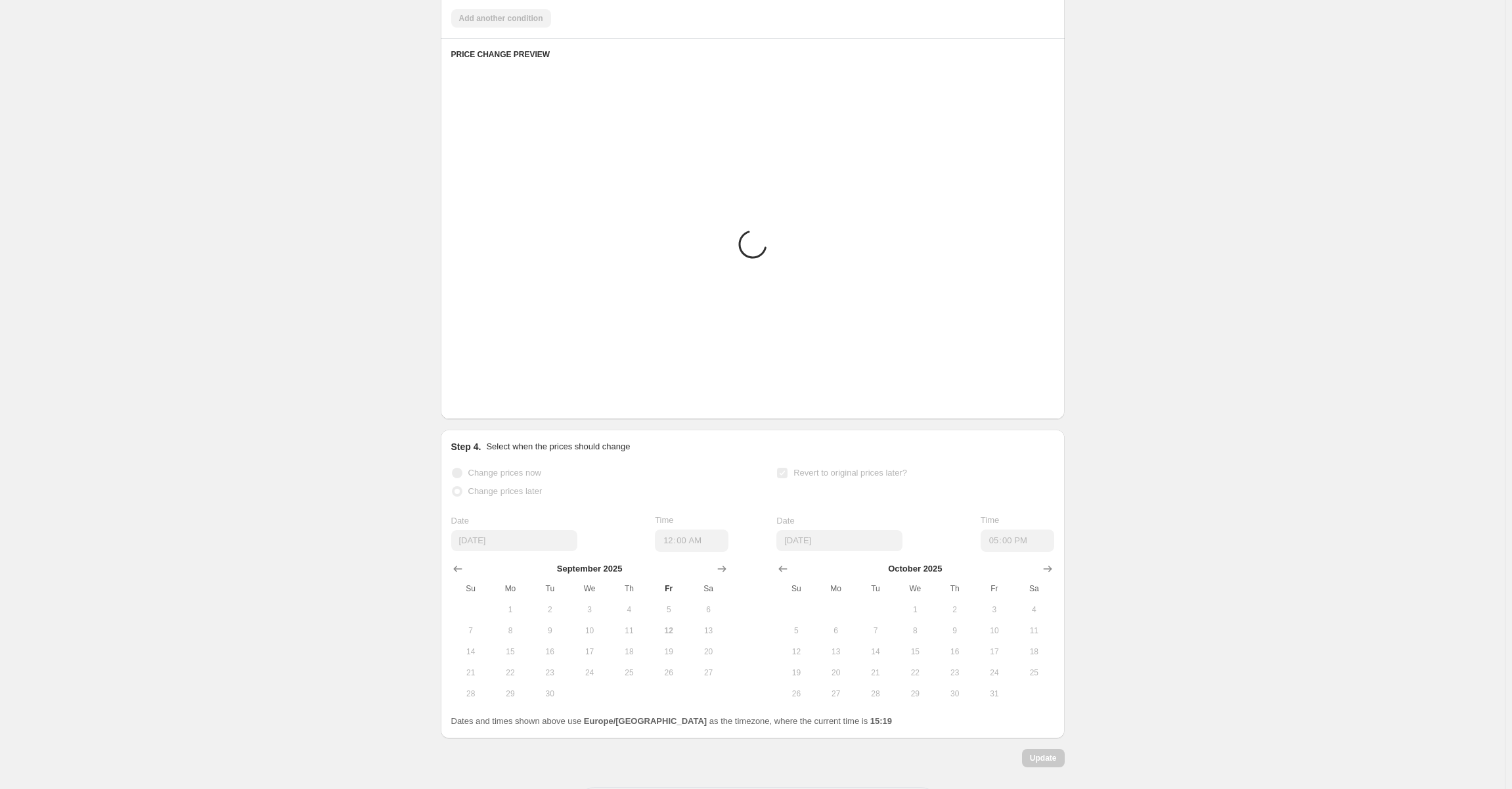
scroll to position [855, 0]
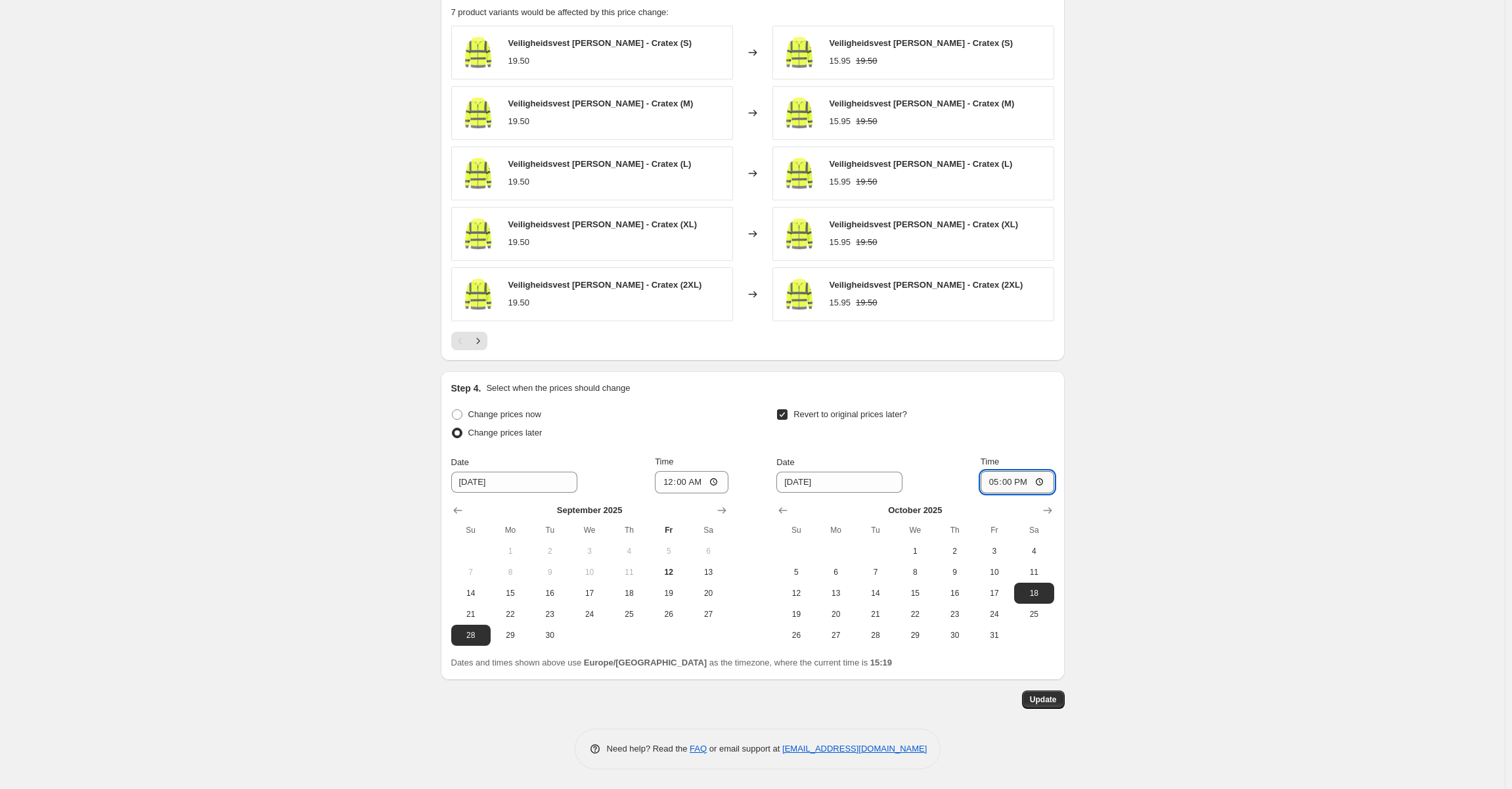
click at [1013, 476] on input "17:00" at bounding box center [1018, 481] width 73 height 22
type input "00:00"
click at [1032, 696] on button "Update" at bounding box center [1043, 700] width 43 height 19
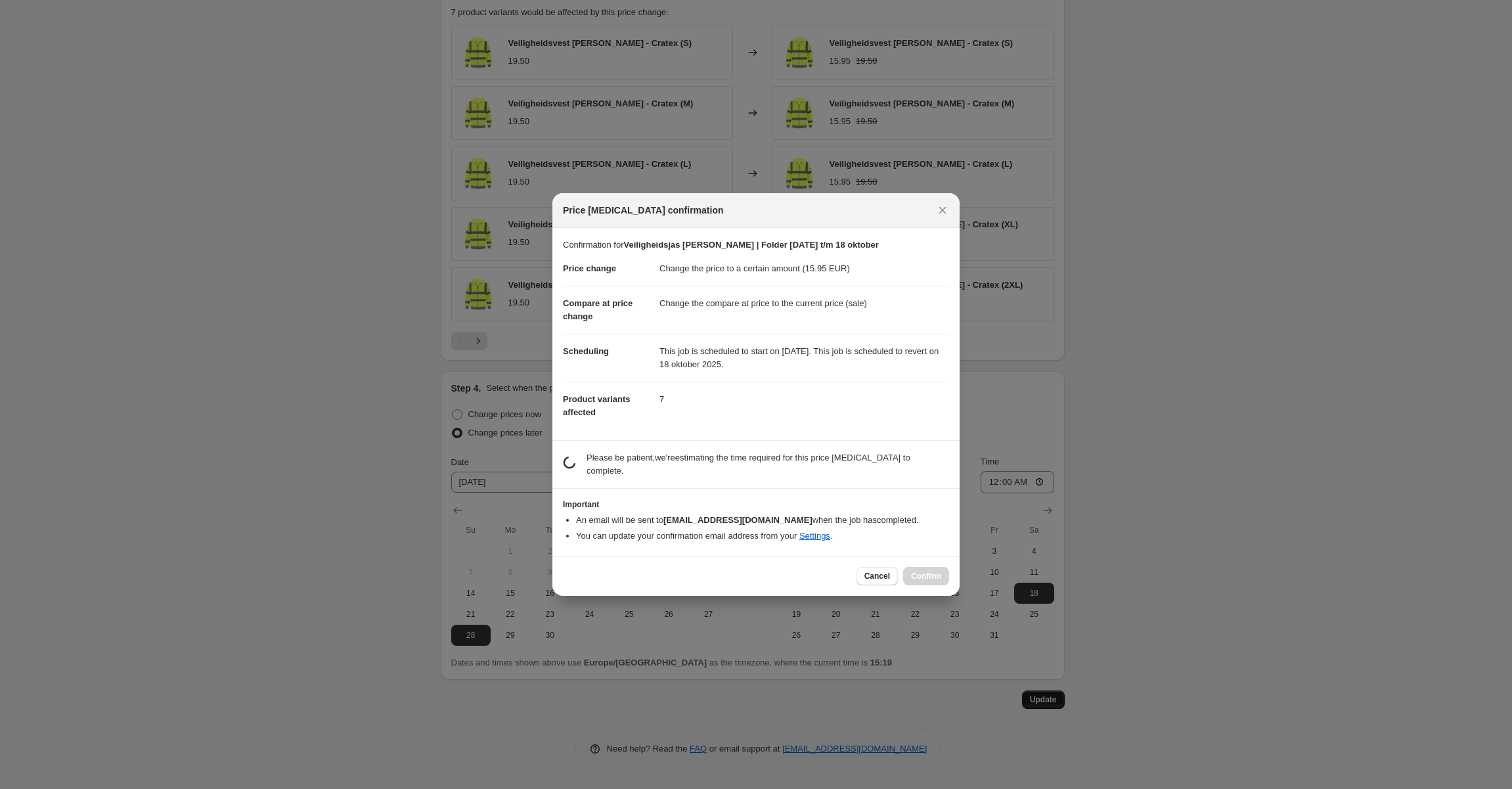
scroll to position [0, 0]
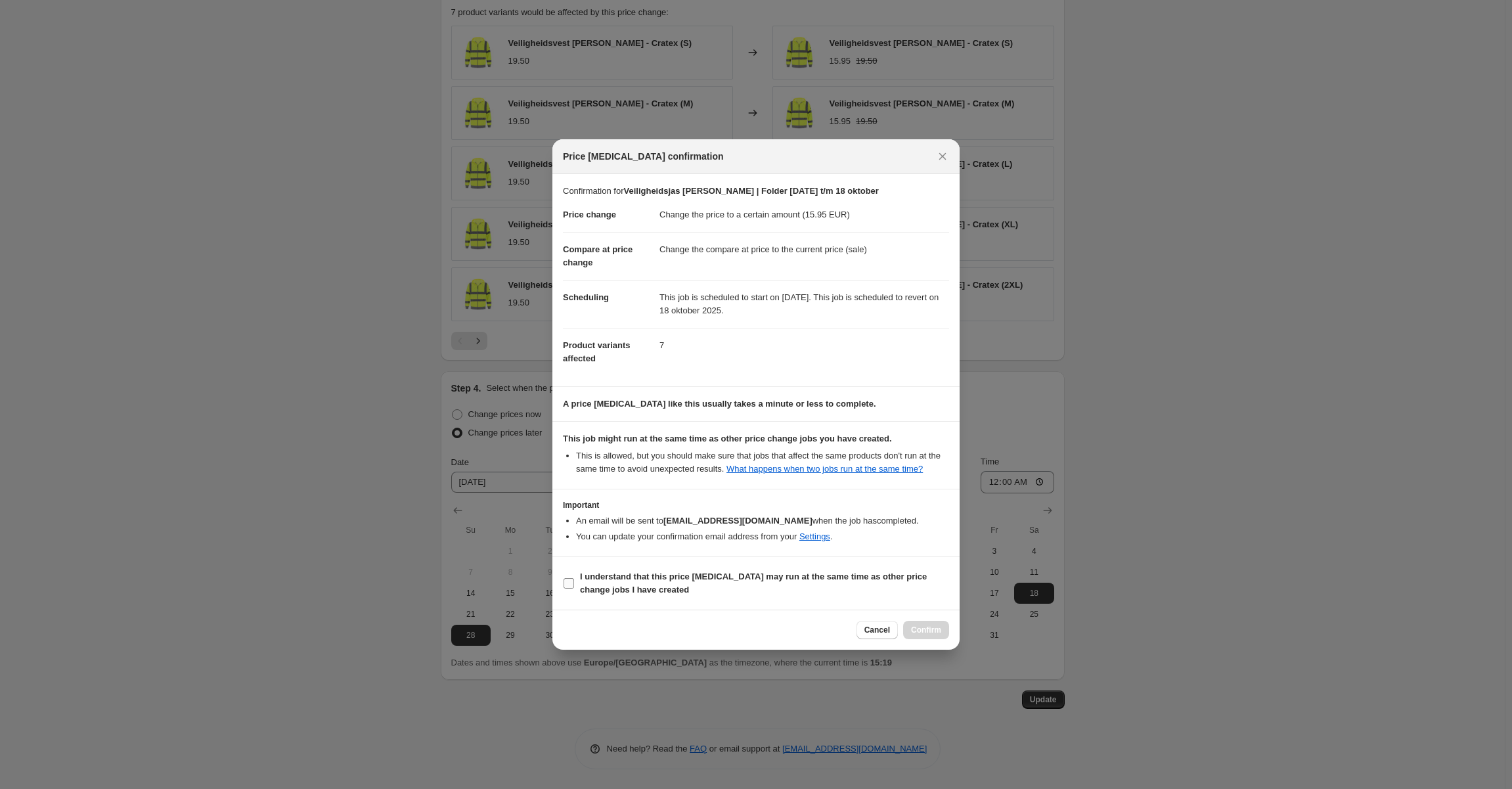
click at [761, 568] on label "I understand that this price change job may run at the same time as other price…" at bounding box center [756, 584] width 386 height 32
click at [574, 578] on input "I understand that this price change job may run at the same time as other price…" at bounding box center [569, 583] width 11 height 11
checkbox input "true"
click at [933, 630] on span "Confirm" at bounding box center [926, 629] width 30 height 11
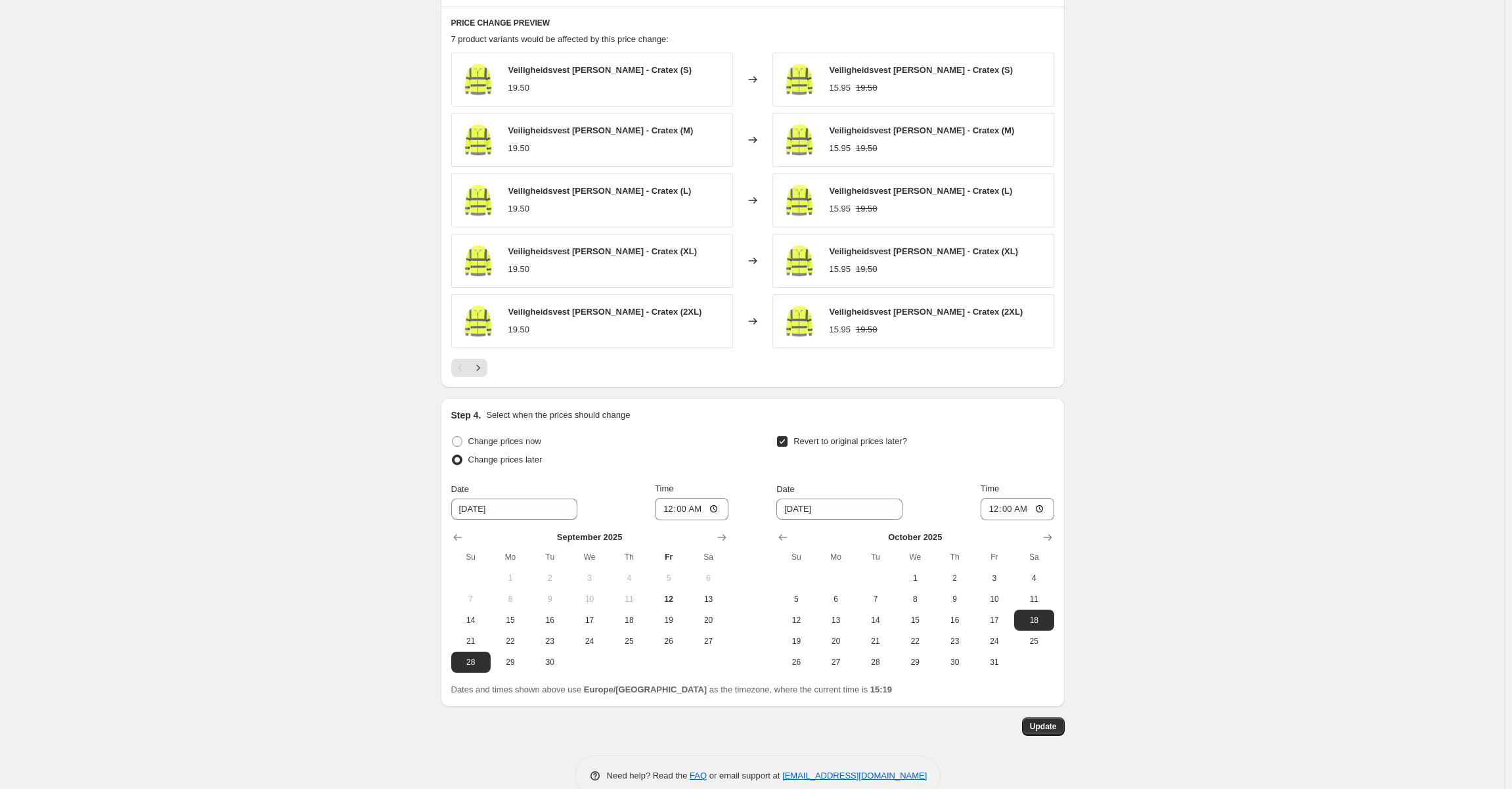
scroll to position [855, 0]
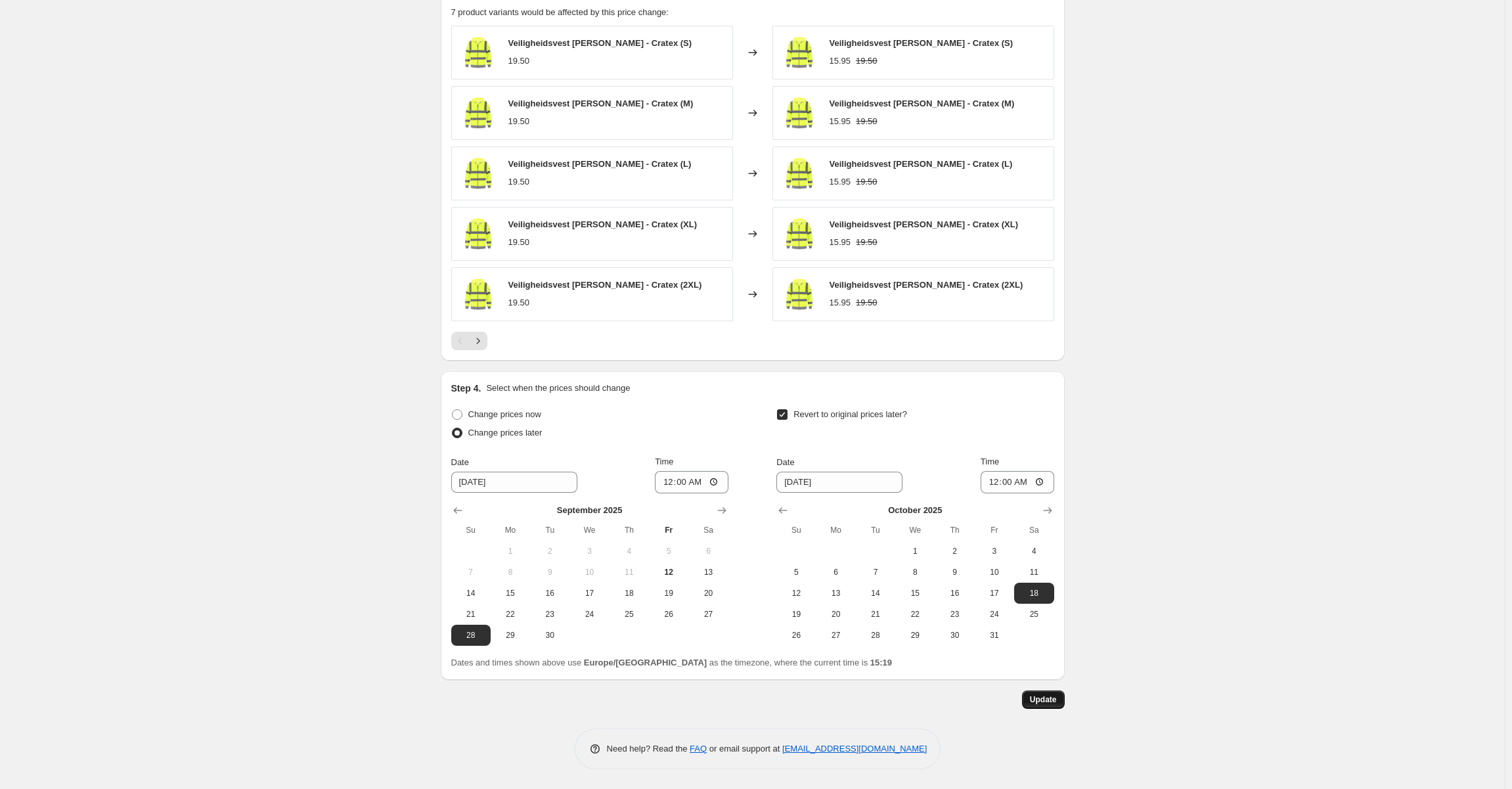
click at [1045, 692] on button "Update" at bounding box center [1043, 700] width 43 height 19
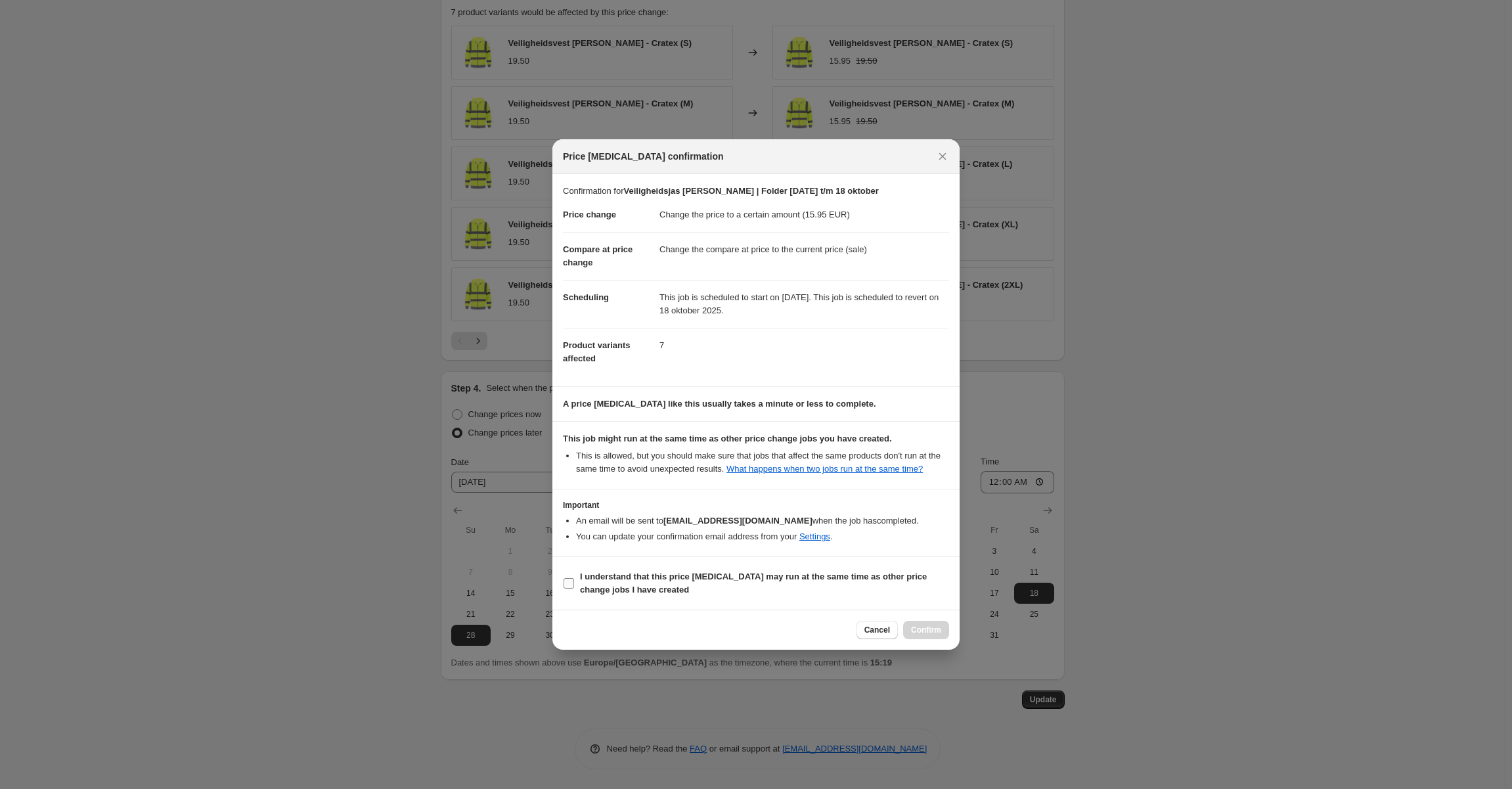
click at [745, 579] on b "I understand that this price change job may run at the same time as other price…" at bounding box center [753, 583] width 346 height 23
click at [574, 579] on input "I understand that this price change job may run at the same time as other price…" at bounding box center [569, 583] width 11 height 11
checkbox input "true"
click at [933, 636] on button "Confirm" at bounding box center [926, 629] width 46 height 19
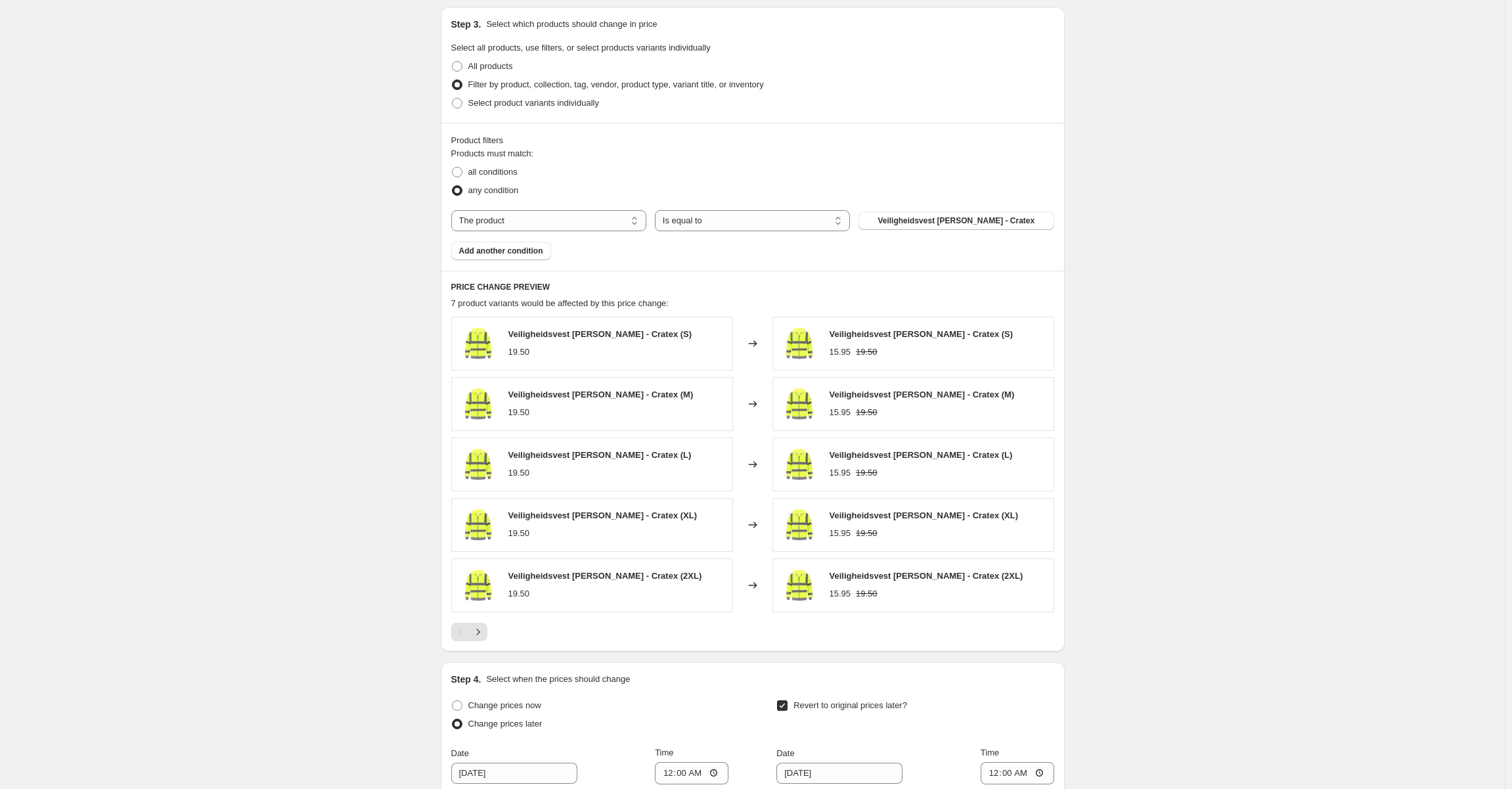
scroll to position [855, 0]
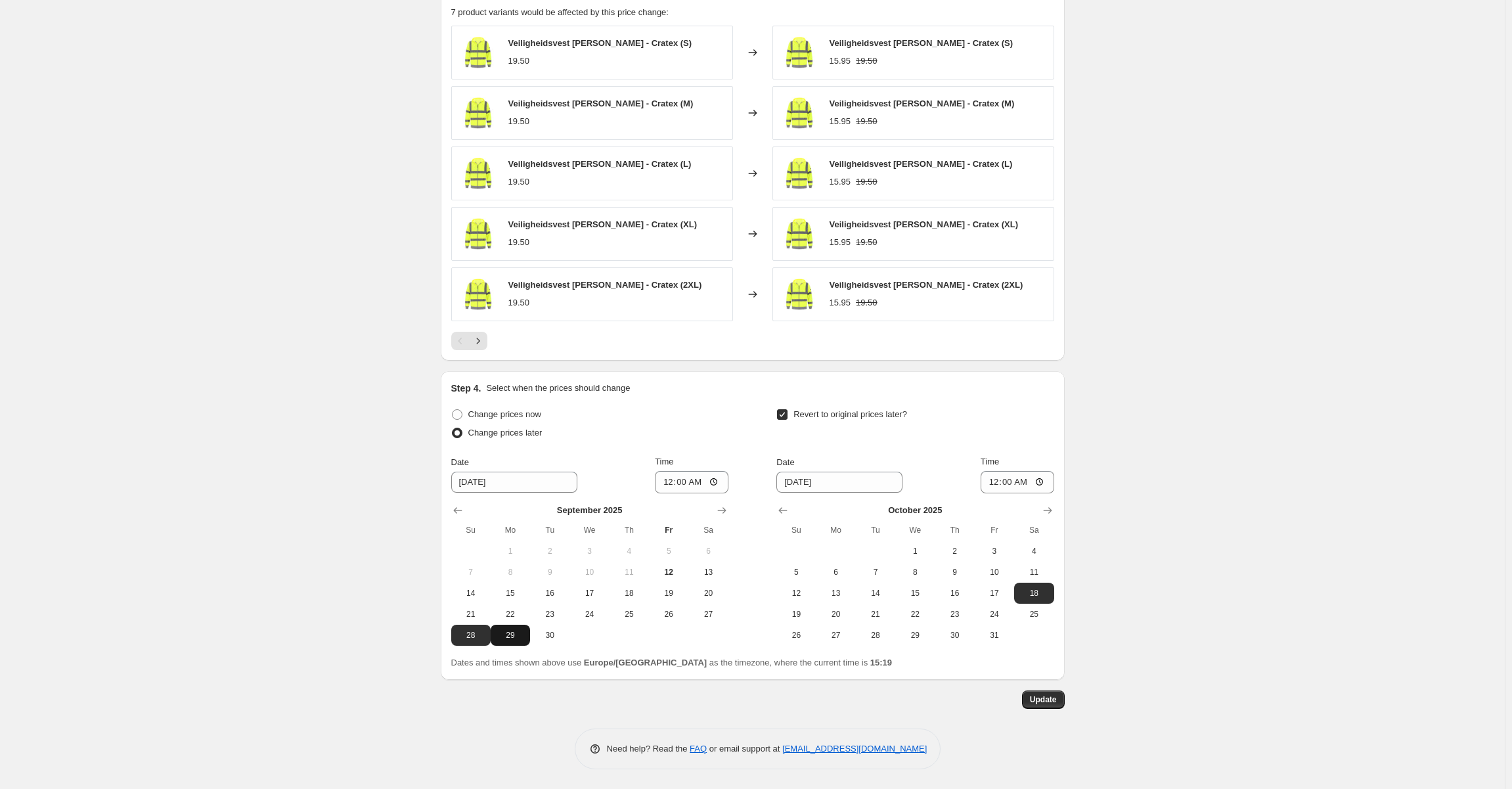
click at [521, 641] on button "29" at bounding box center [510, 634] width 40 height 21
type input "9/29/2025"
click at [800, 485] on input "10/18/2025" at bounding box center [839, 481] width 126 height 21
click at [816, 475] on input "10/18/2025" at bounding box center [839, 481] width 126 height 21
click at [828, 482] on input "10/18/2025" at bounding box center [839, 481] width 126 height 21
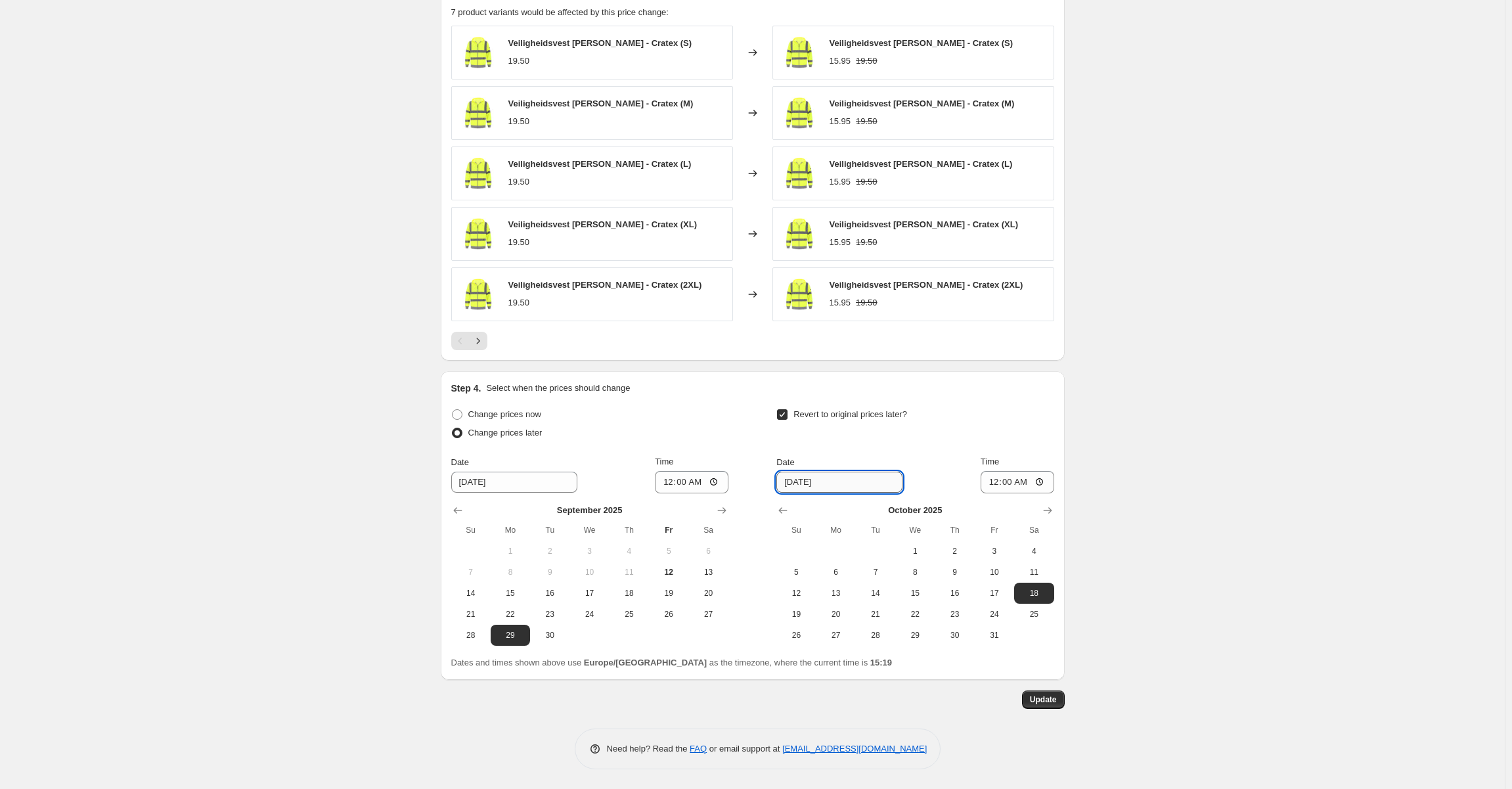
click at [828, 482] on input "10/18/2025" at bounding box center [839, 481] width 126 height 21
click at [803, 614] on span "19" at bounding box center [795, 613] width 29 height 11
type input "10/19/2025"
click at [1017, 475] on input "00:00" at bounding box center [1018, 481] width 73 height 22
type input "23:59"
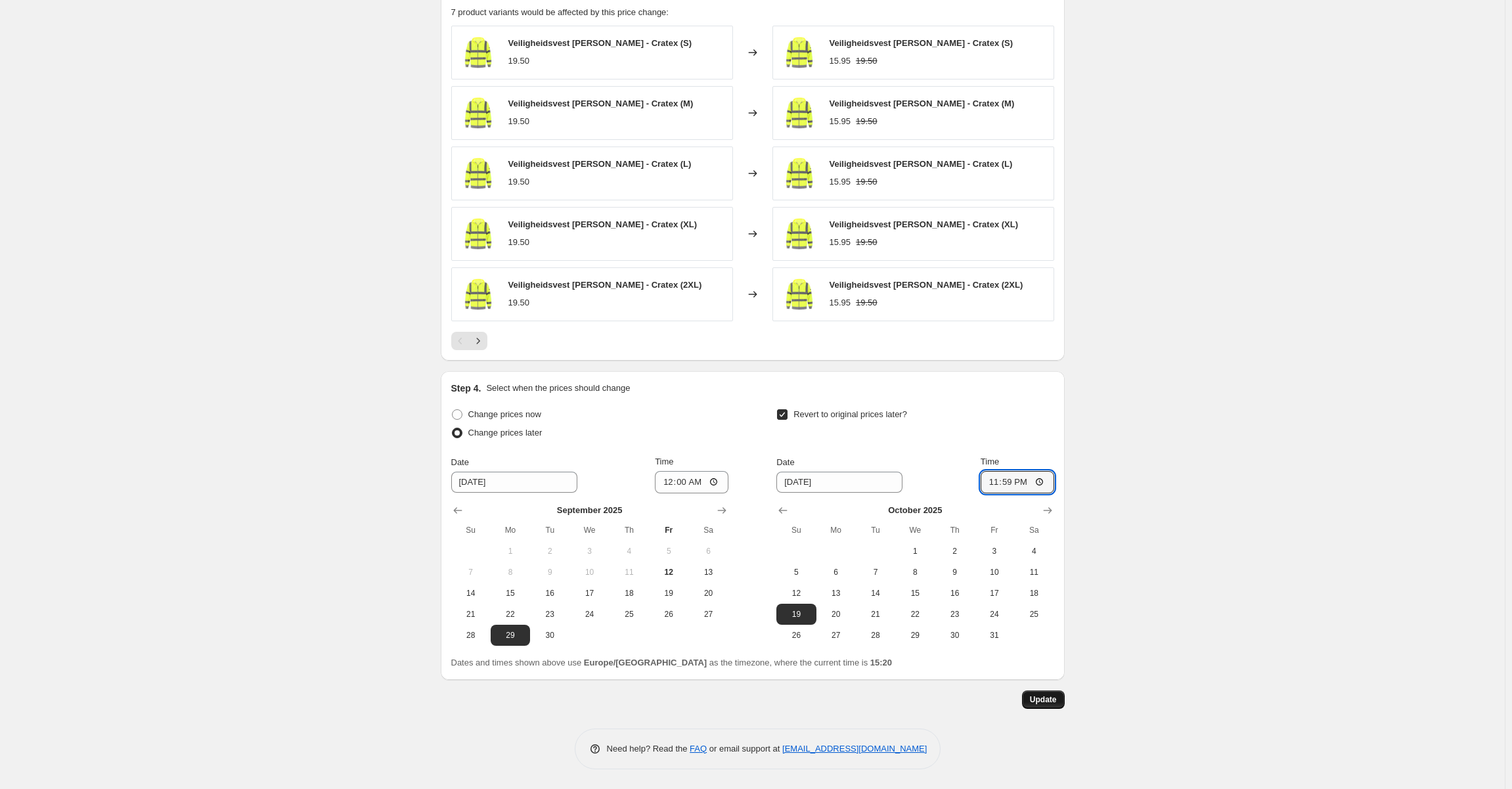
click at [1053, 692] on button "Update" at bounding box center [1043, 700] width 43 height 19
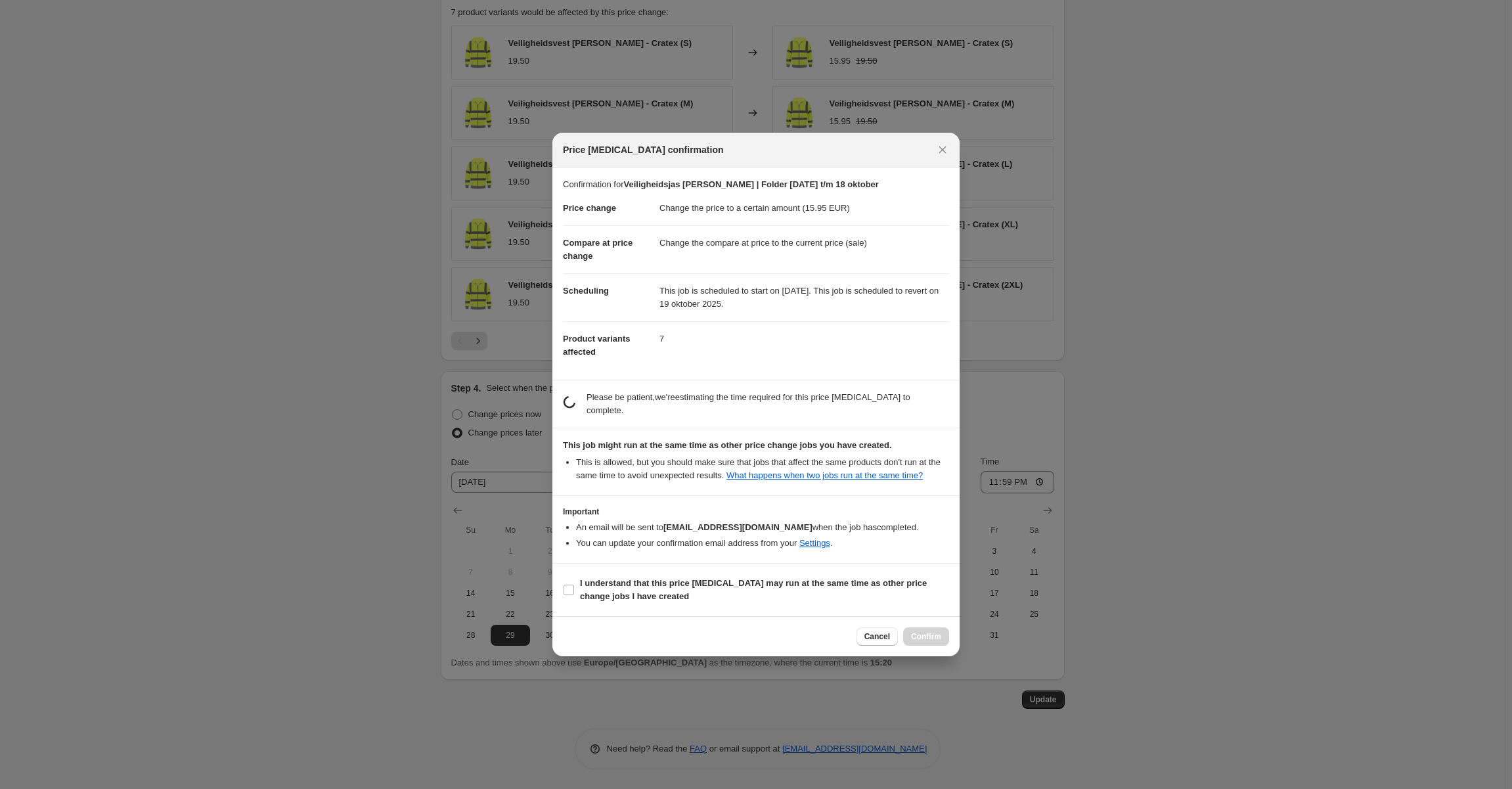
scroll to position [0, 0]
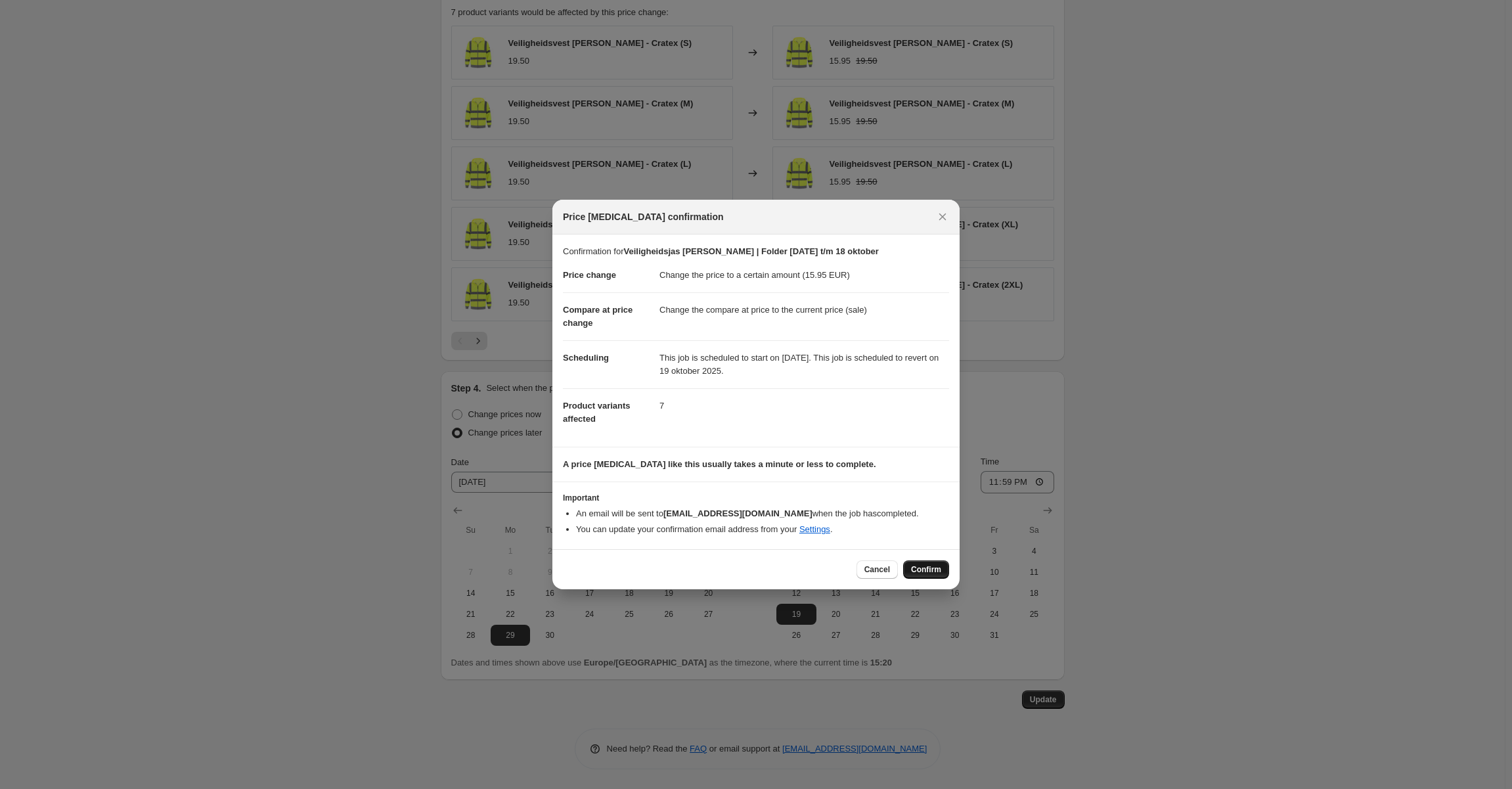
click at [935, 572] on span "Confirm" at bounding box center [926, 569] width 30 height 11
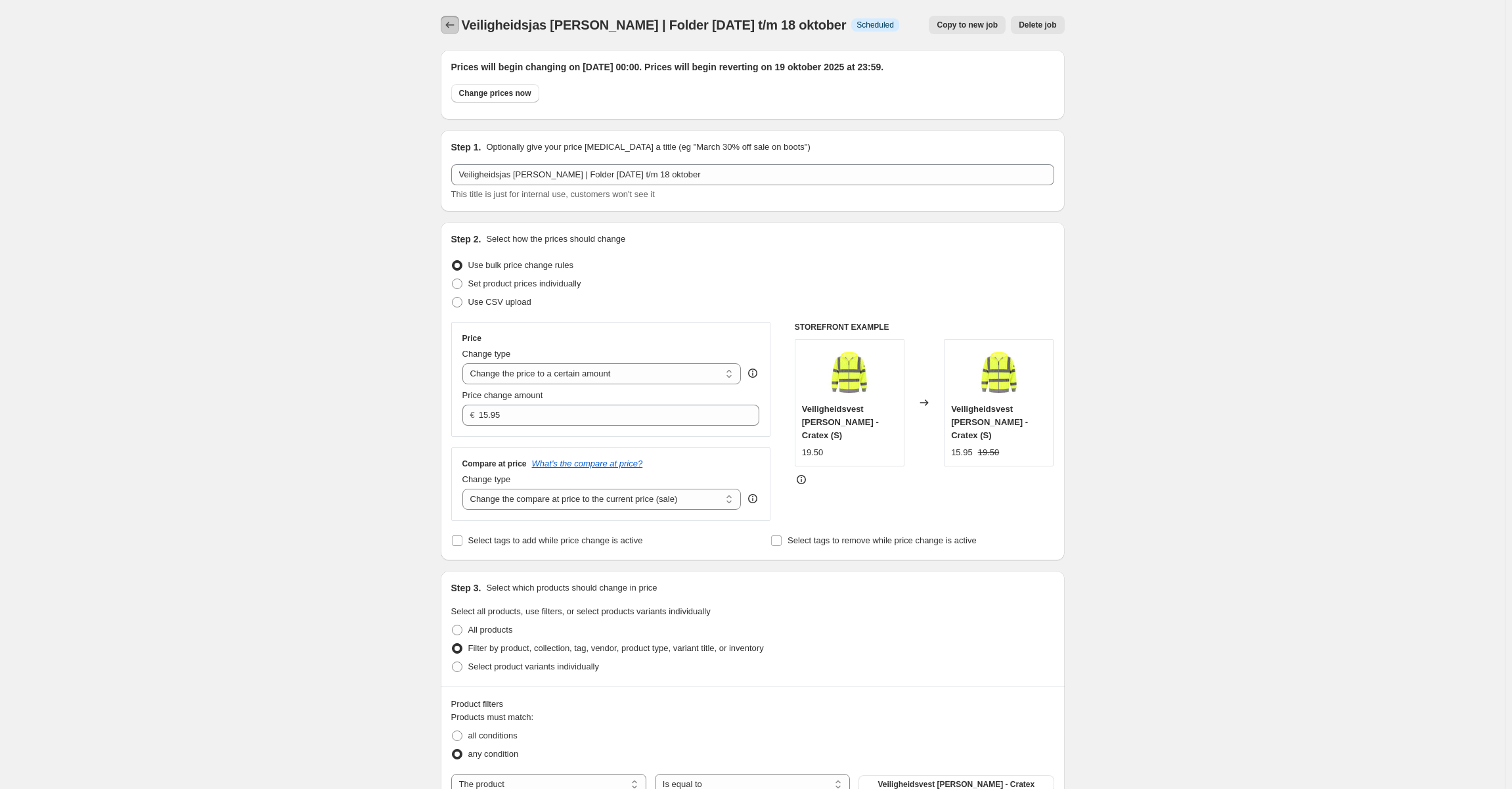
click at [452, 19] on button "Price change jobs" at bounding box center [450, 25] width 19 height 19
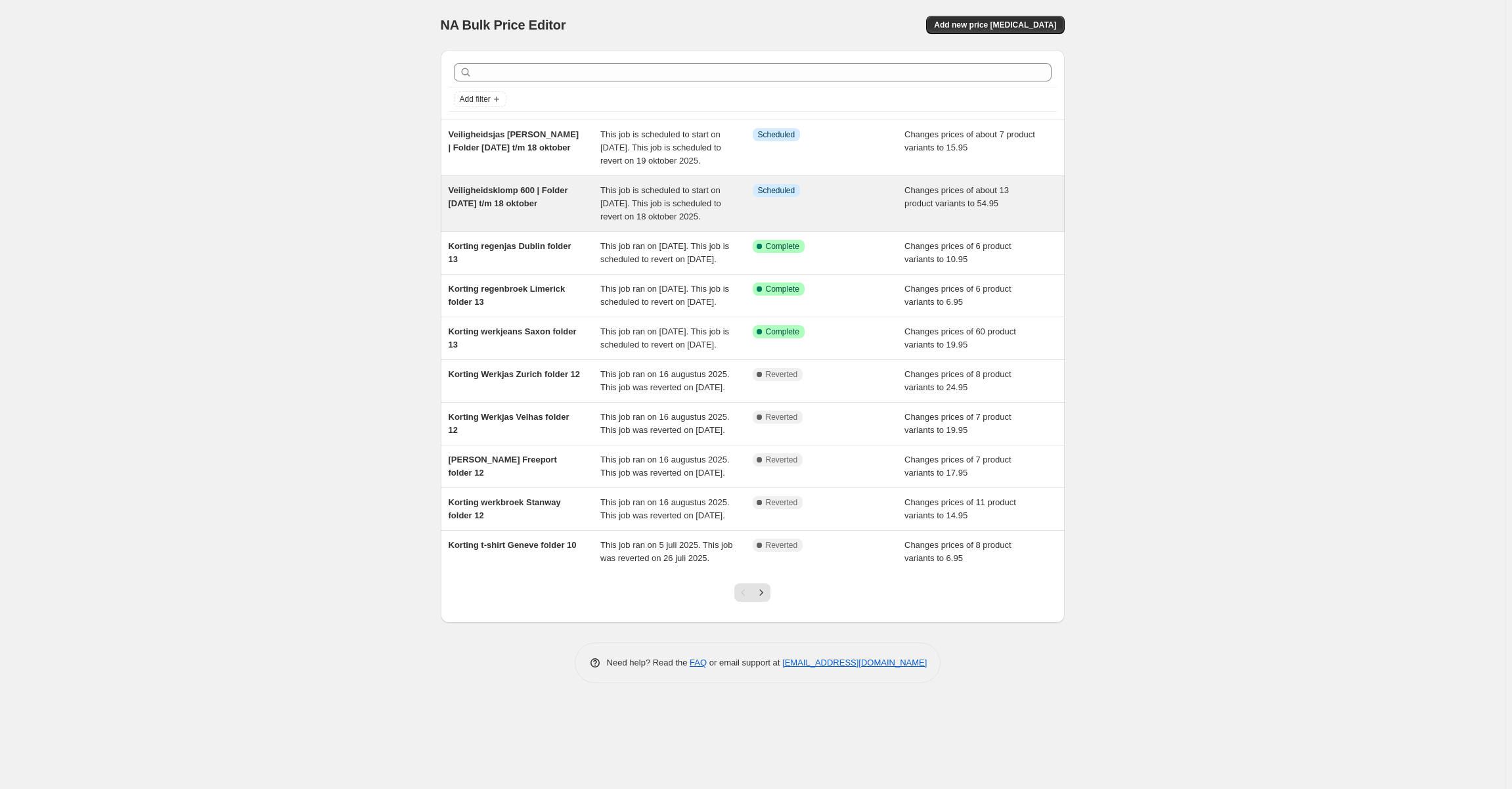
click at [539, 210] on div "Veiligheidsklomp 600 | Folder 29 september t/m 18 oktober" at bounding box center [525, 203] width 153 height 40
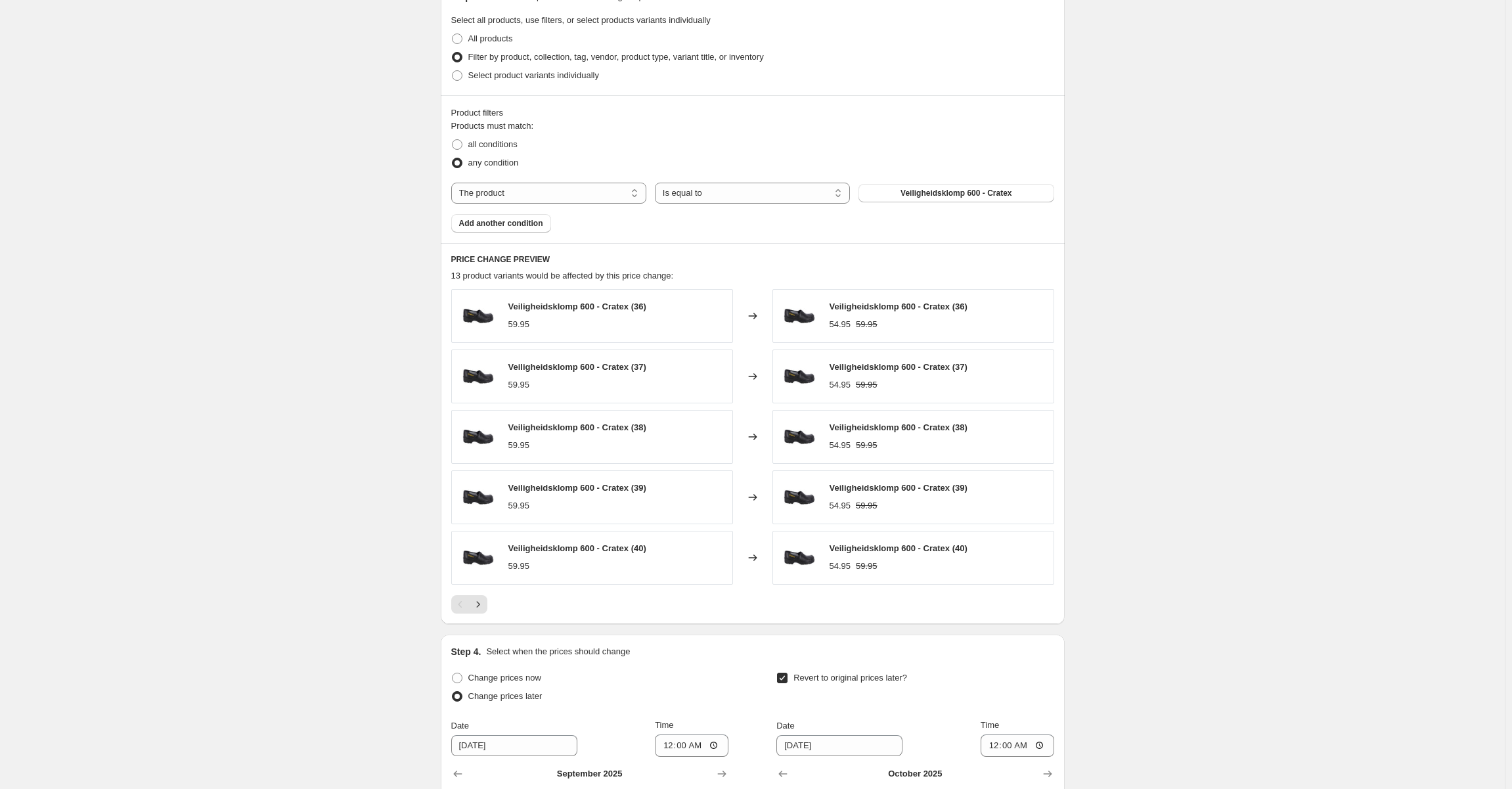
scroll to position [855, 0]
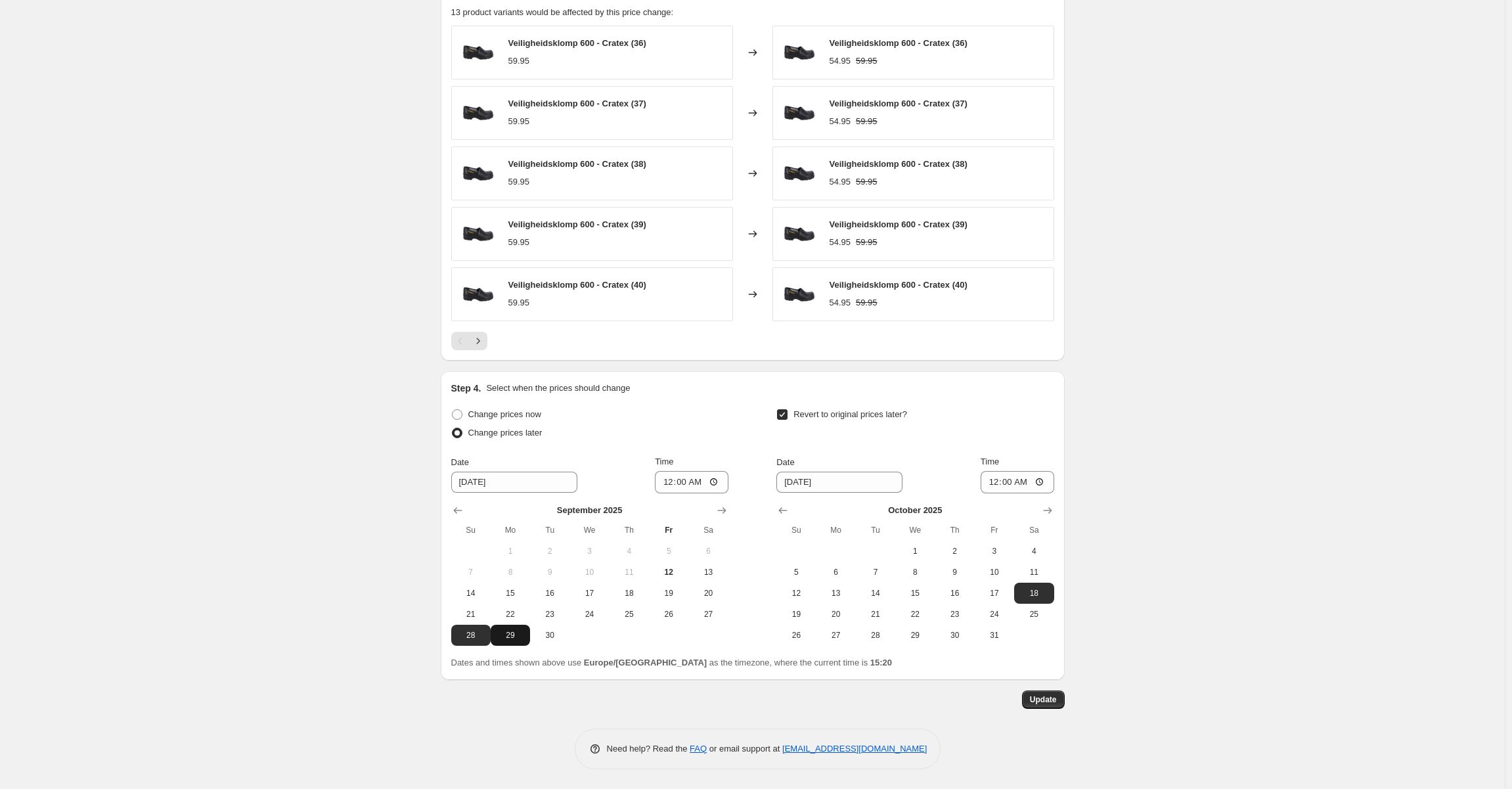
click at [501, 630] on span "29" at bounding box center [510, 635] width 29 height 11
type input "9/29/2025"
drag, startPoint x: 796, startPoint y: 629, endPoint x: 943, endPoint y: 524, distance: 180.6
click at [797, 630] on span "26" at bounding box center [795, 635] width 29 height 11
type input "10/26/2025"
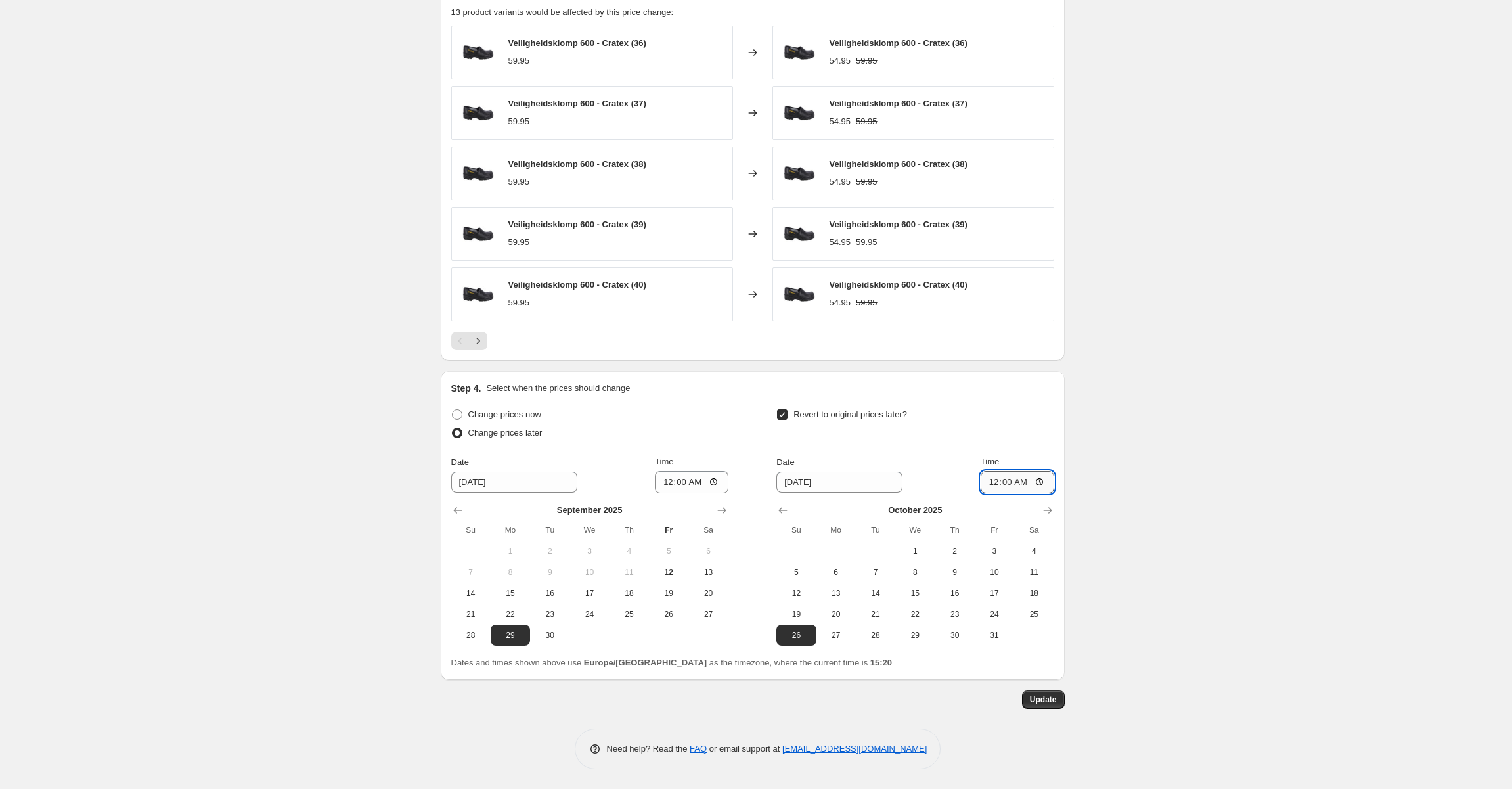
click at [1016, 475] on input "00:00" at bounding box center [1018, 481] width 73 height 22
type input "23:59"
click at [1045, 693] on button "Update" at bounding box center [1043, 700] width 43 height 19
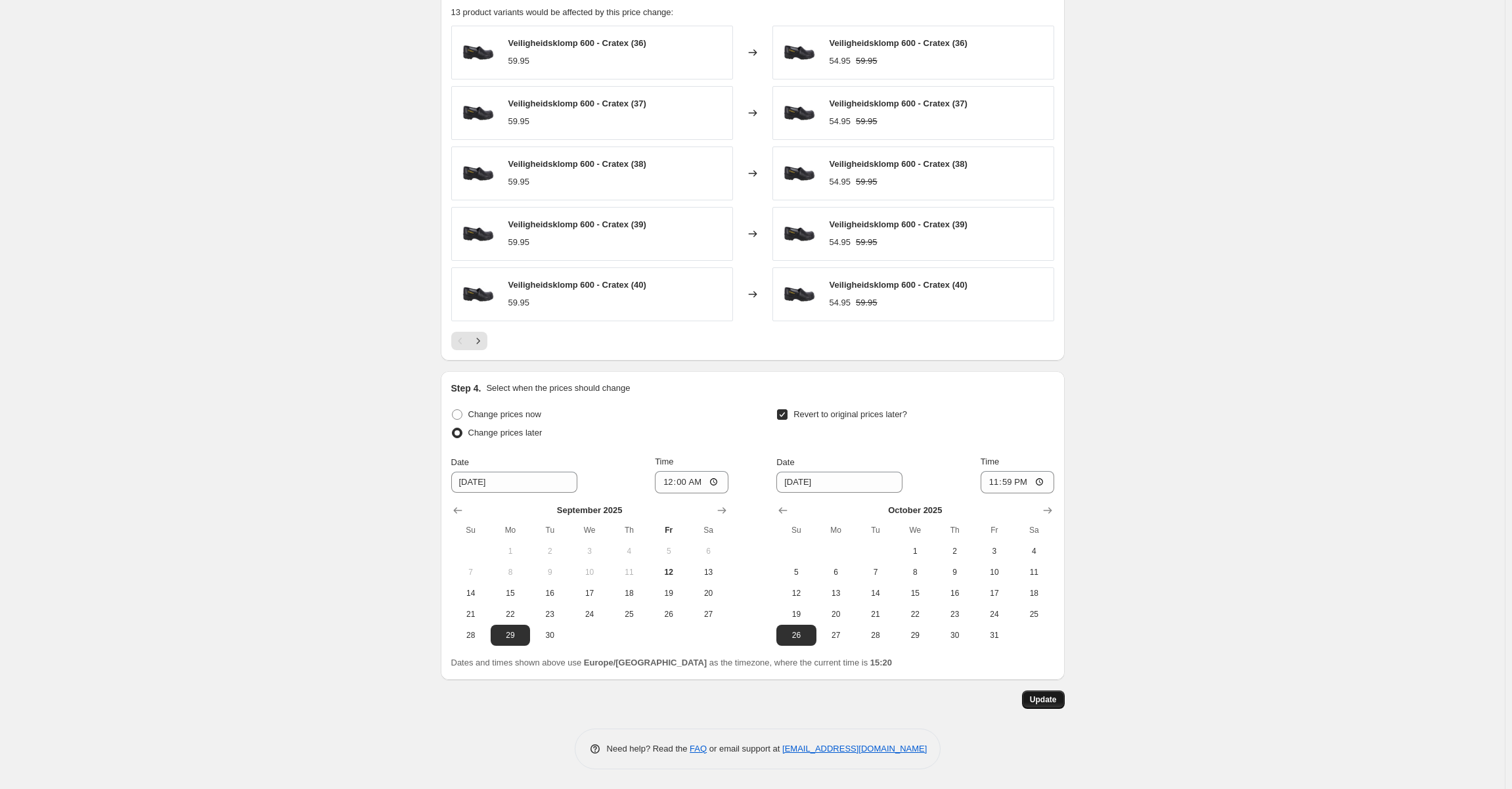
scroll to position [0, 0]
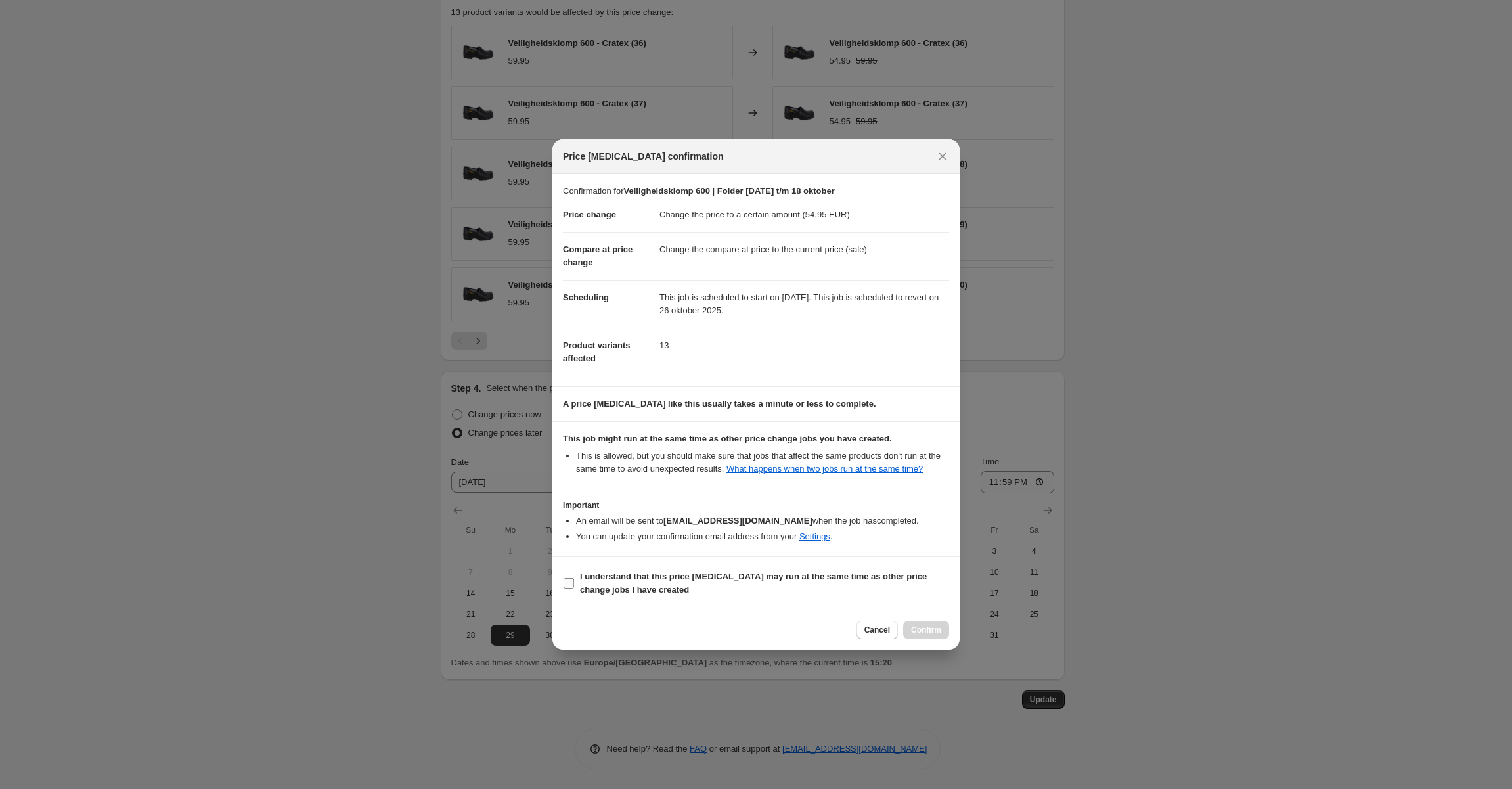
click at [658, 584] on span "I understand that this price change job may run at the same time as other price…" at bounding box center [764, 583] width 369 height 26
click at [574, 584] on input "I understand that this price change job may run at the same time as other price…" at bounding box center [569, 583] width 11 height 11
checkbox input "true"
click at [939, 636] on button "Confirm" at bounding box center [926, 629] width 46 height 19
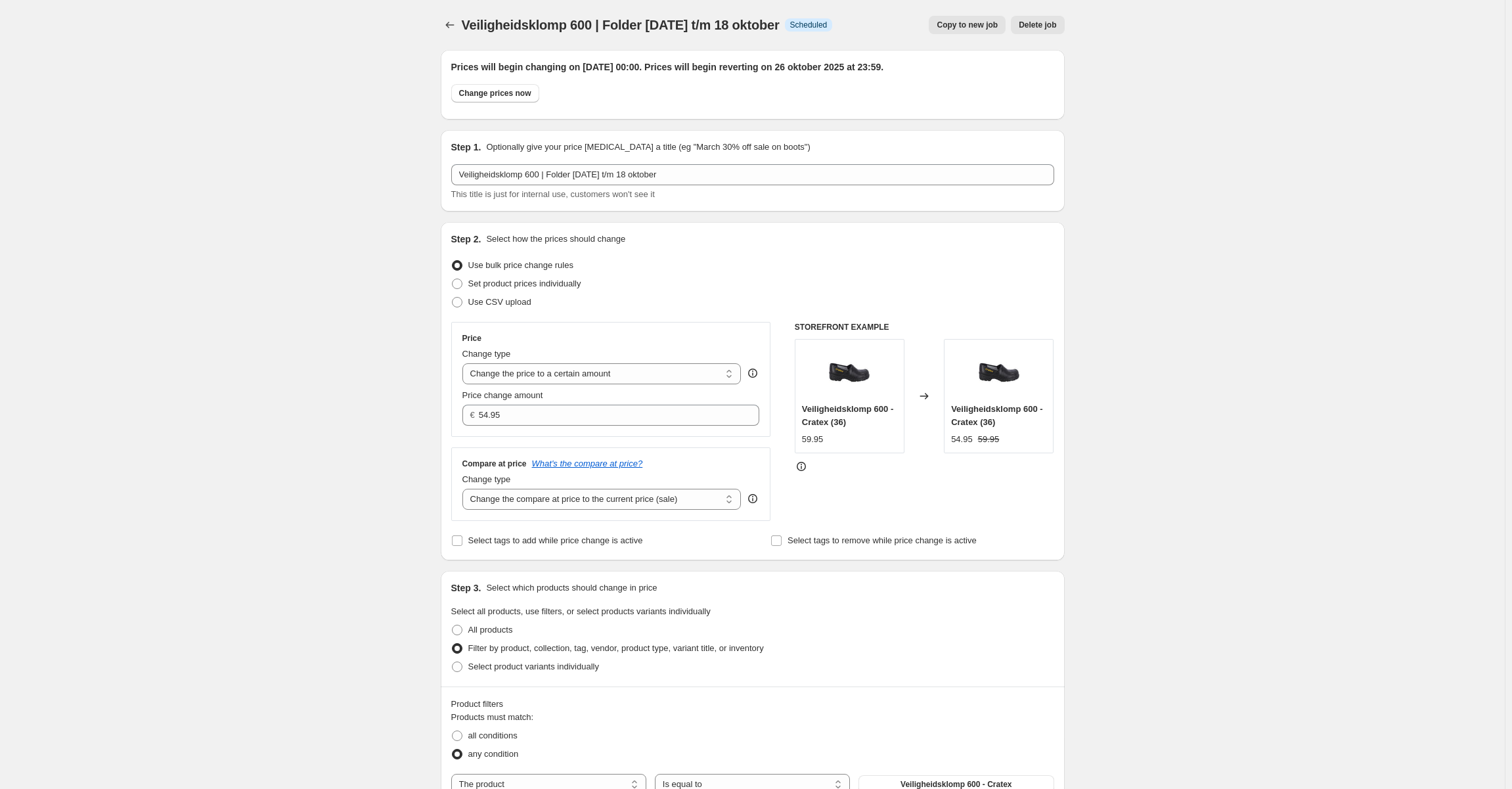
click at [970, 24] on span "Copy to new job" at bounding box center [968, 25] width 62 height 11
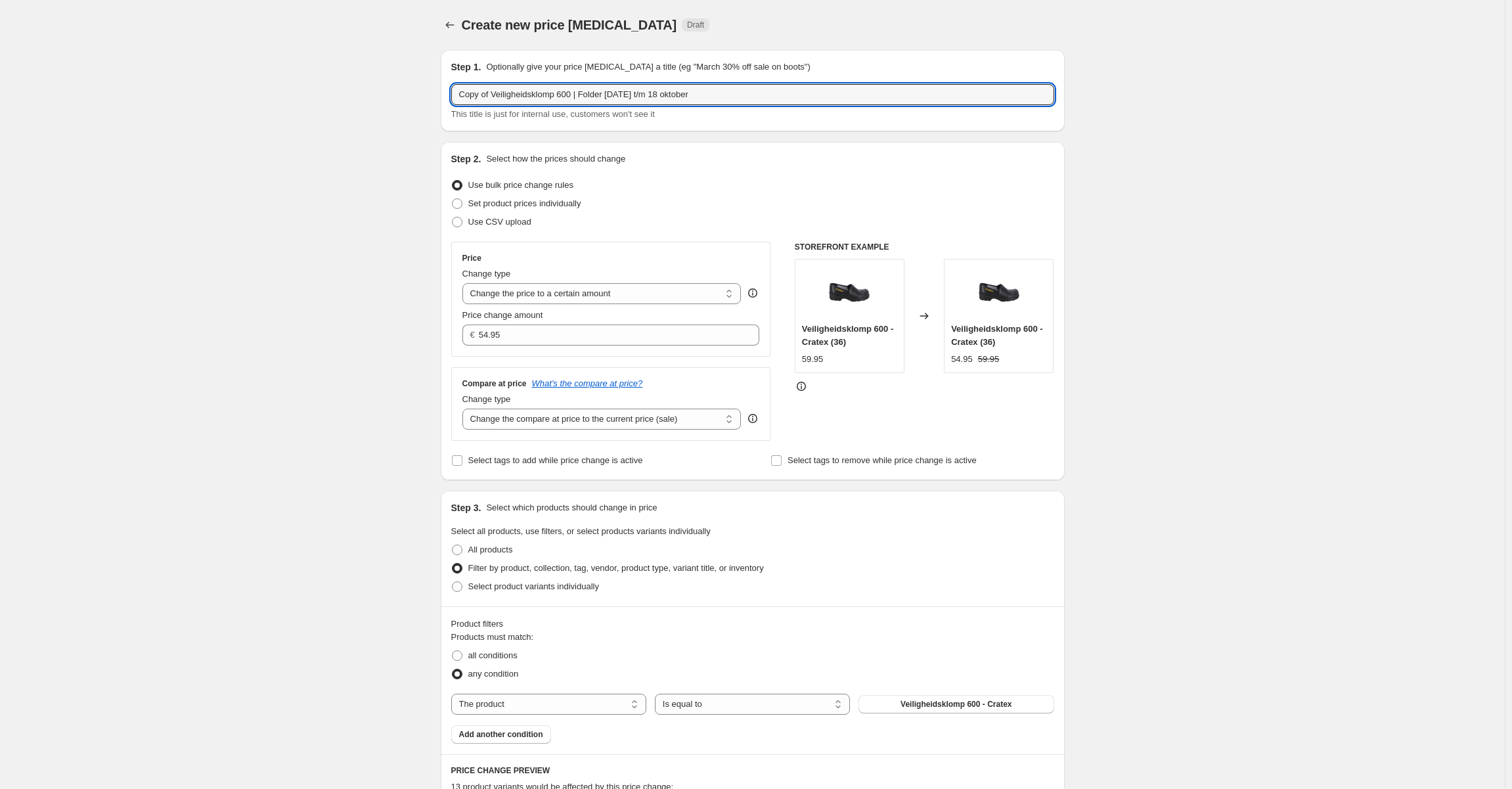
drag, startPoint x: 492, startPoint y: 93, endPoint x: 323, endPoint y: 98, distance: 169.1
click at [323, 98] on div "Create new price change job. This page is ready Create new price change job Dra…" at bounding box center [753, 669] width 1505 height 1339
drag, startPoint x: 580, startPoint y: 97, endPoint x: 324, endPoint y: 96, distance: 256.0
click at [324, 96] on div "Create new price change job. This page is ready Create new price change job Dra…" at bounding box center [753, 669] width 1505 height 1339
type input "Zaagbroek Forrest | Folder 29 september t/m 18 oktober"
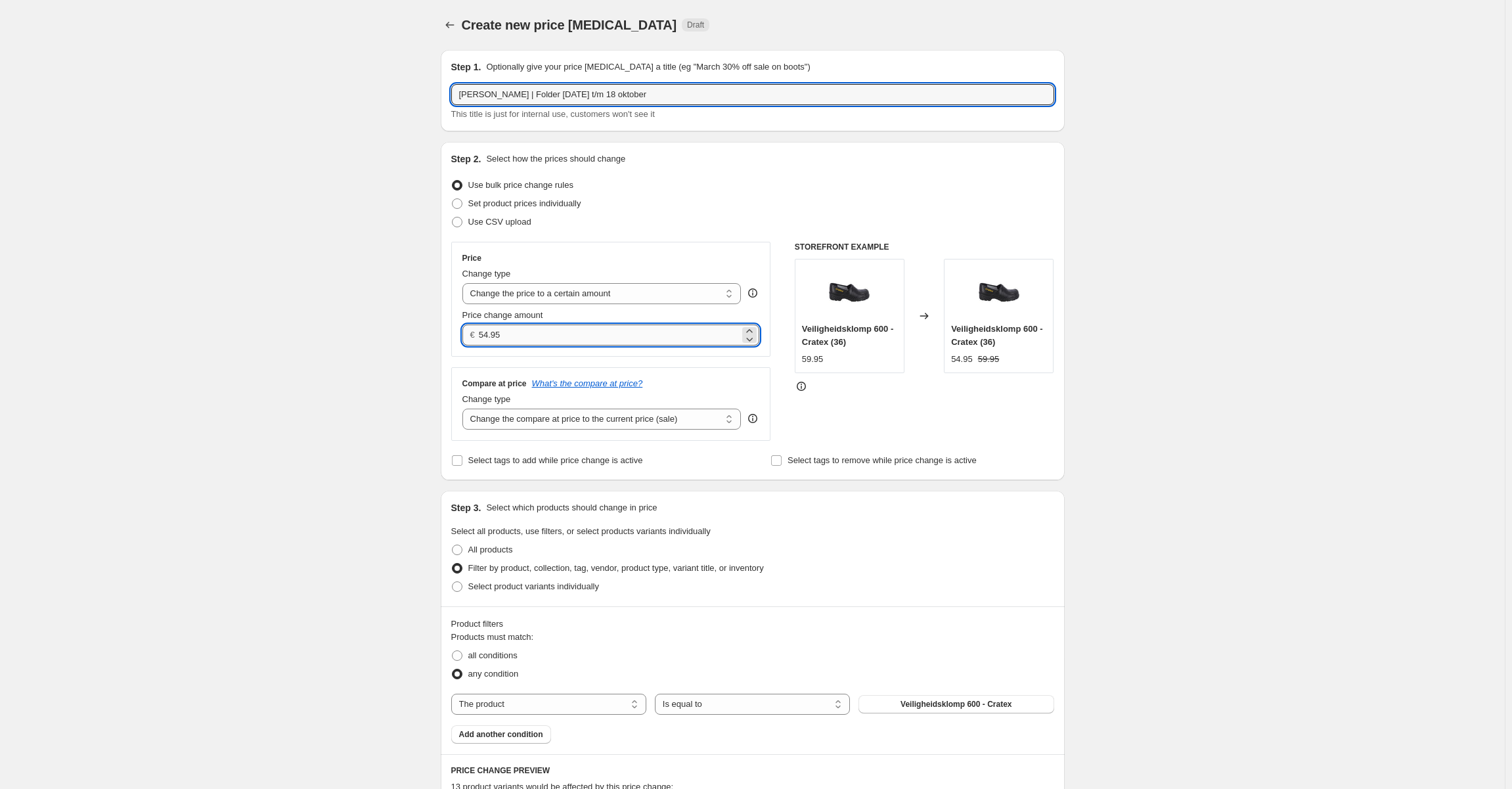
click at [519, 344] on input "54.95" at bounding box center [609, 334] width 261 height 21
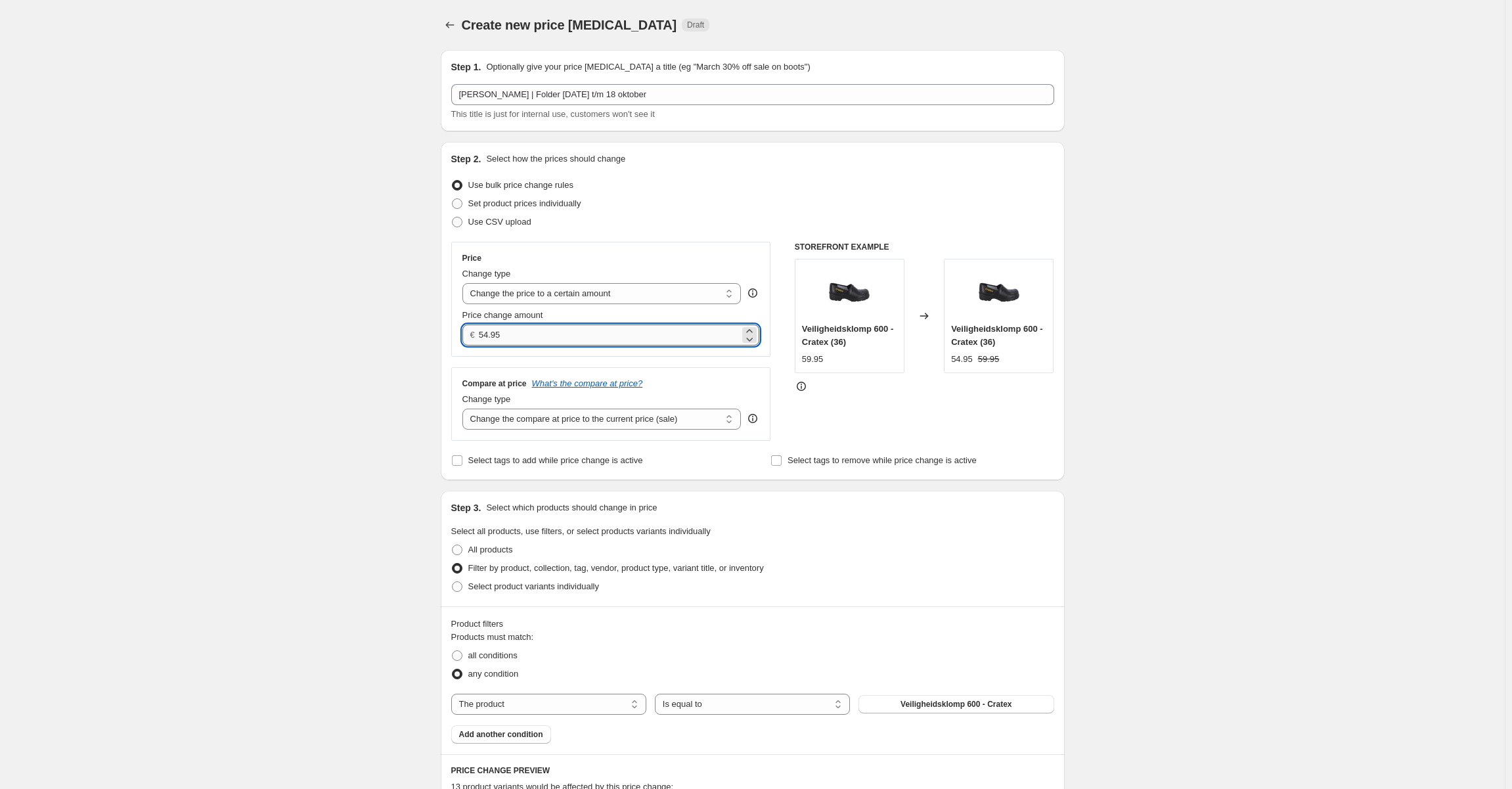
click at [519, 344] on input "54.95" at bounding box center [609, 334] width 261 height 21
type input "27.95"
click at [1303, 349] on div "Create new price change job. This page is ready Create new price change job Dra…" at bounding box center [753, 669] width 1505 height 1339
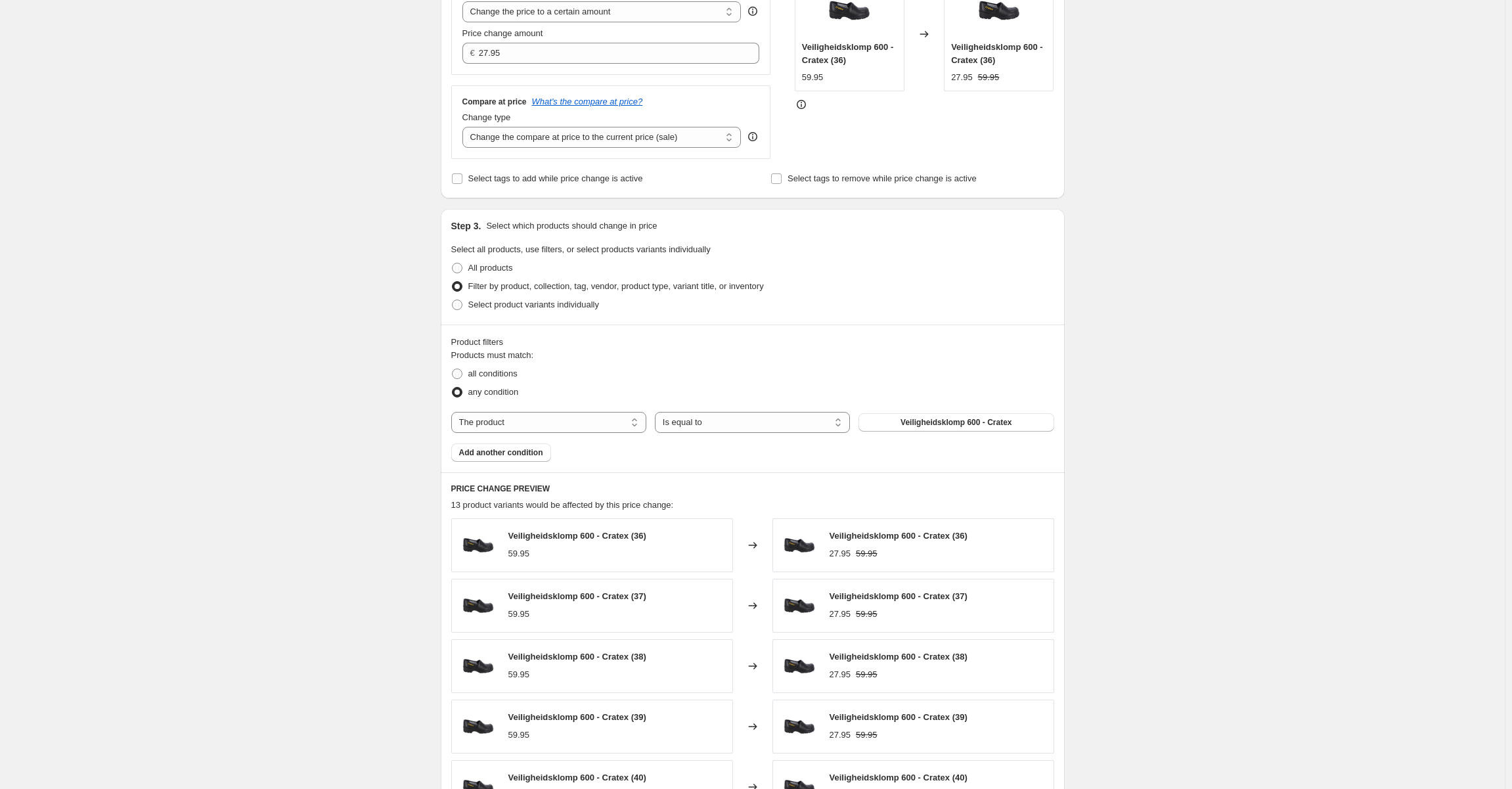
scroll to position [394, 0]
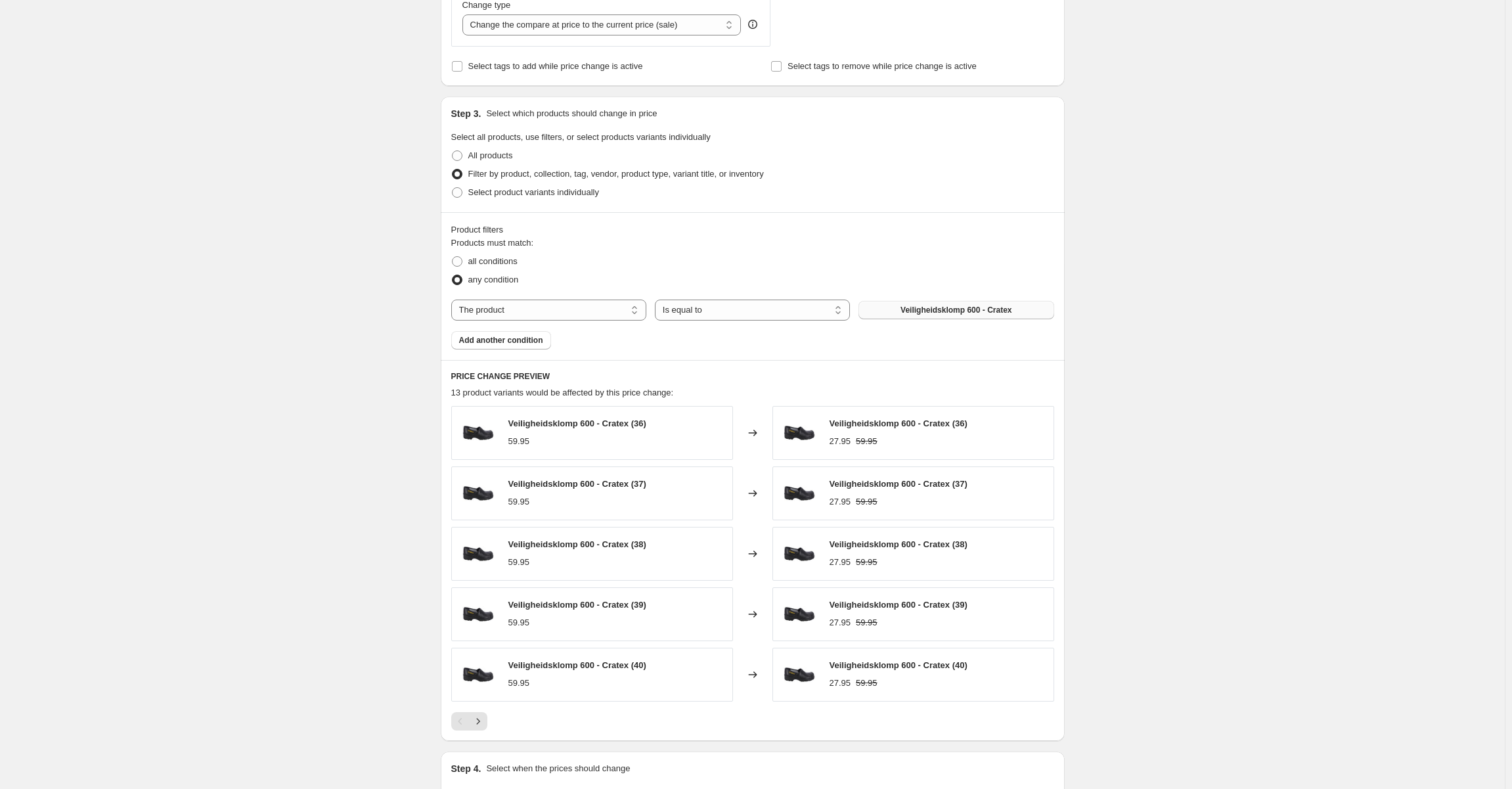
click at [947, 313] on span "Veiligheidsklomp 600 - Cratex" at bounding box center [956, 310] width 111 height 11
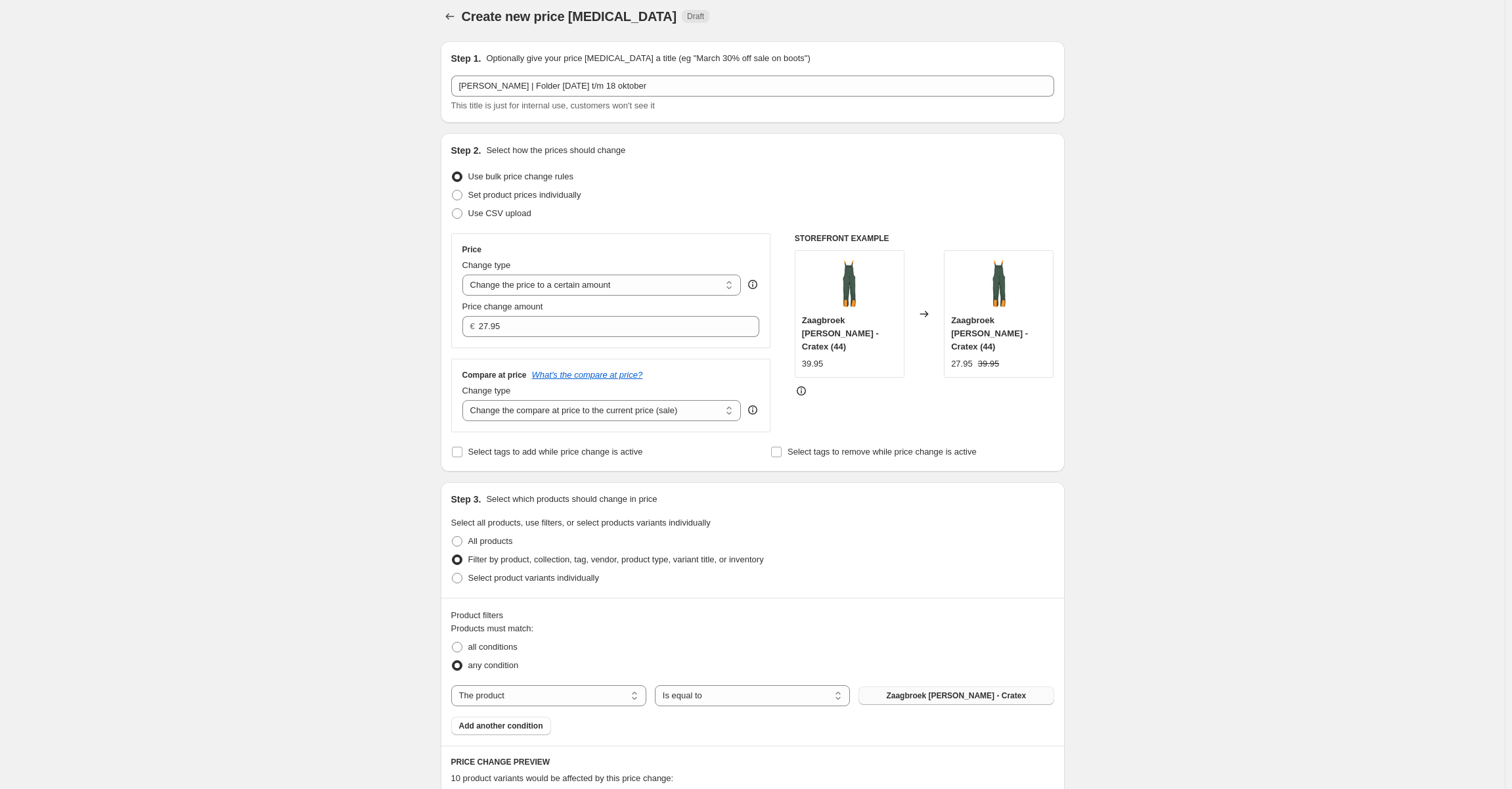
scroll to position [0, 0]
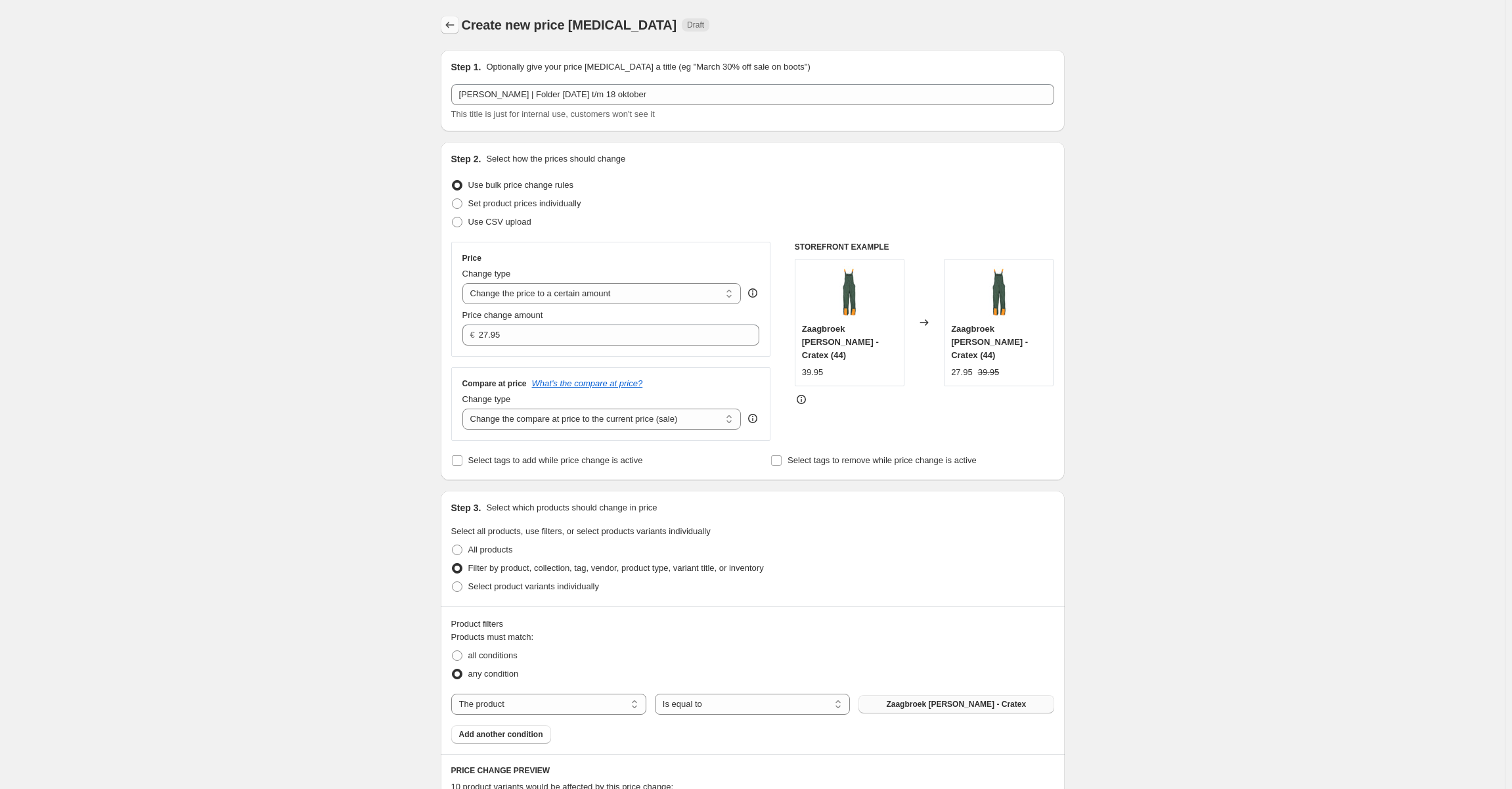
click at [453, 28] on icon "Price change jobs" at bounding box center [450, 25] width 13 height 13
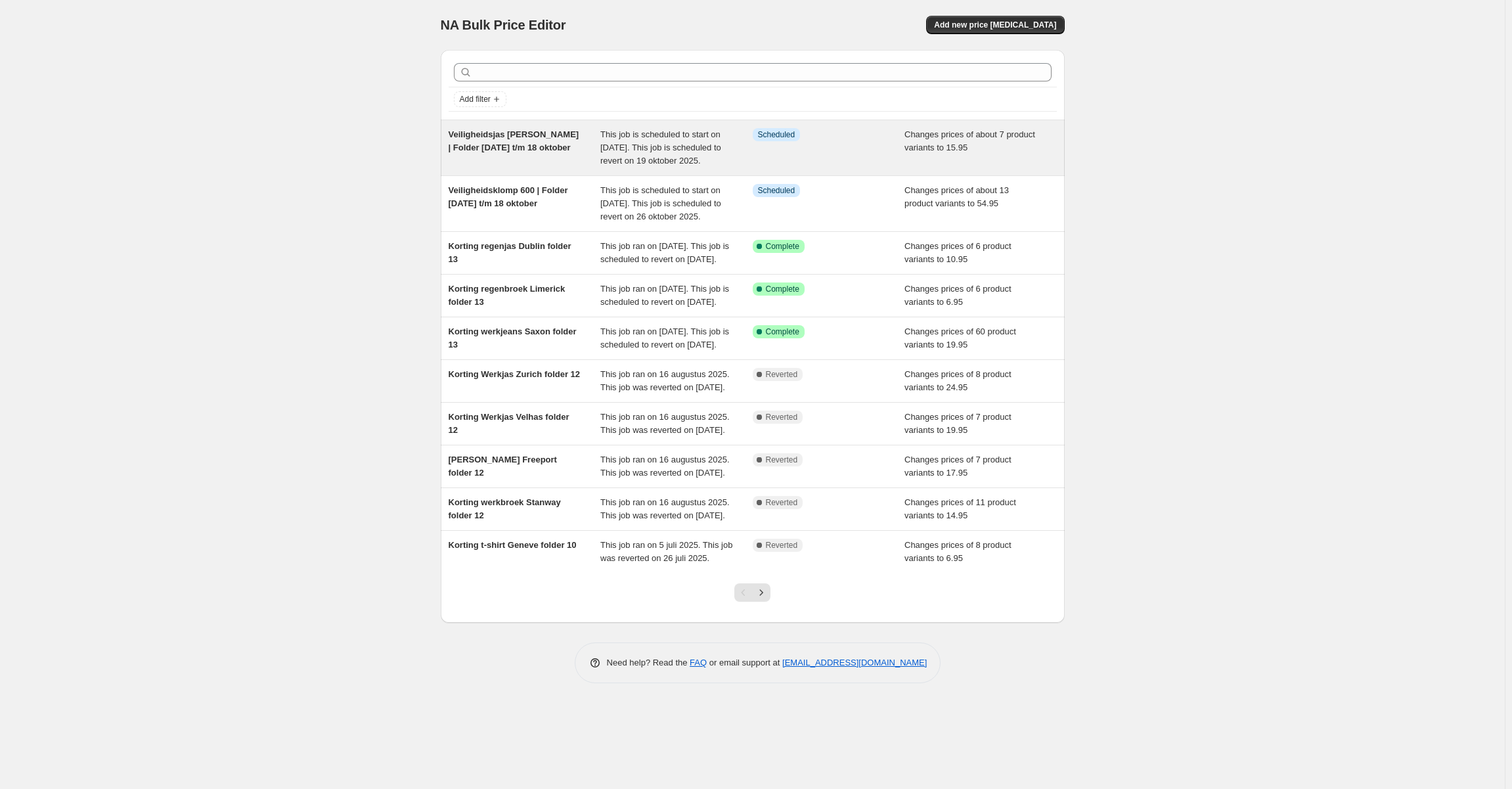
click at [806, 151] on div "Info Scheduled" at bounding box center [829, 148] width 153 height 40
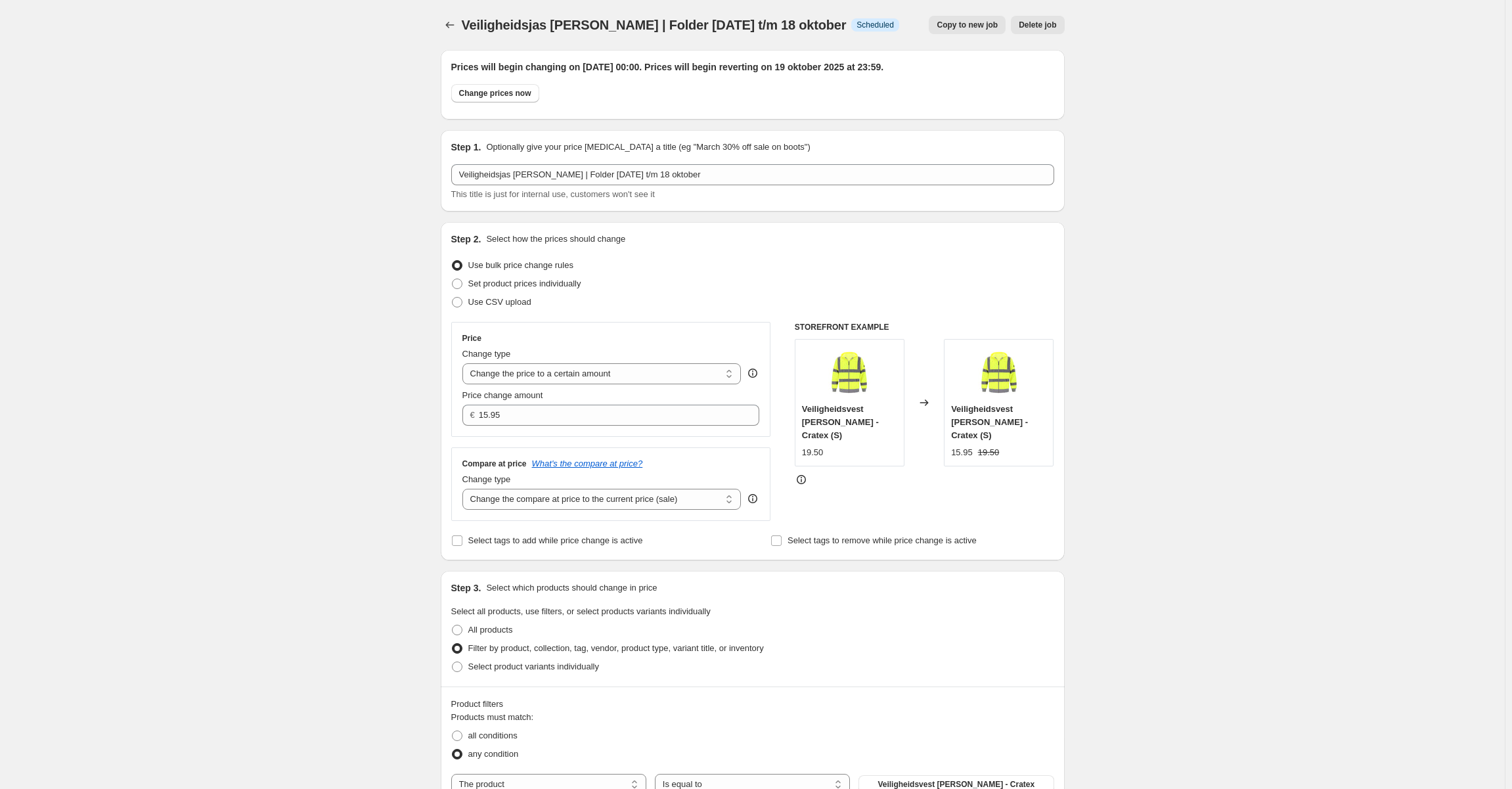
click at [1029, 26] on span "Delete job" at bounding box center [1037, 25] width 38 height 11
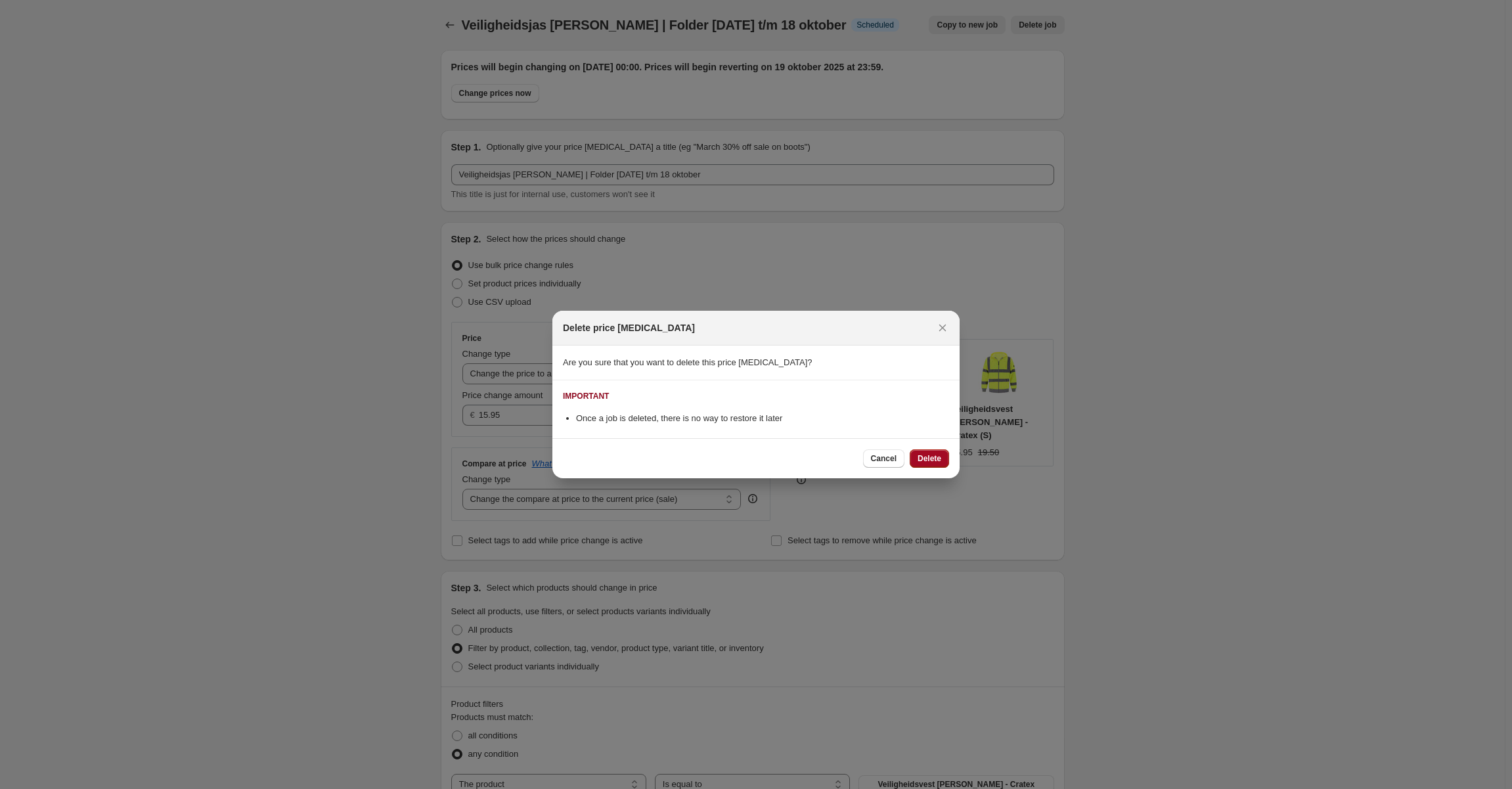
click at [929, 454] on span "Delete" at bounding box center [929, 459] width 24 height 11
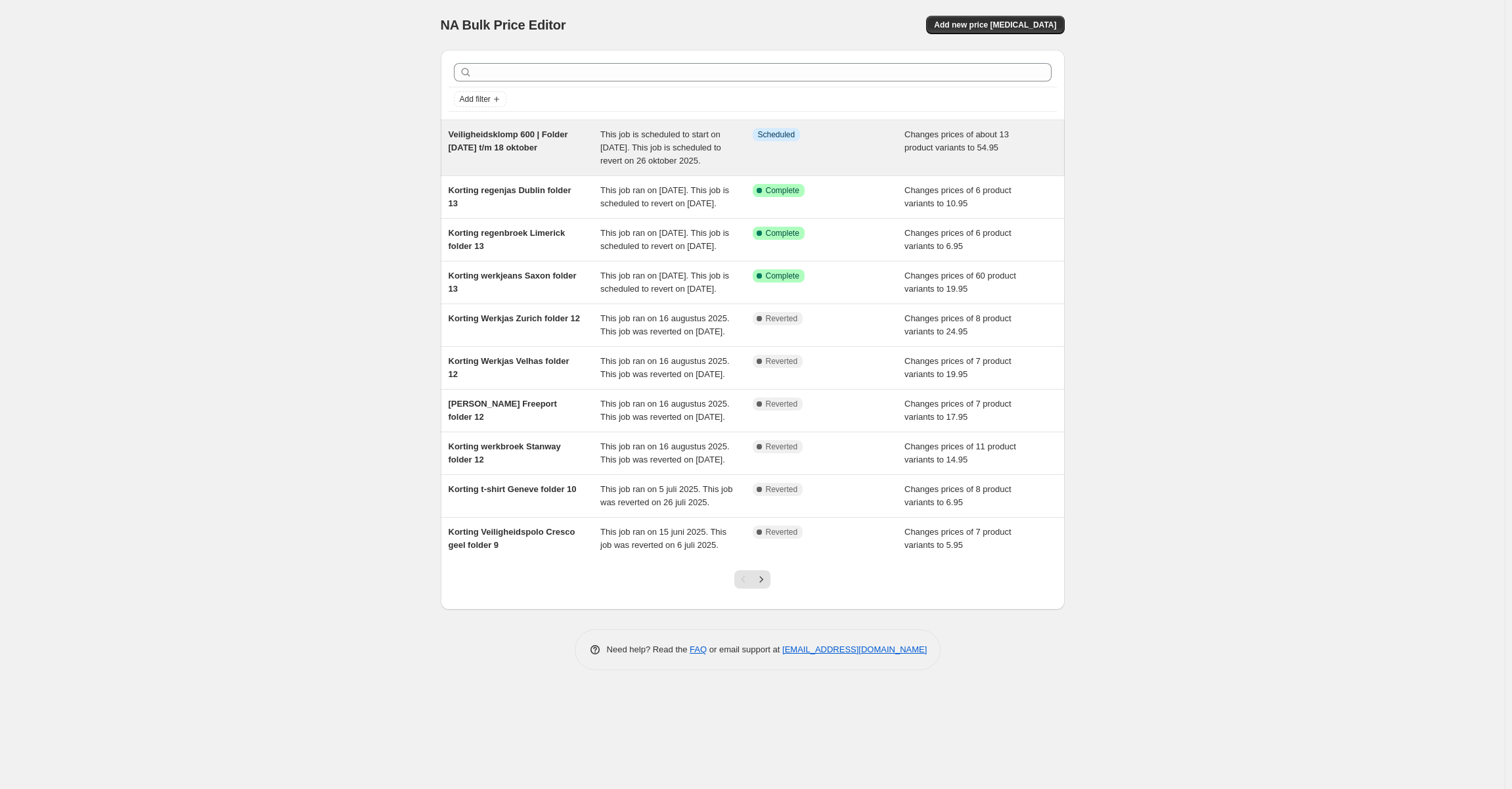
click at [553, 162] on div "Veiligheidsklomp 600 | Folder 29 september t/m 18 oktober" at bounding box center [525, 148] width 153 height 40
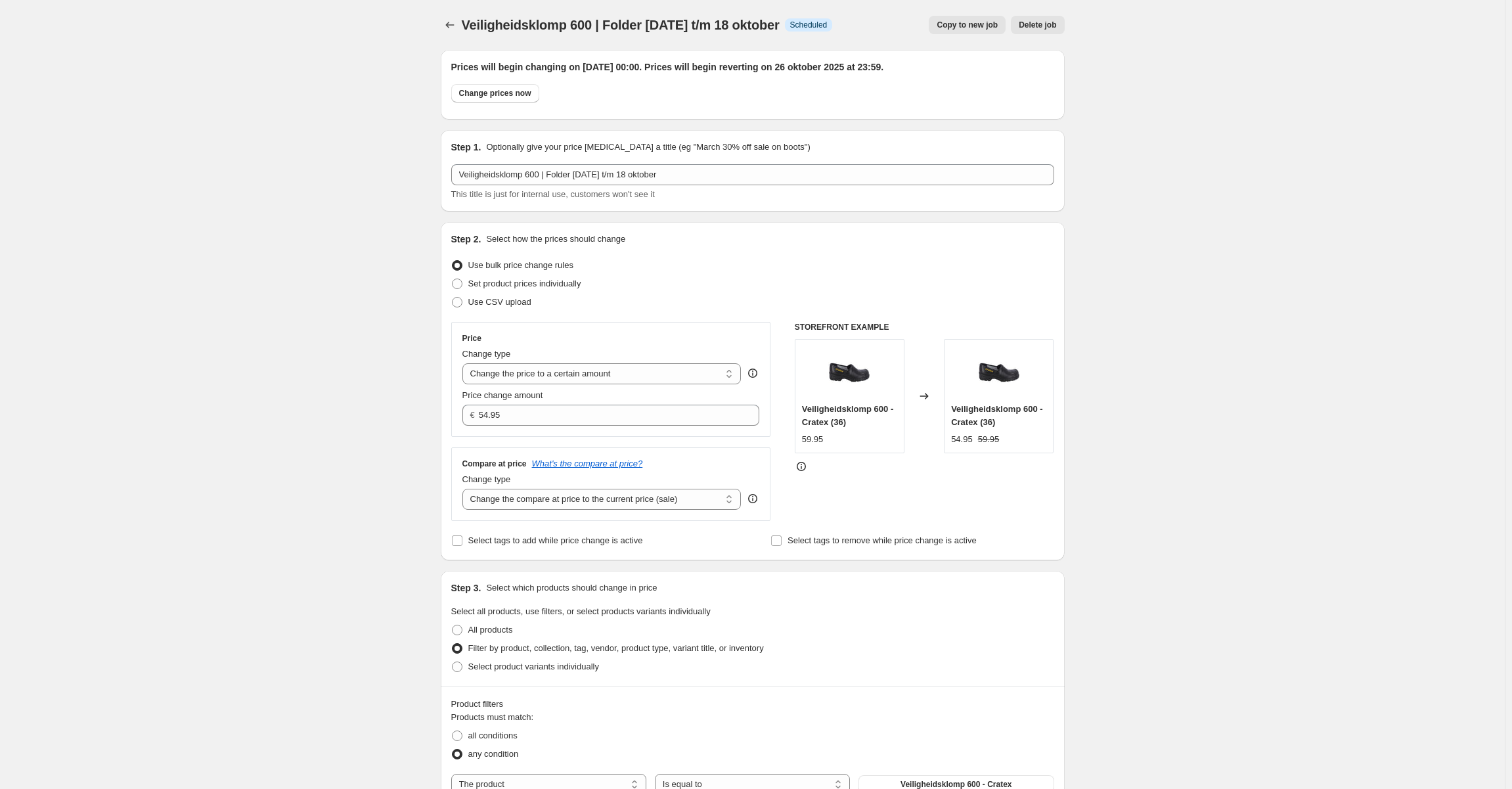
click at [582, 24] on span "Veiligheidsklomp 600 | Folder 29 september t/m 18 oktober" at bounding box center [620, 25] width 318 height 15
click at [828, 28] on span "Scheduled" at bounding box center [809, 25] width 38 height 11
click at [779, 27] on span "Veiligheidsklomp 600 | Folder 29 september t/m 18 oktober" at bounding box center [620, 25] width 318 height 15
click at [885, 31] on div "Veiligheidsklomp 600 | Folder 29 september t/m 18 oktober Info Scheduled Copy t…" at bounding box center [753, 25] width 624 height 19
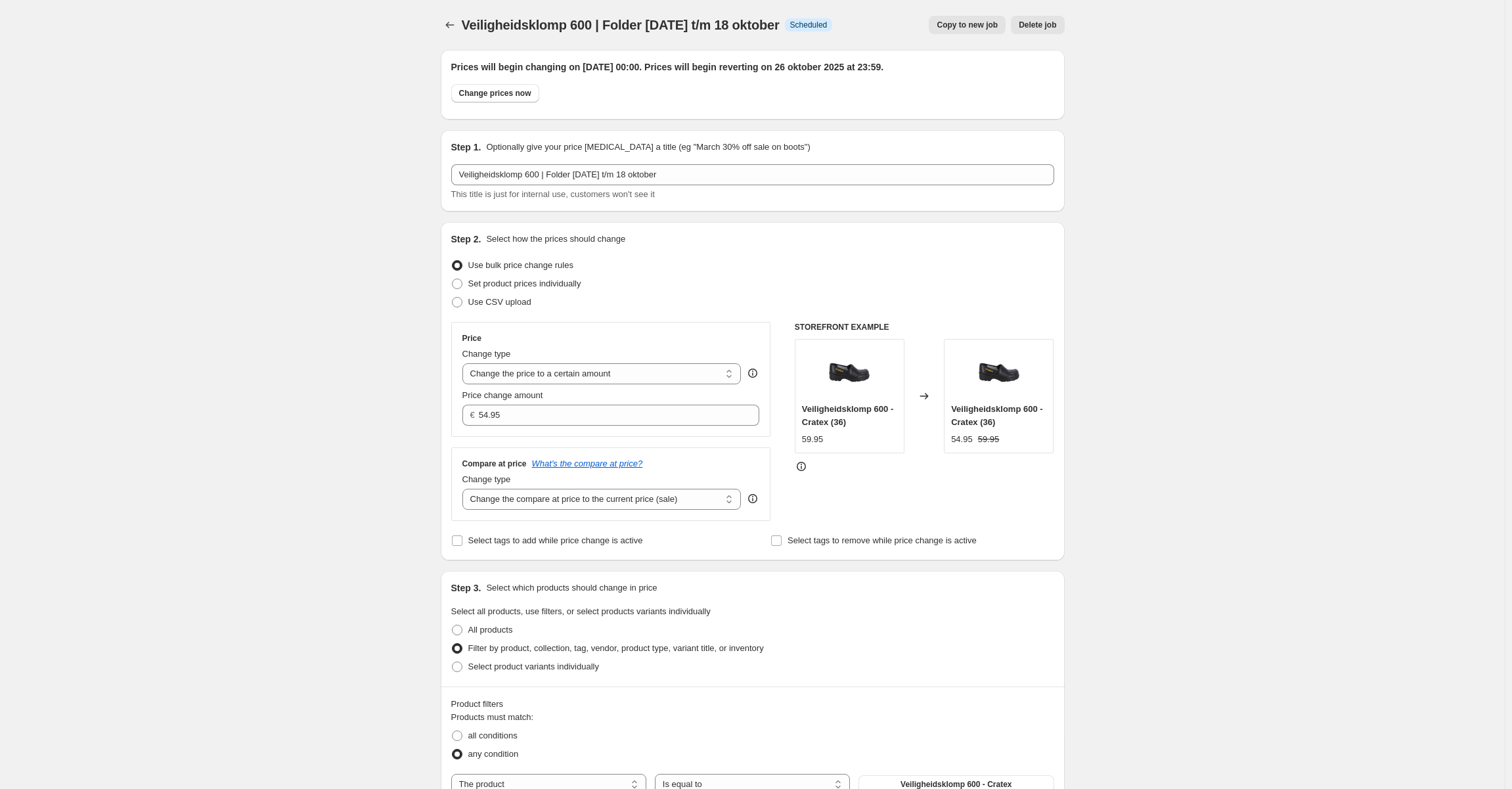
click at [704, 38] on div "Veiligheidsklomp 600 | Folder 29 september t/m 18 oktober. This page is ready V…" at bounding box center [753, 25] width 624 height 50
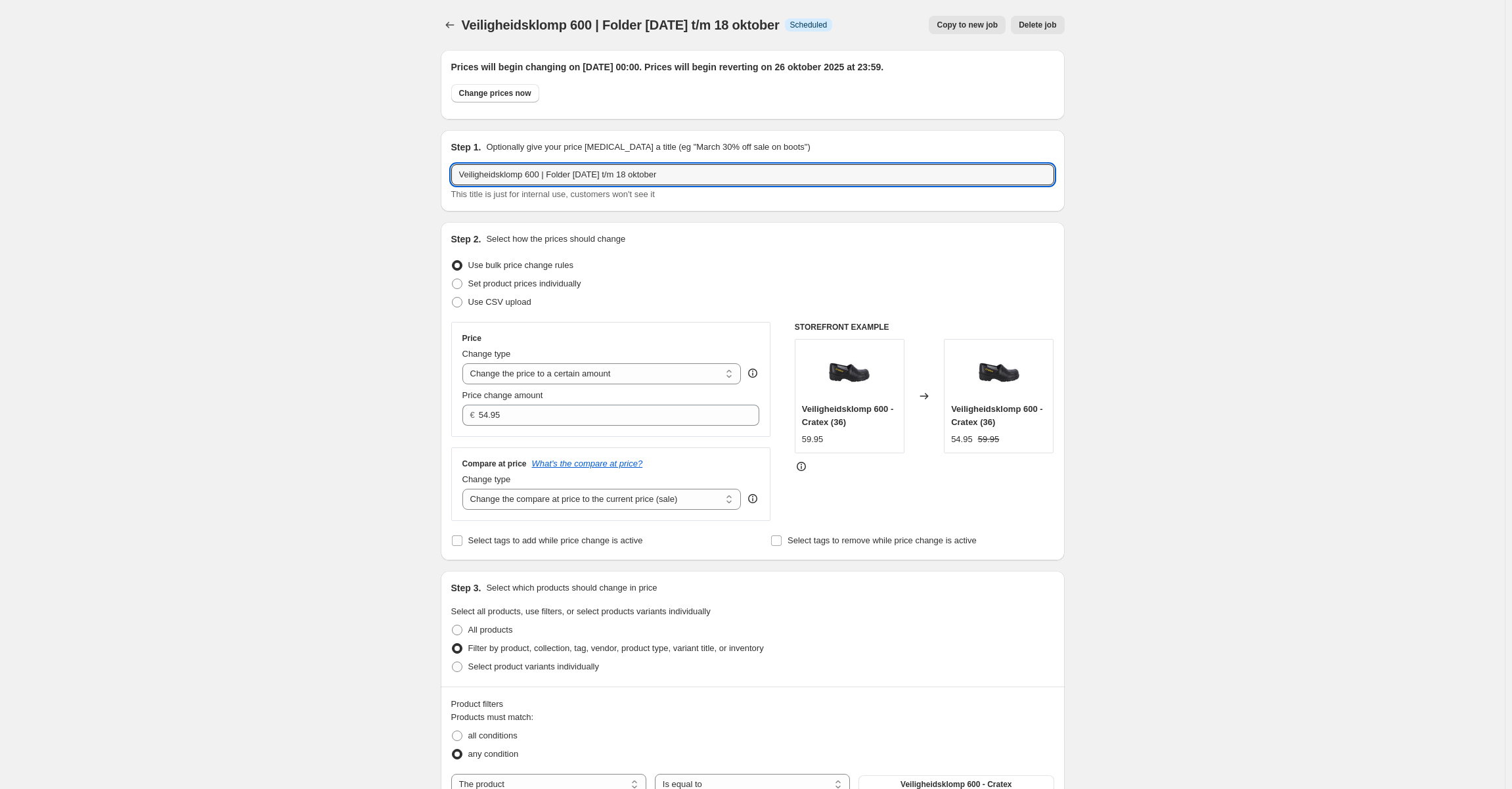
drag, startPoint x: 528, startPoint y: 175, endPoint x: 450, endPoint y: 176, distance: 78.0
click at [450, 176] on div "Step 1. Optionally give your price change job a title (eg "March 30% off sale o…" at bounding box center [753, 171] width 624 height 81
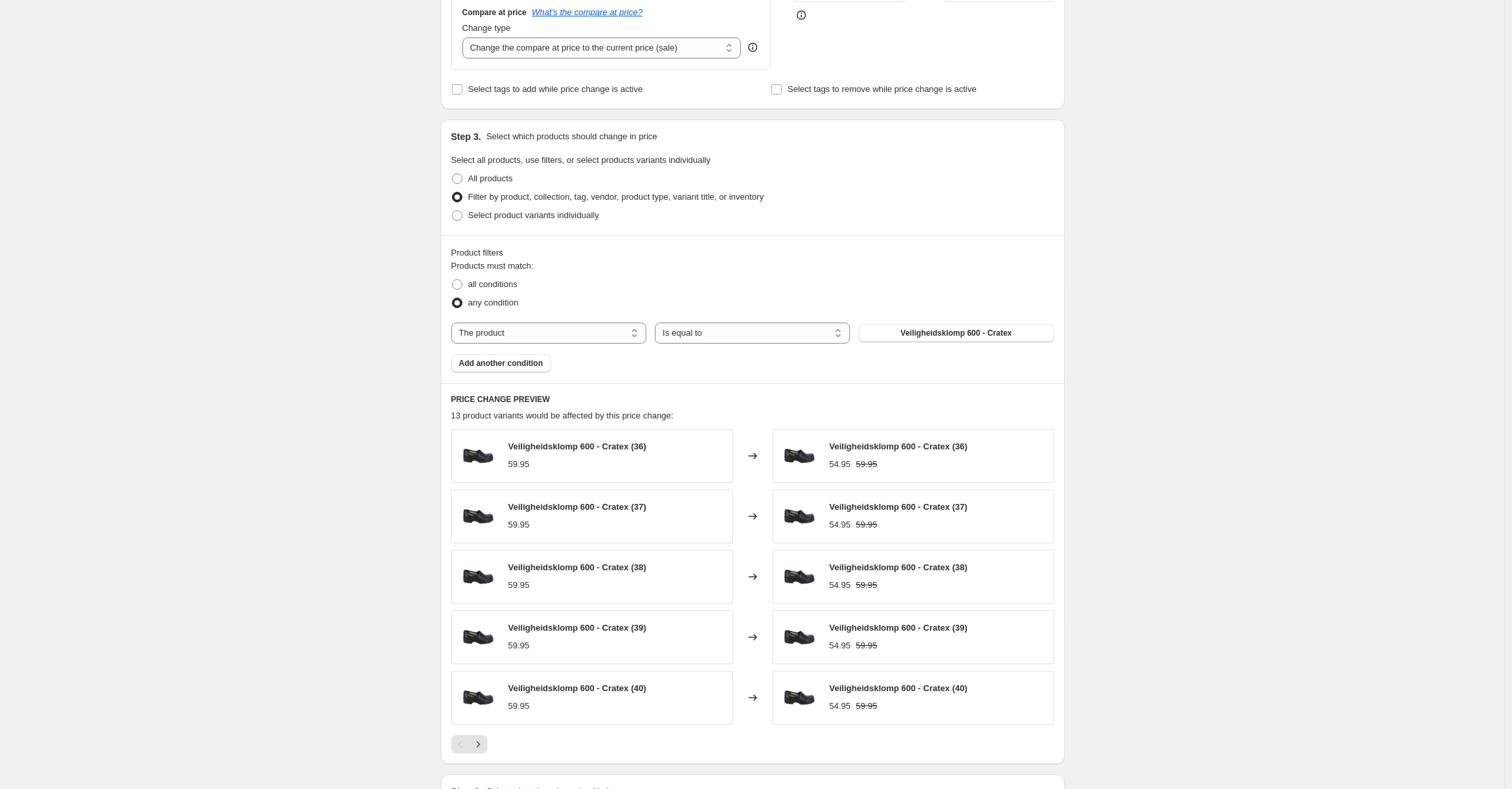
scroll to position [460, 0]
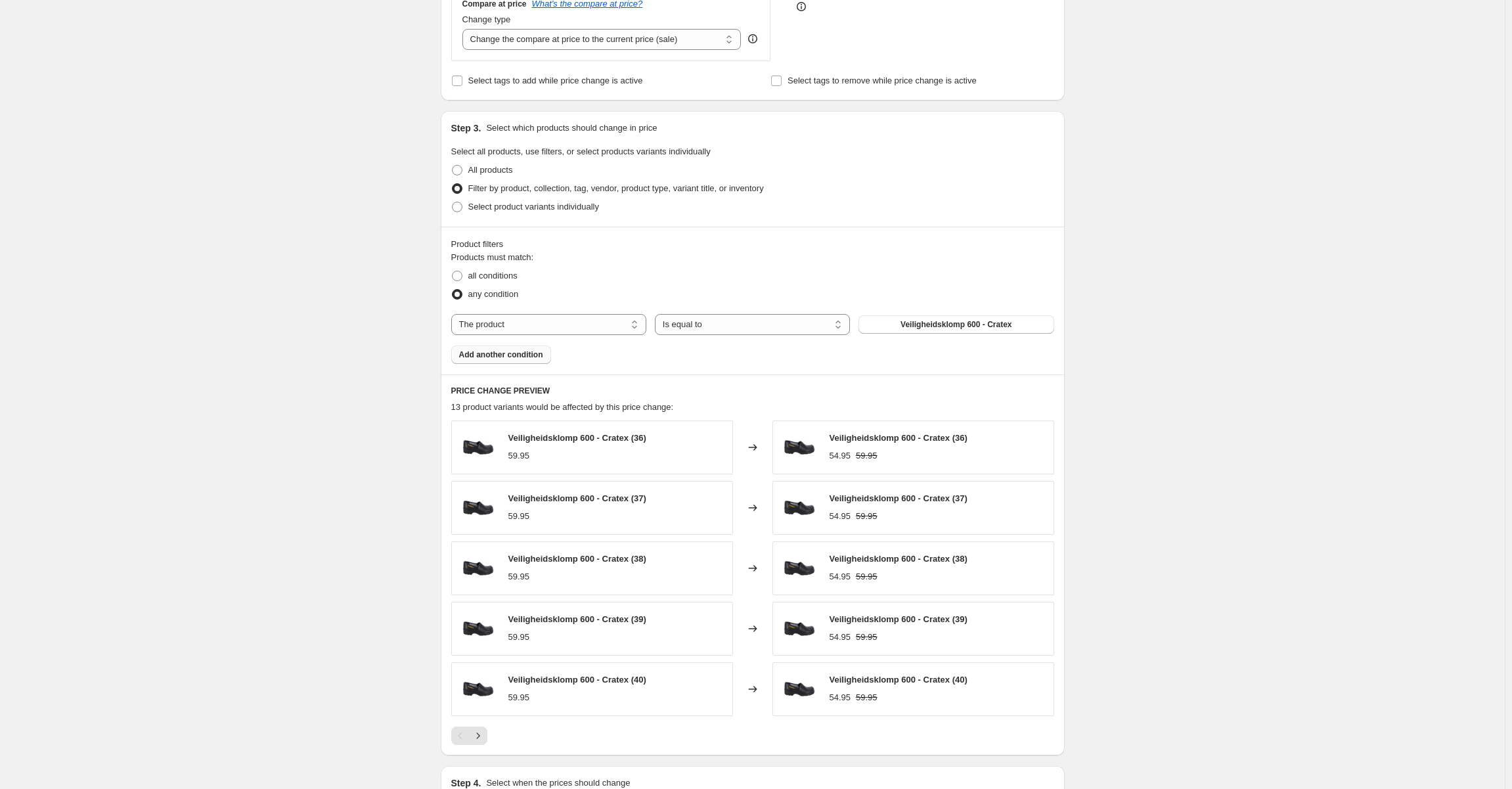
type input "Folder 29 september t/m 18 oktober"
click at [523, 350] on span "Add another condition" at bounding box center [501, 354] width 84 height 11
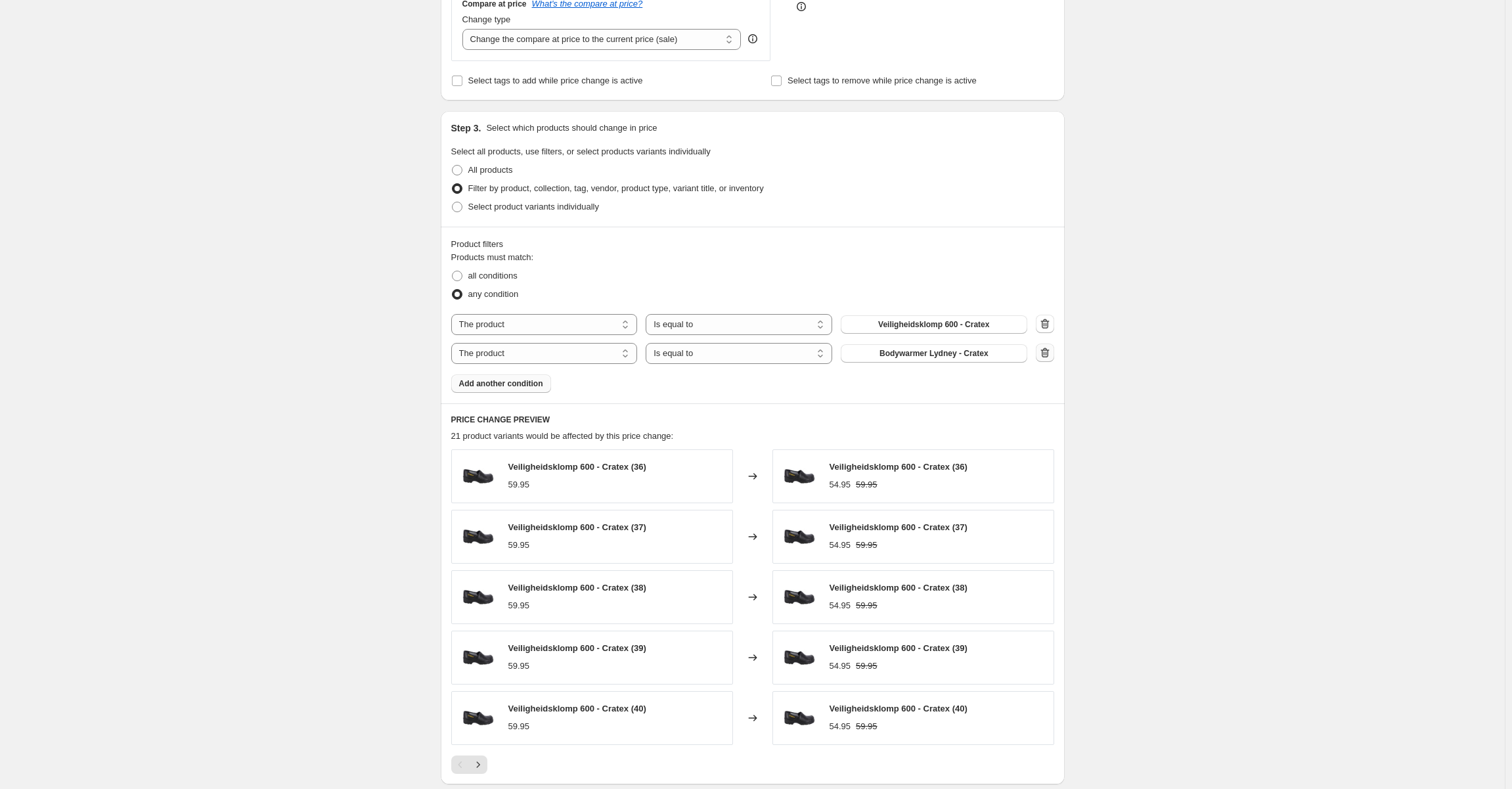
click at [1039, 354] on button "button" at bounding box center [1045, 352] width 19 height 19
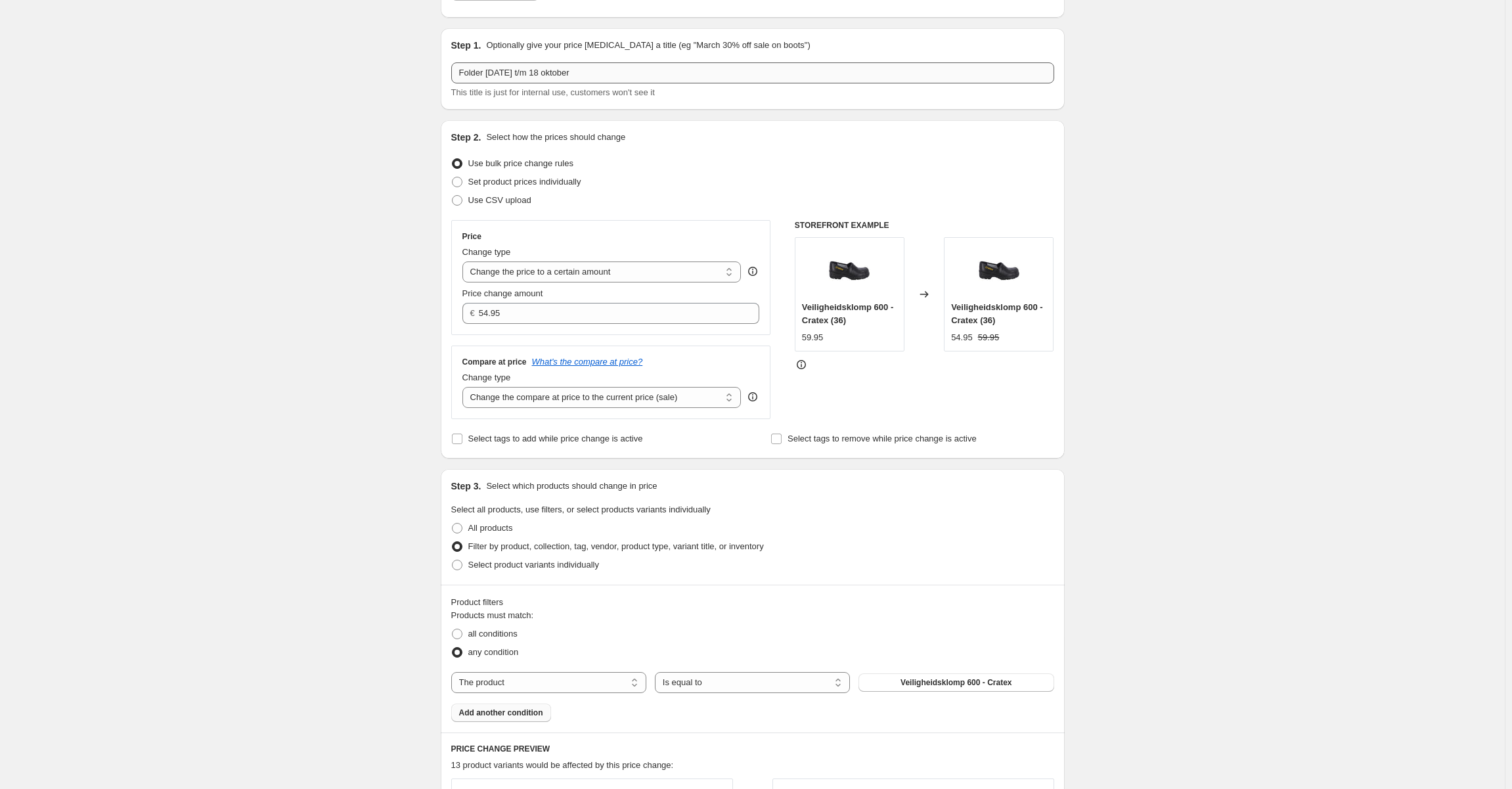
scroll to position [0, 0]
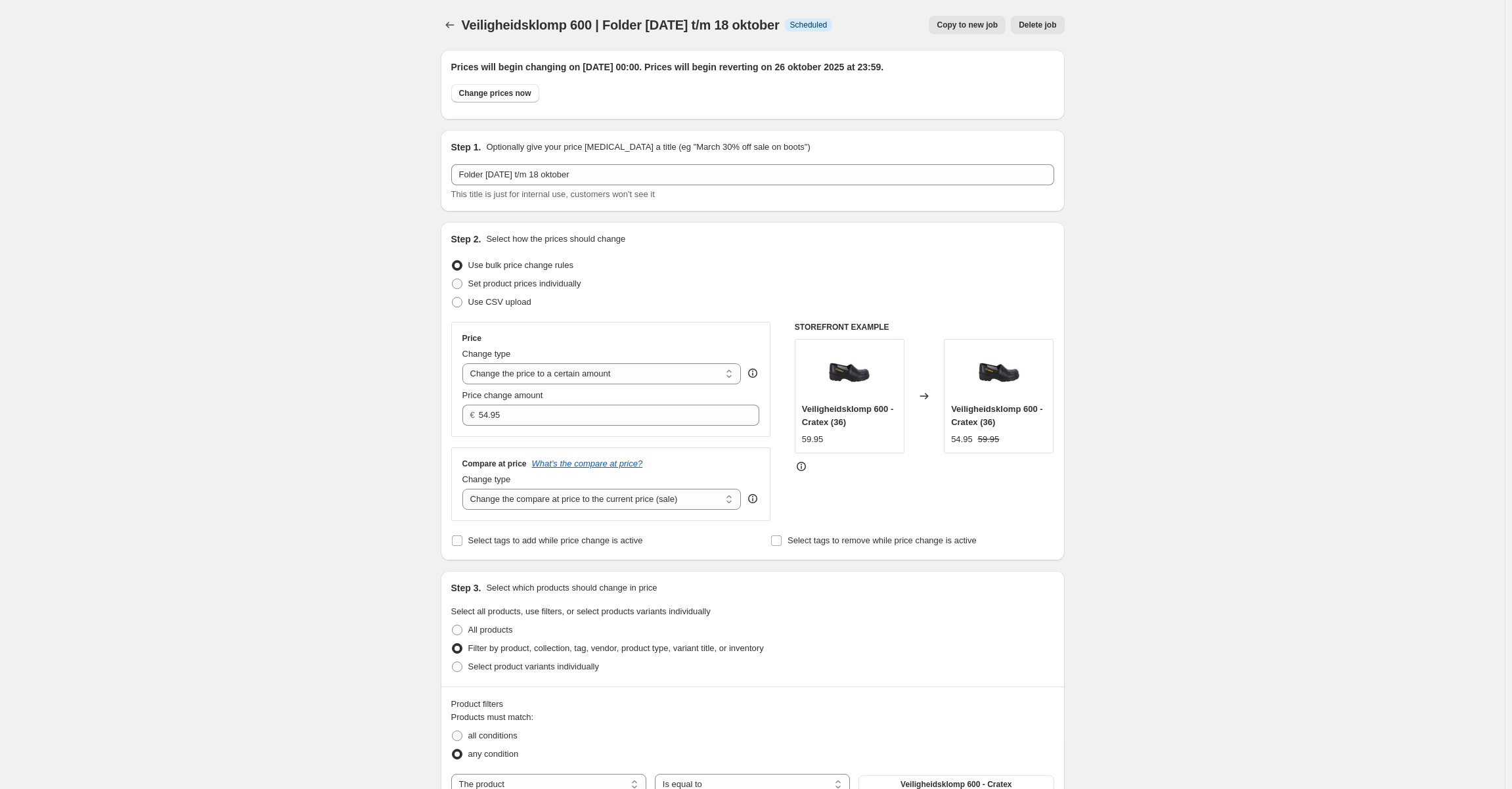
click at [969, 26] on span "Copy to new job" at bounding box center [968, 25] width 62 height 11
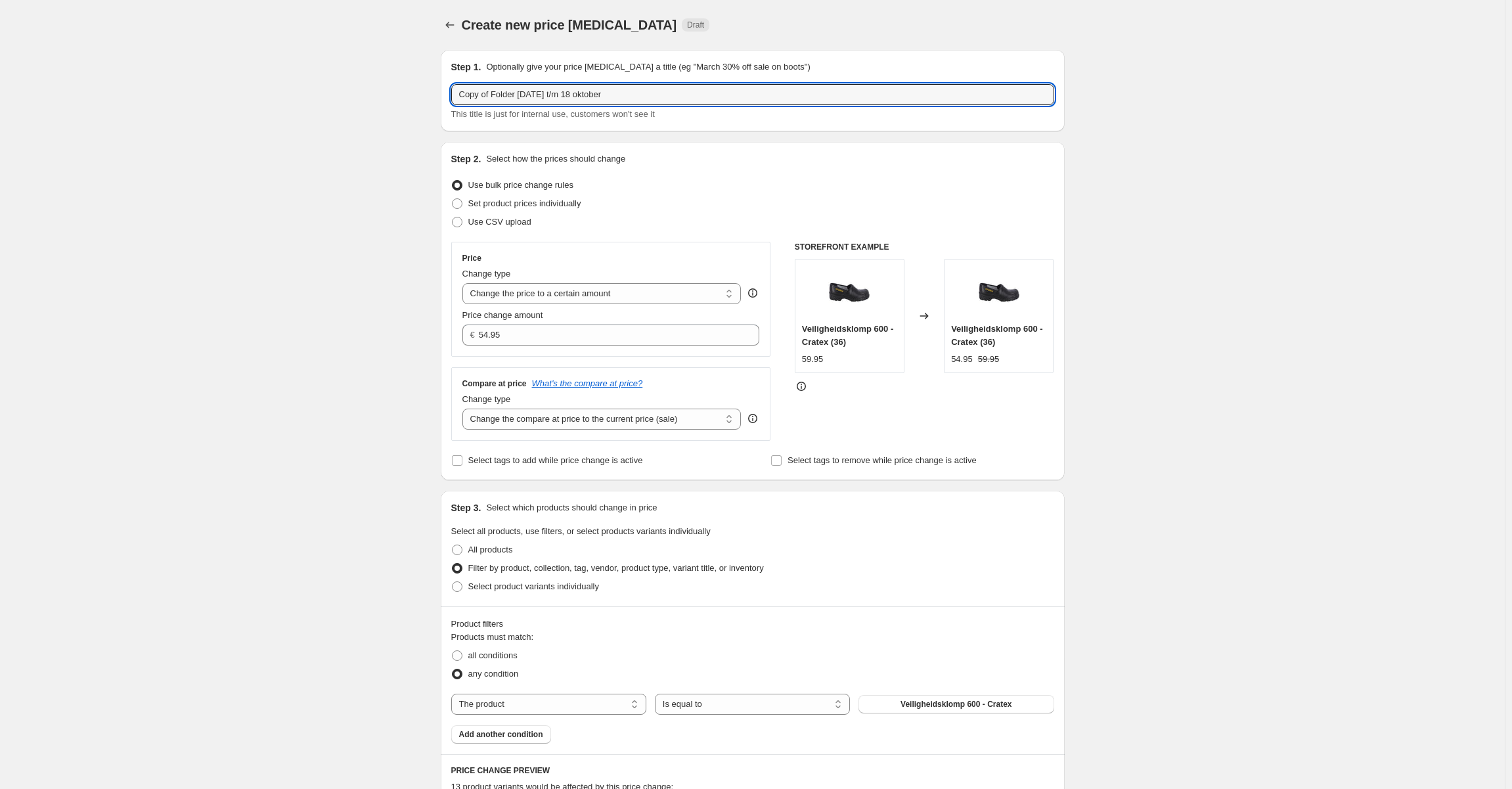
drag, startPoint x: 496, startPoint y: 93, endPoint x: 310, endPoint y: 100, distance: 186.1
click at [305, 100] on div "Create new price change job. This page is ready Create new price change job Dra…" at bounding box center [753, 669] width 1505 height 1339
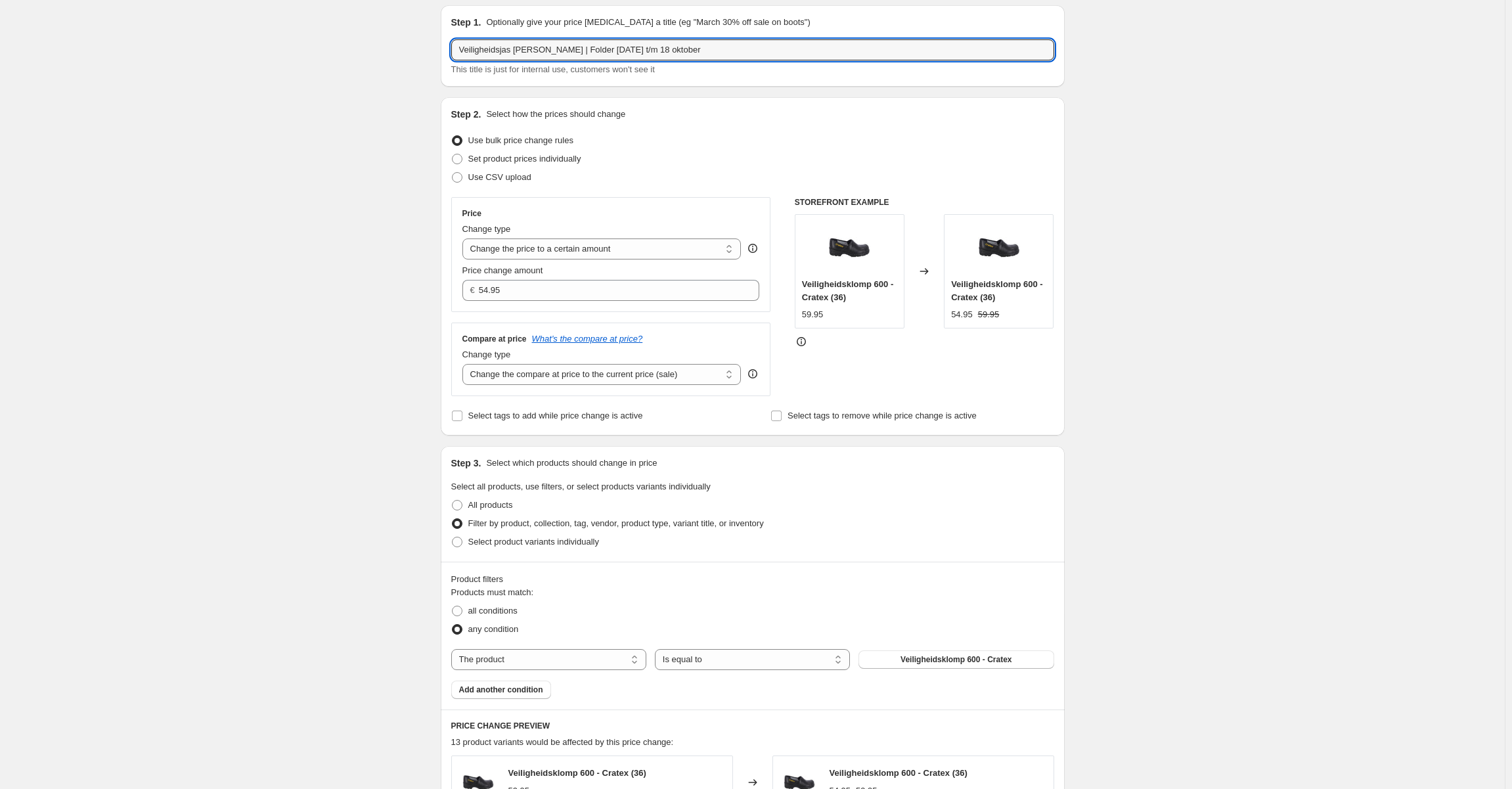
scroll to position [66, 0]
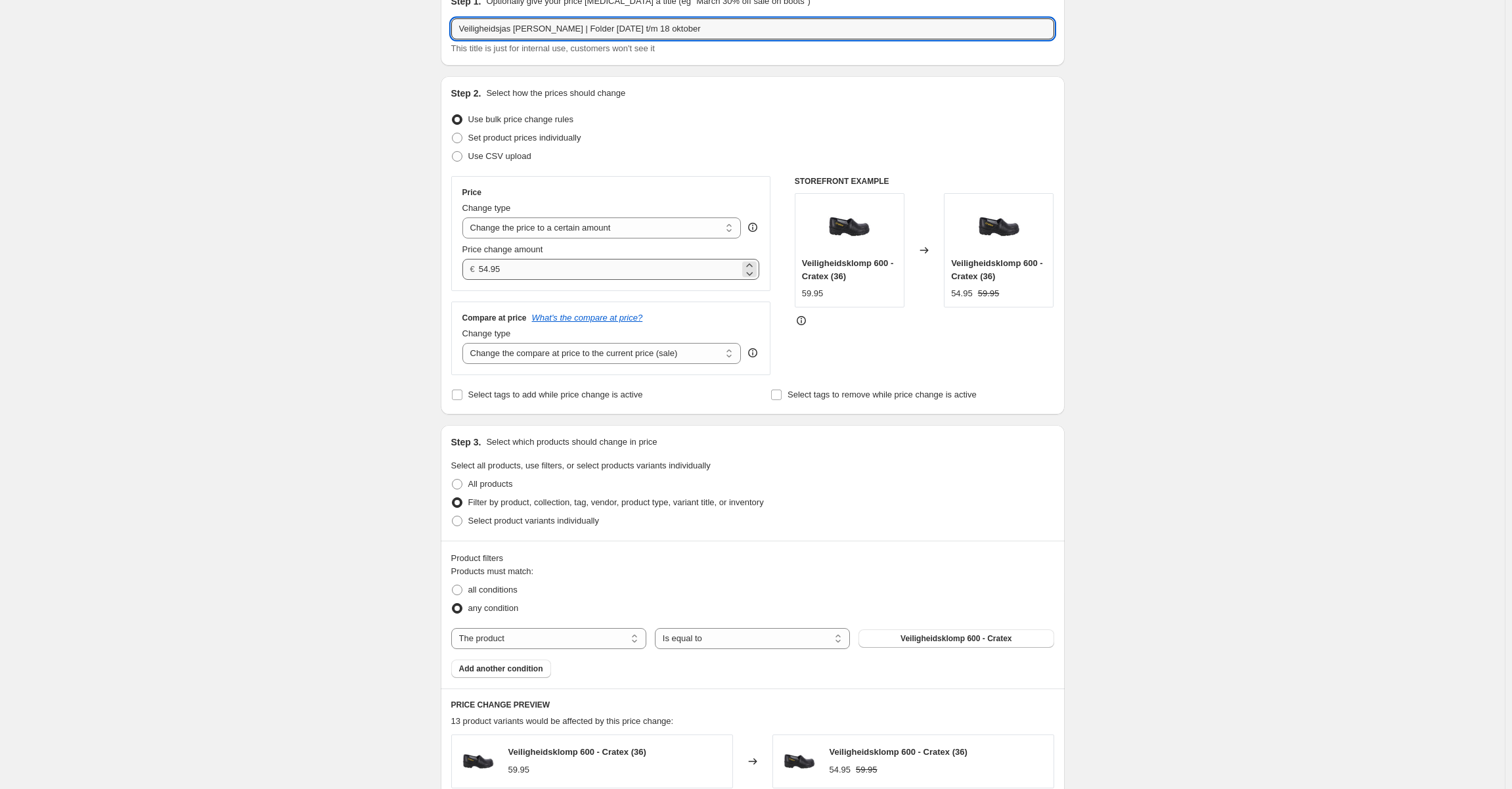
type input "Veiligheidsjas Pinson | Folder 29 september t/m 18 oktober"
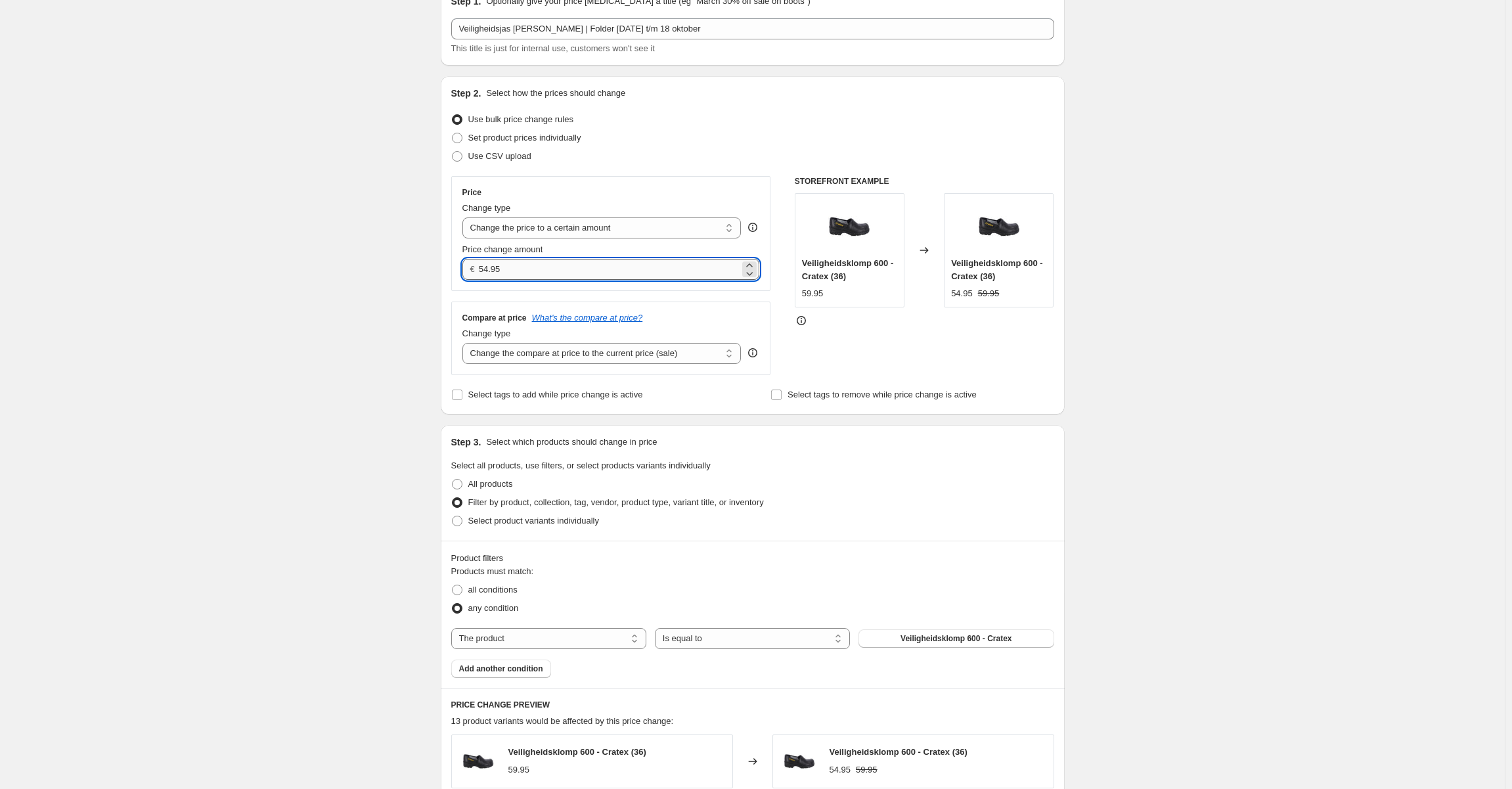
click at [513, 263] on input "54.95" at bounding box center [609, 269] width 261 height 21
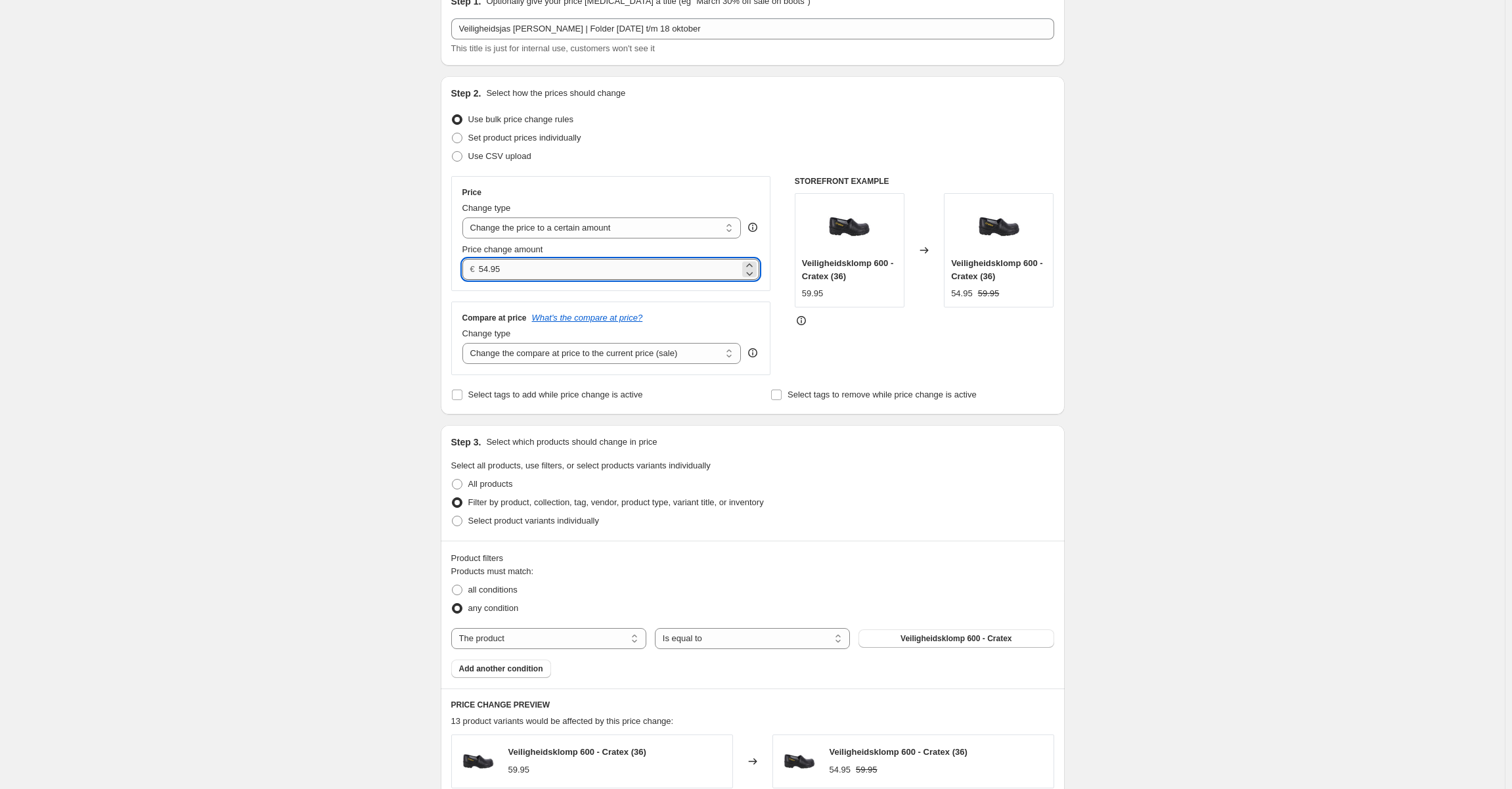
click at [513, 263] on input "54.95" at bounding box center [609, 269] width 261 height 21
click at [512, 263] on input "54.95" at bounding box center [609, 269] width 261 height 21
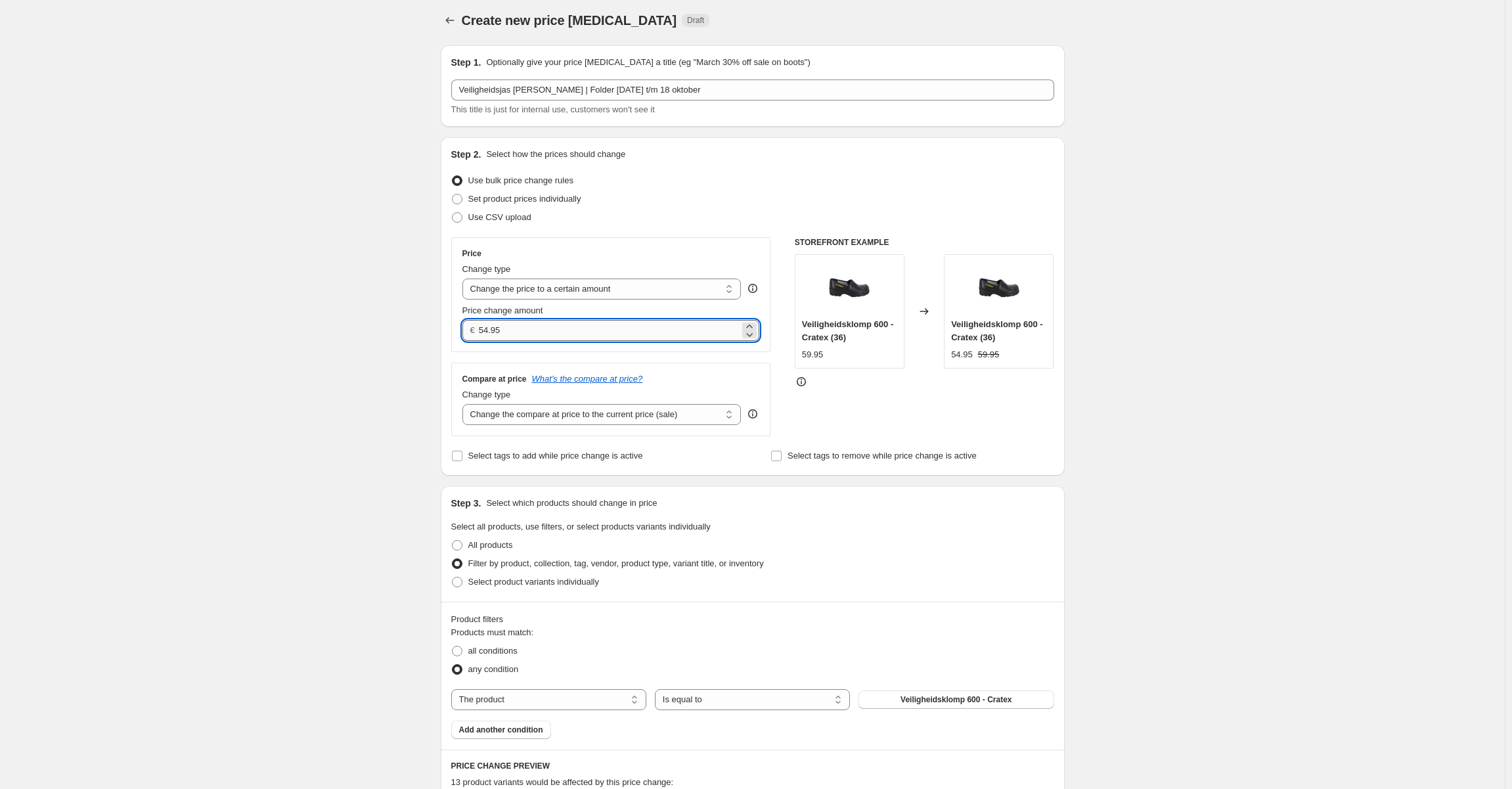
scroll to position [0, 0]
click at [545, 349] on div "Price Change type Change the price to a certain amount Change the price by a ce…" at bounding box center [612, 300] width 320 height 115
click at [552, 339] on input "54.95" at bounding box center [609, 334] width 261 height 21
click at [552, 338] on input "54.95" at bounding box center [609, 334] width 261 height 21
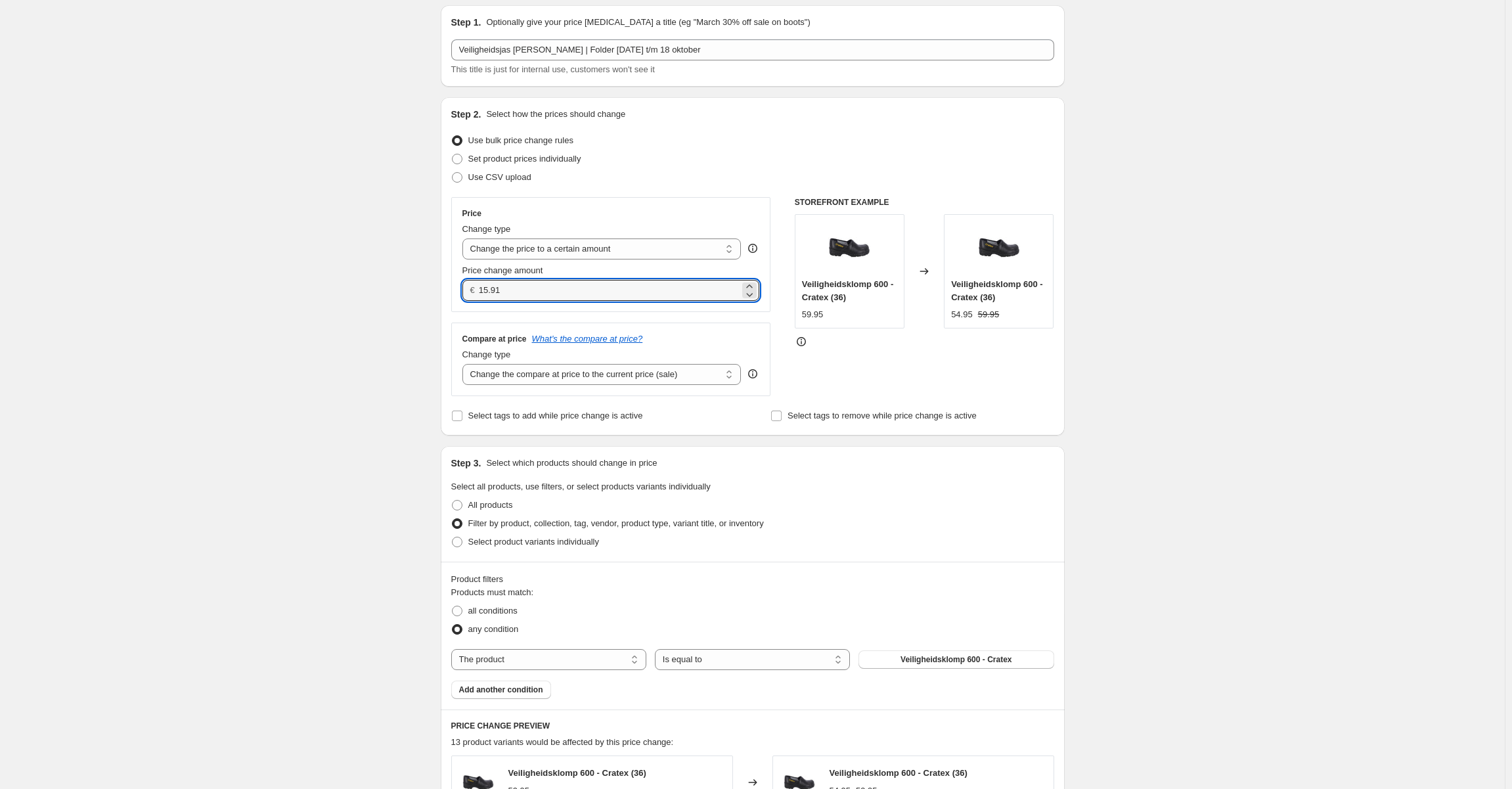
scroll to position [329, 0]
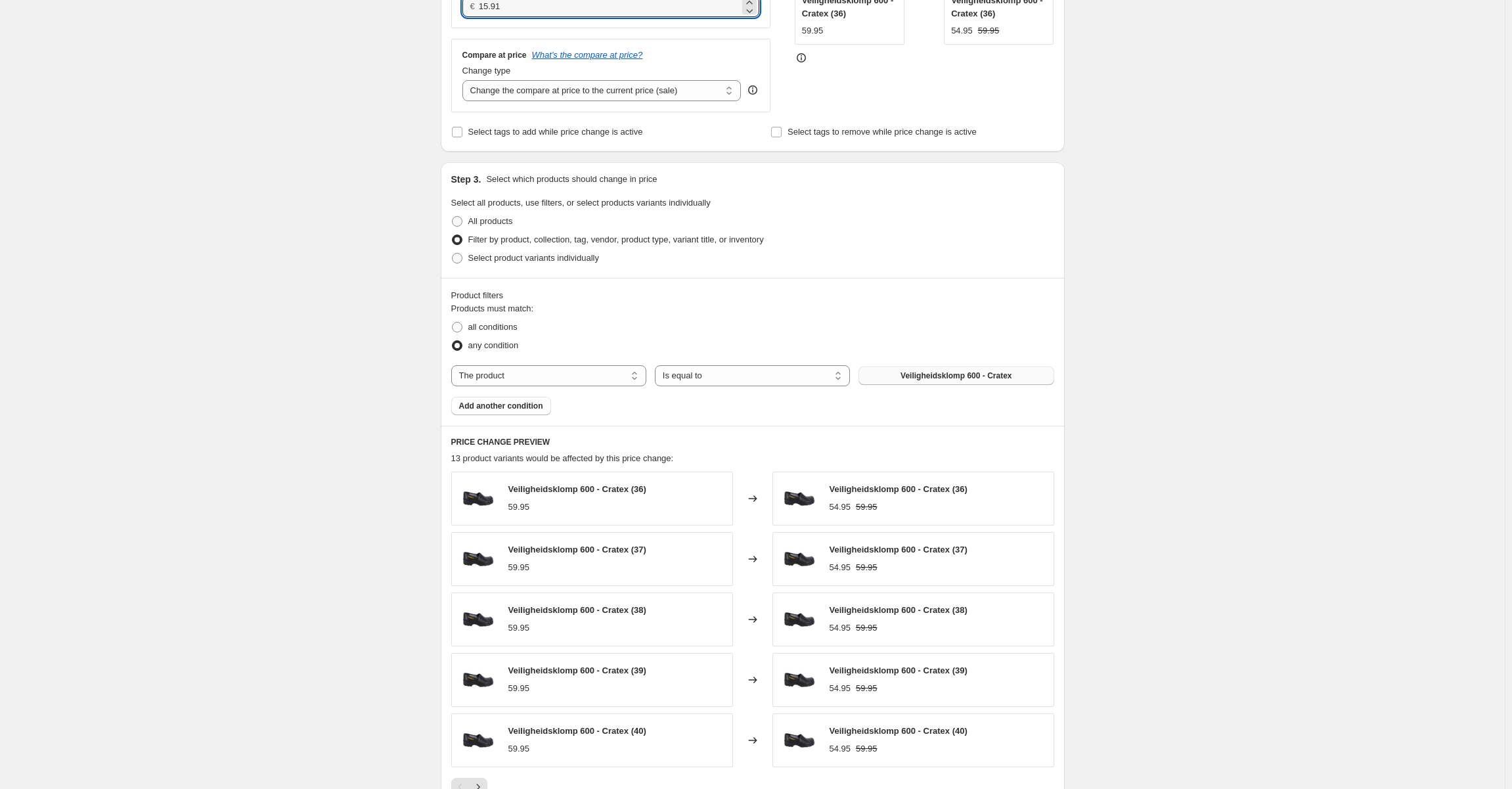
type input "15.91"
click at [1021, 380] on button "Veiligheidsklomp 600 - Cratex" at bounding box center [956, 375] width 196 height 19
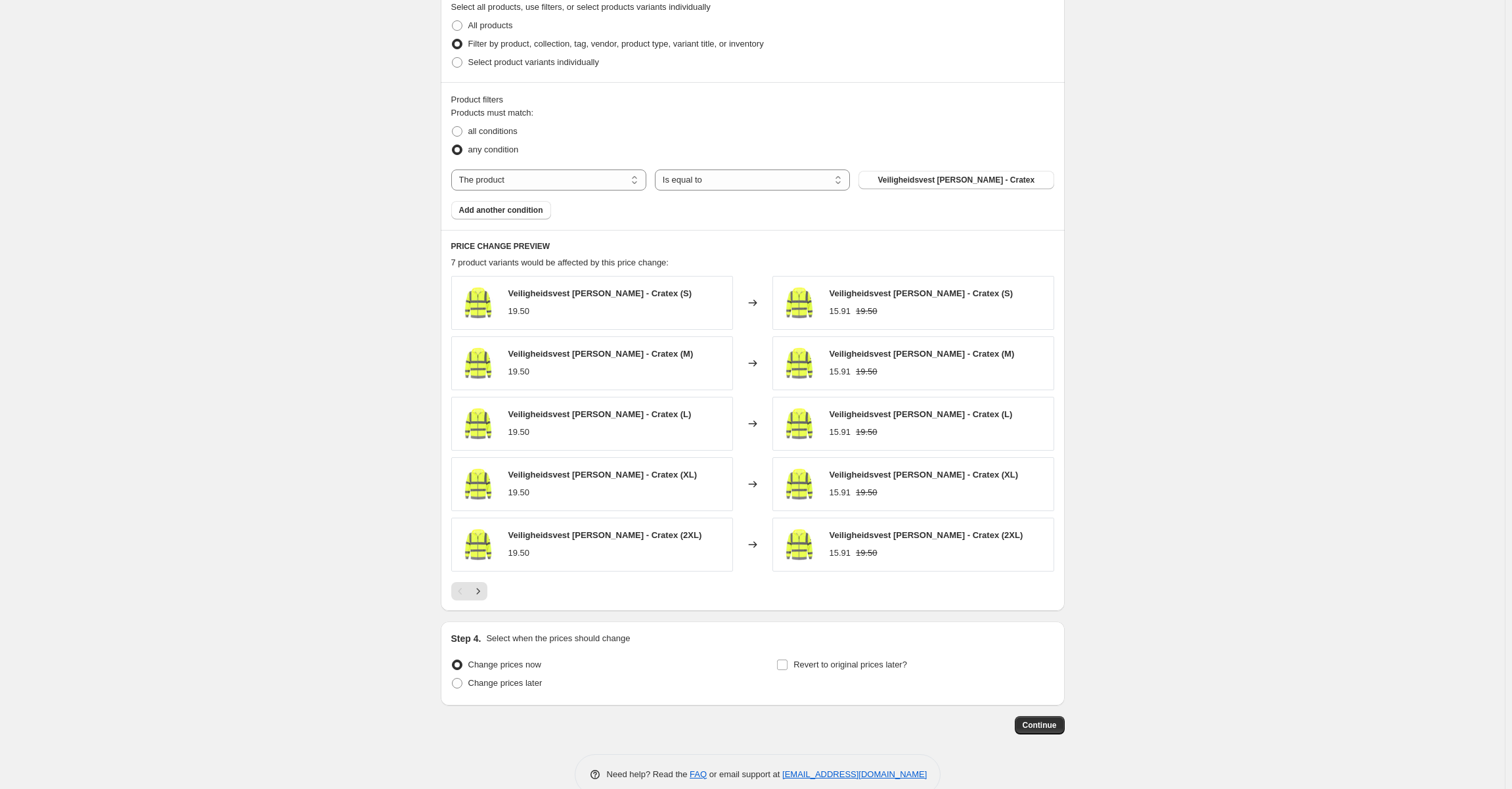
scroll to position [551, 0]
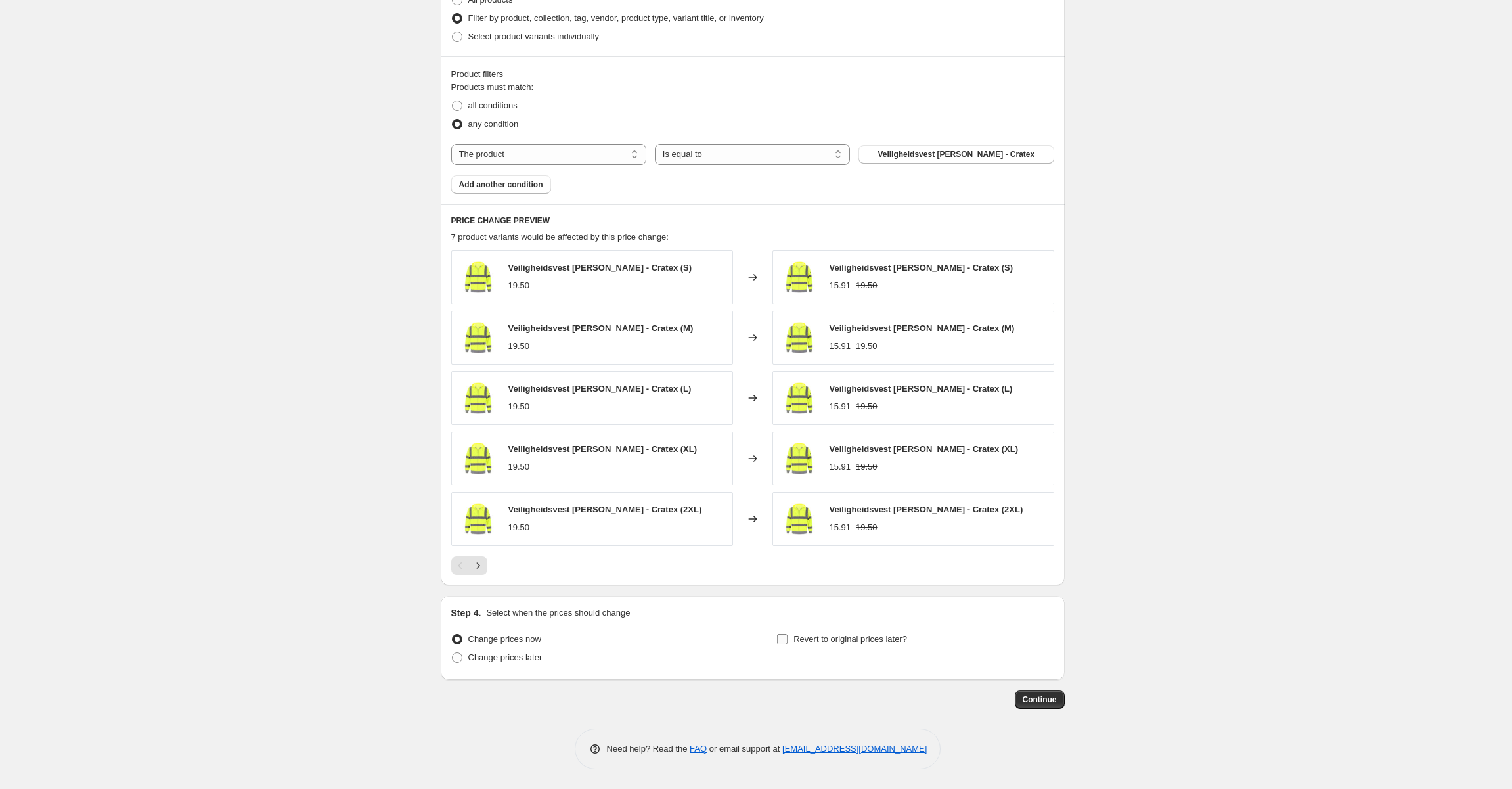
click at [792, 638] on label "Revert to original prices later?" at bounding box center [842, 639] width 131 height 19
click at [787, 638] on input "Revert to original prices later?" at bounding box center [782, 639] width 11 height 11
checkbox input "true"
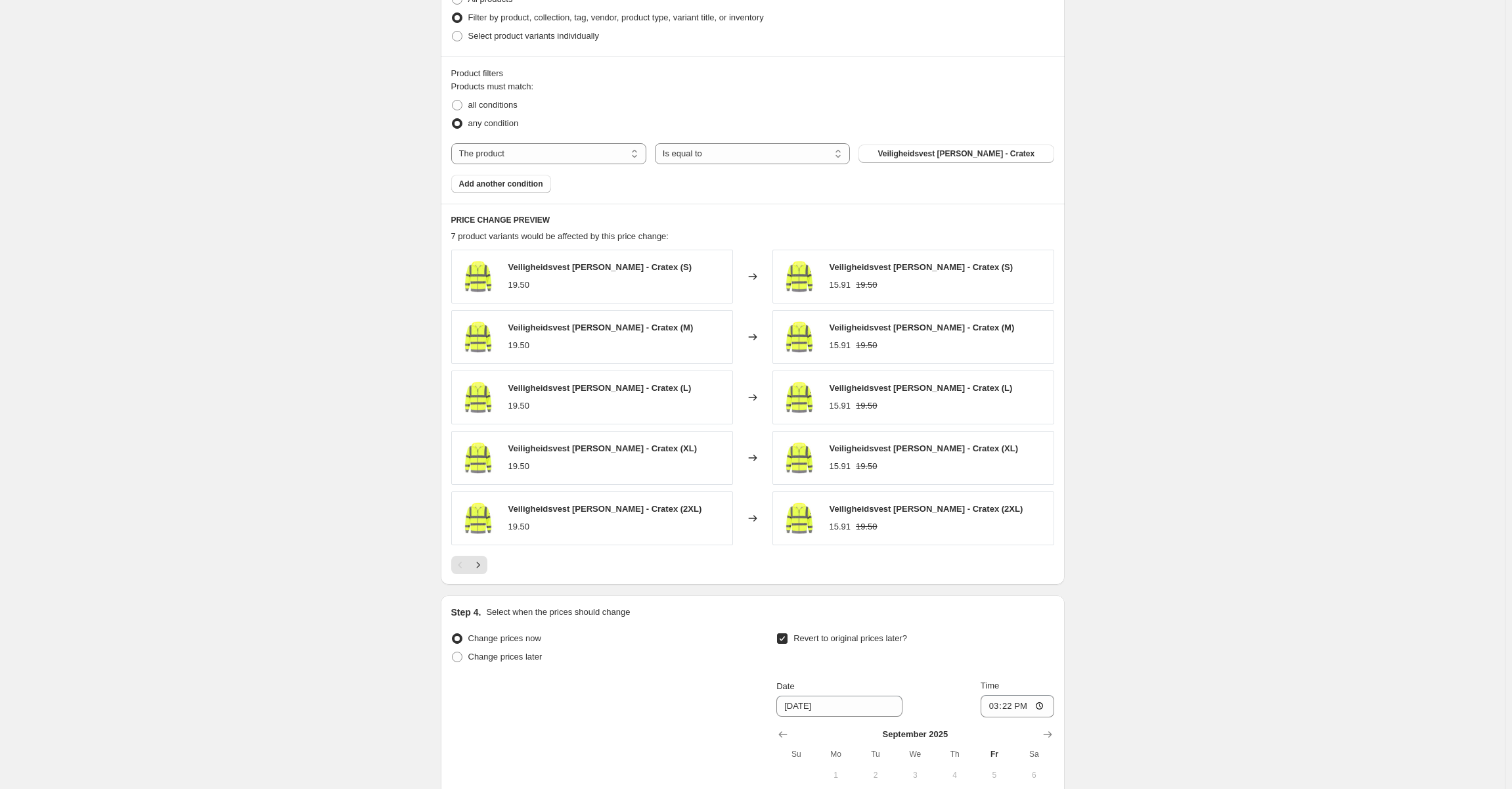
click at [549, 655] on div "Change prices later" at bounding box center [590, 656] width 277 height 19
click at [535, 659] on span "Change prices later" at bounding box center [505, 656] width 74 height 10
click at [453, 652] on input "Change prices later" at bounding box center [452, 651] width 1 height 1
radio input "true"
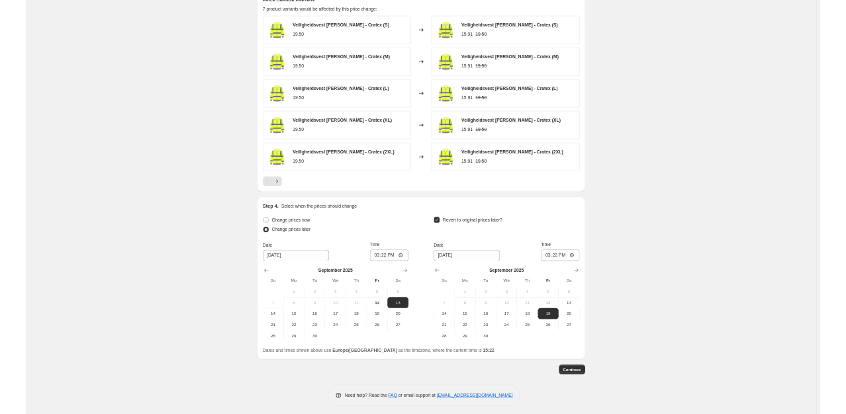
scroll to position [781, 0]
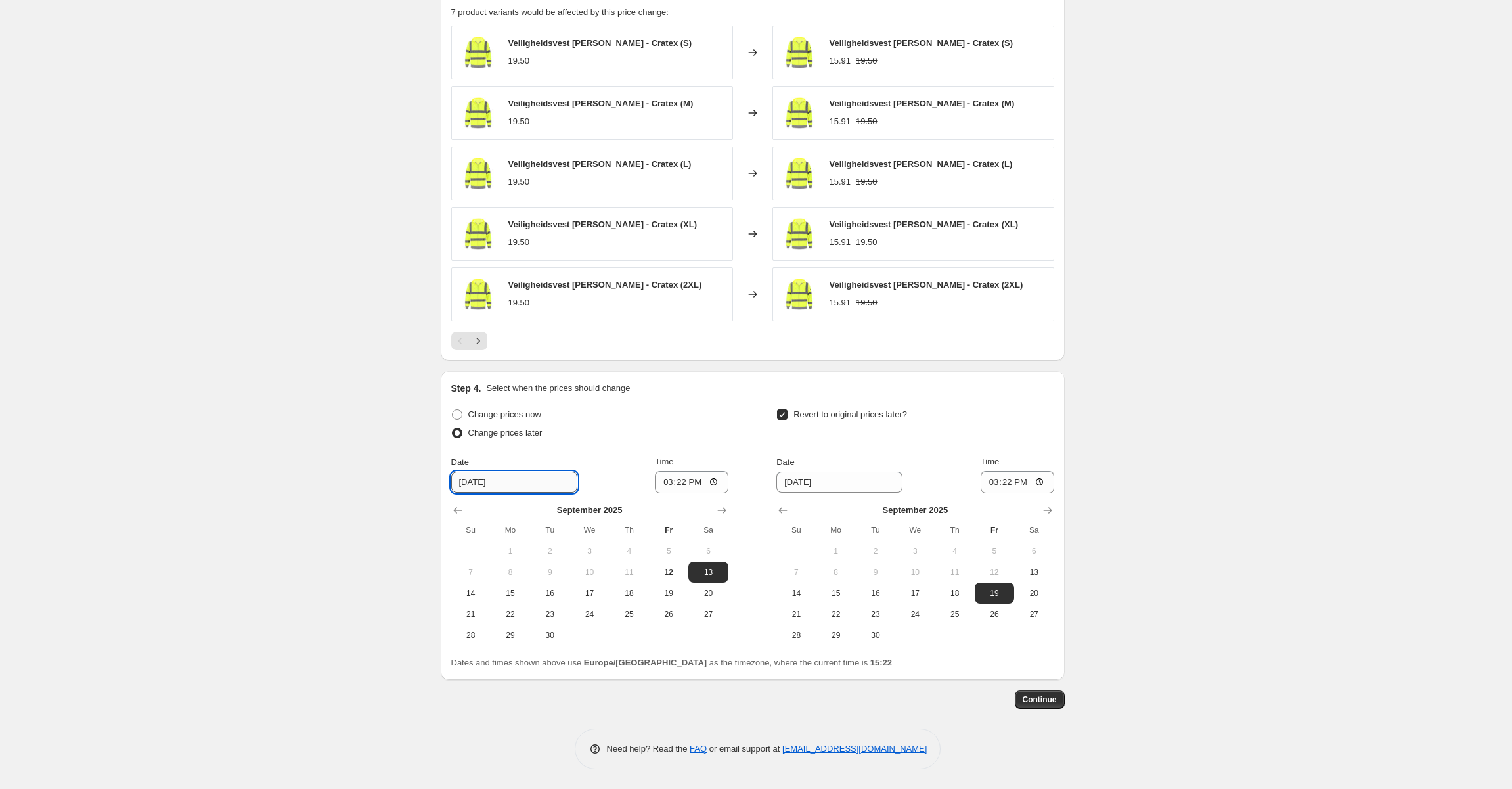
click at [500, 479] on input "9/13/2025" at bounding box center [514, 481] width 126 height 21
click at [498, 626] on button "29" at bounding box center [510, 634] width 40 height 21
type input "9/29/2025"
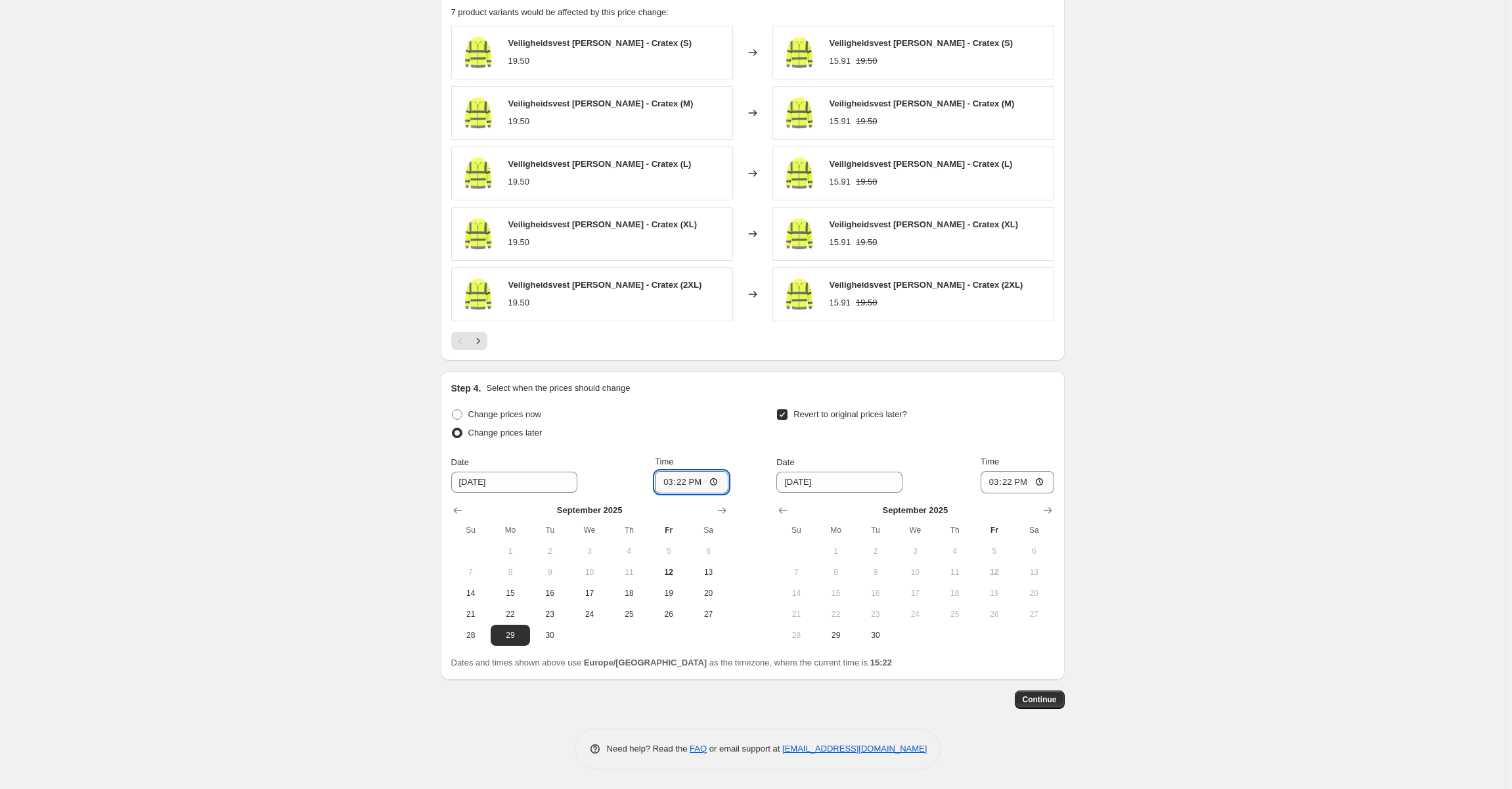
click at [694, 476] on input "15:22" at bounding box center [692, 481] width 73 height 22
click at [692, 480] on input "02:02" at bounding box center [692, 481] width 73 height 22
click at [691, 480] on input "20:02" at bounding box center [692, 481] width 73 height 22
type input "00:00"
click at [839, 482] on input "9/19/2025" at bounding box center [839, 481] width 126 height 21
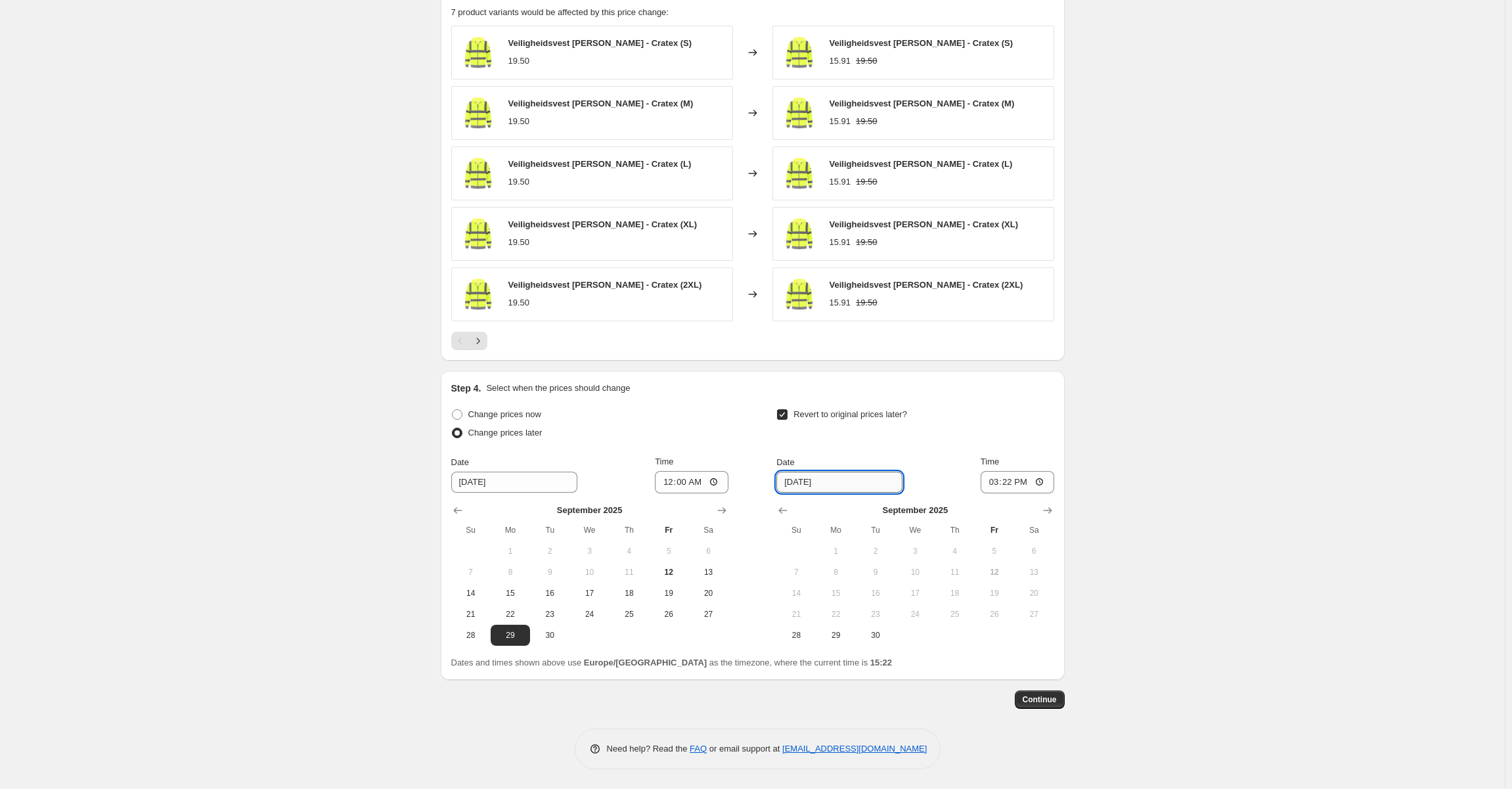
click at [841, 480] on input "9/19/2025" at bounding box center [839, 481] width 126 height 21
click at [820, 482] on input "9/19/2025" at bounding box center [839, 481] width 126 height 21
click at [811, 482] on input "9/19/2025" at bounding box center [839, 481] width 126 height 21
click at [1051, 510] on icon "Show next month, October 2025" at bounding box center [1047, 510] width 9 height 7
click at [1048, 588] on span "18" at bounding box center [1033, 592] width 29 height 11
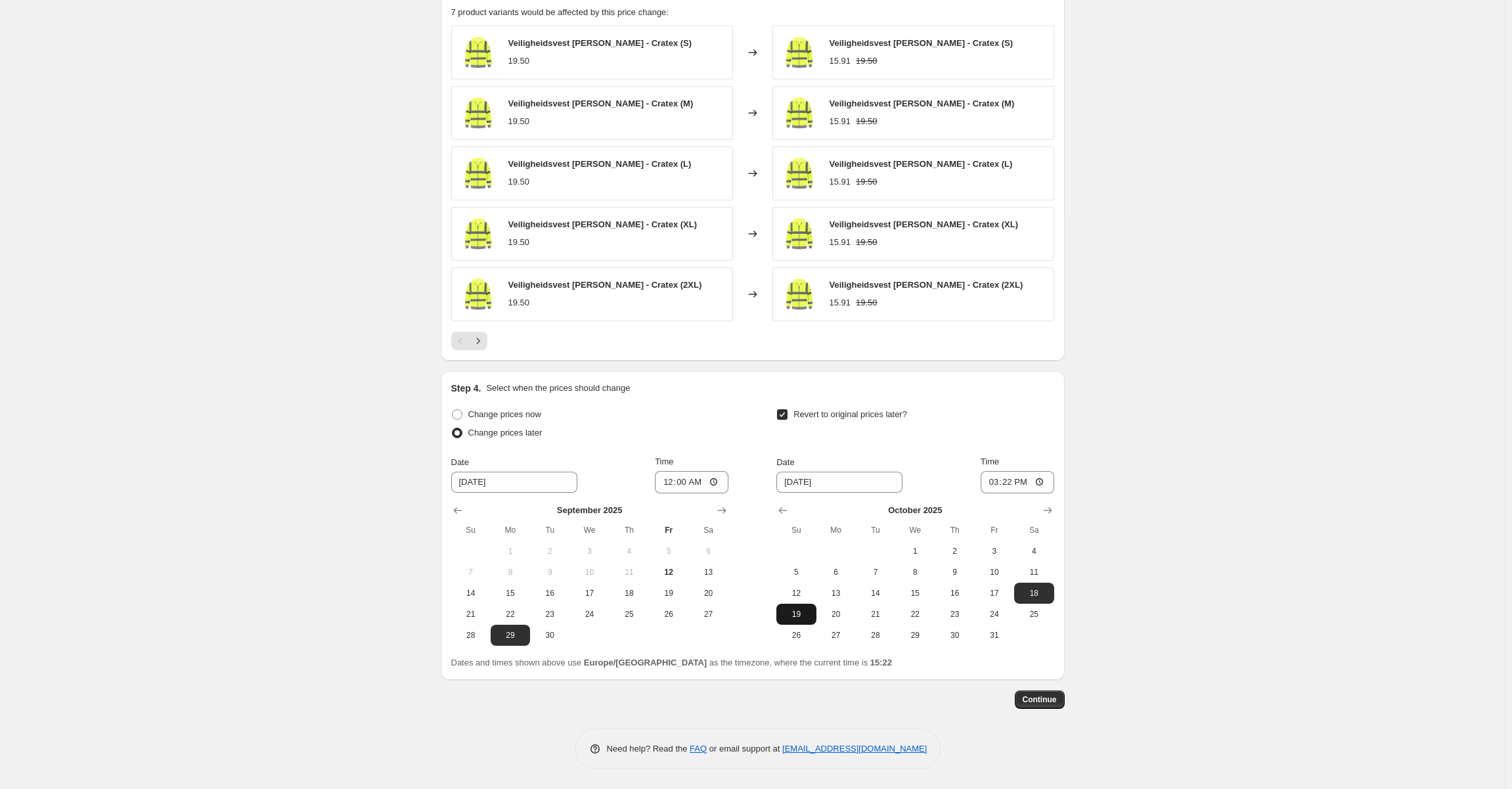
click at [807, 604] on button "19" at bounding box center [796, 613] width 40 height 21
type input "10/19/2025"
click at [1012, 473] on input "15:22" at bounding box center [1018, 481] width 73 height 22
type input "23:59"
